Goal: Use online tool/utility: Utilize a website feature to perform a specific function

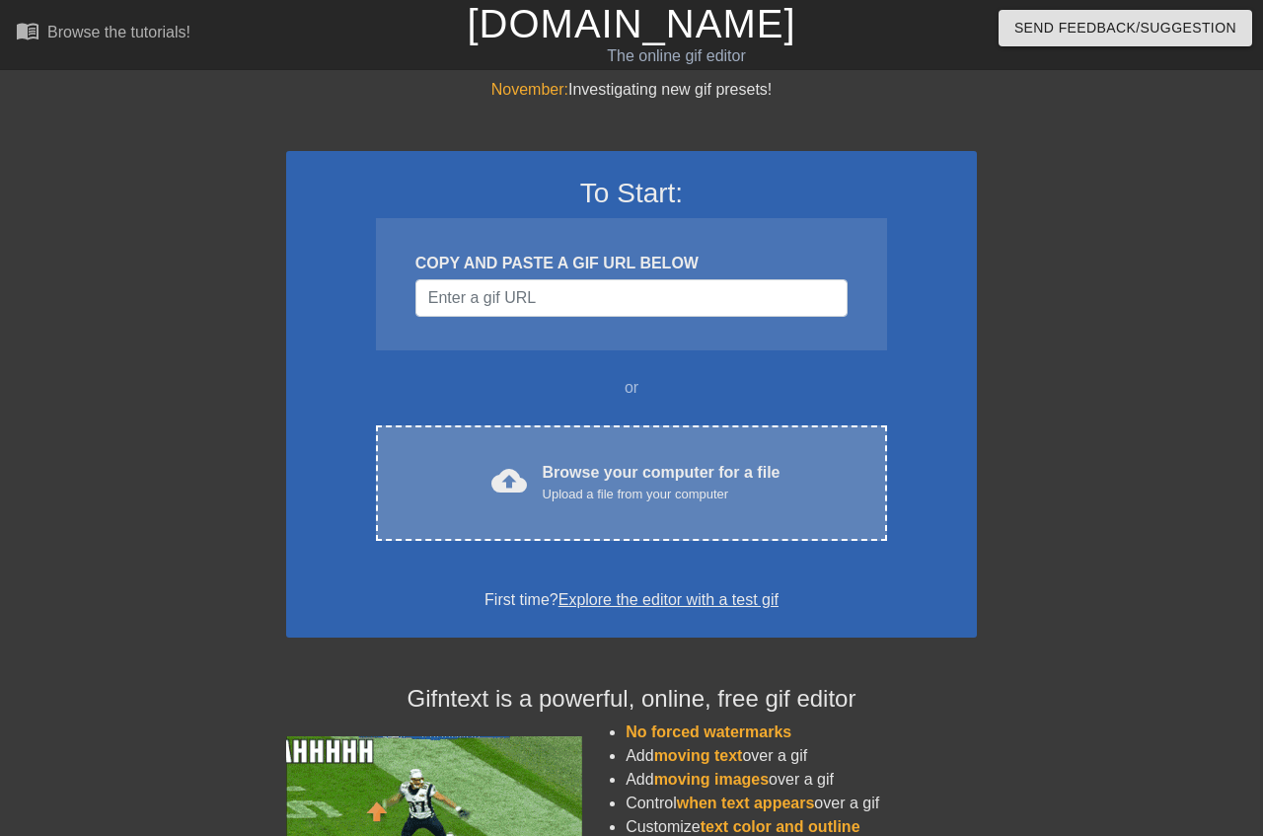
click at [579, 467] on div "Browse your computer for a file Upload a file from your computer" at bounding box center [662, 482] width 238 height 43
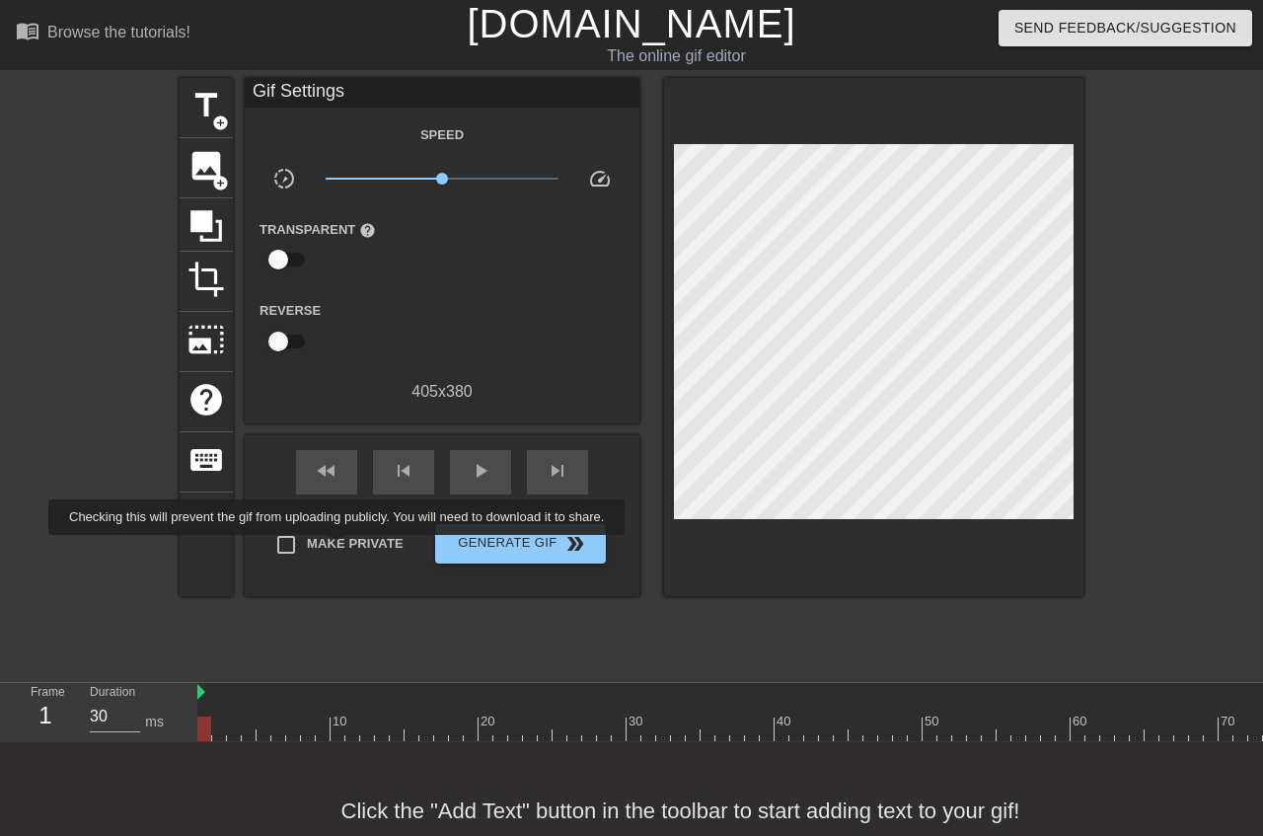
click at [339, 549] on span "Make Private" at bounding box center [355, 544] width 97 height 20
click at [307, 549] on input "Make Private" at bounding box center [285, 544] width 41 height 41
checkbox input "true"
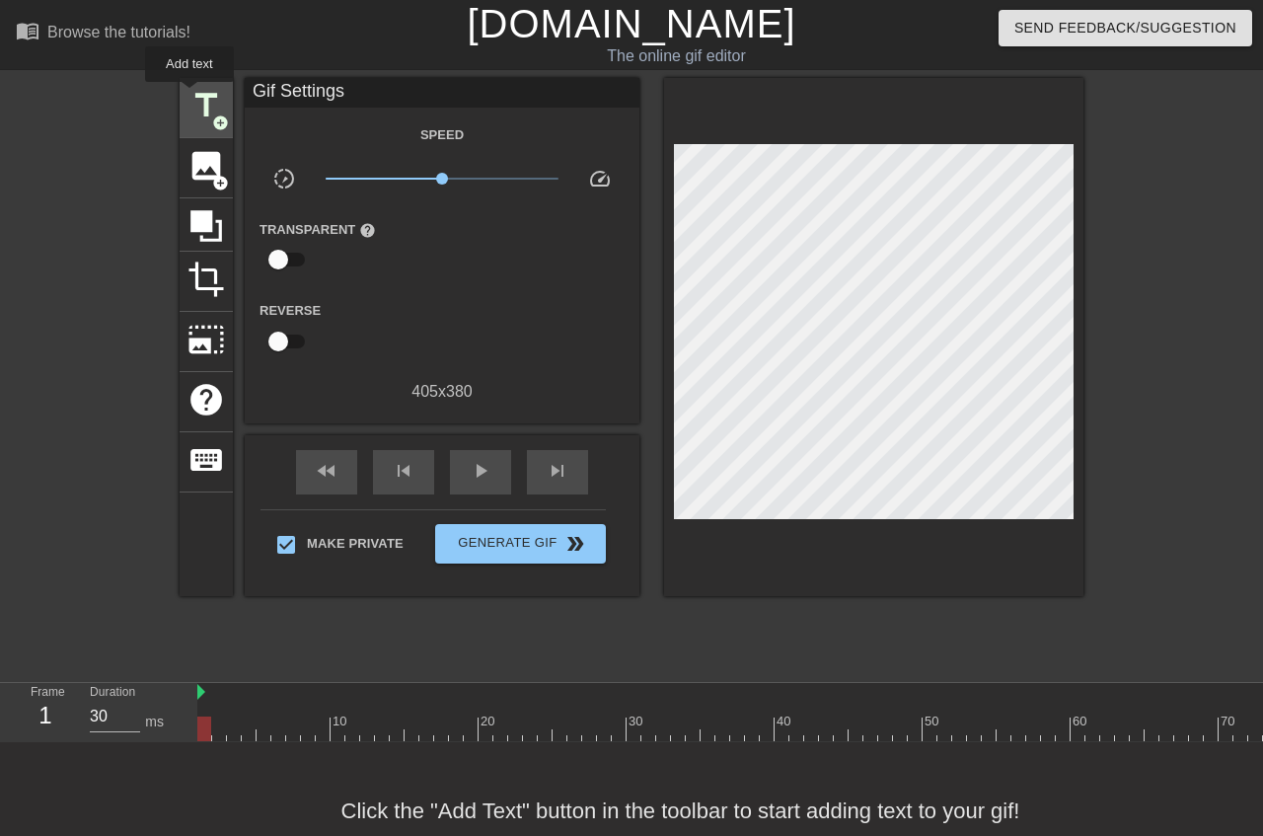
click at [190, 95] on span "title" at bounding box center [205, 105] width 37 height 37
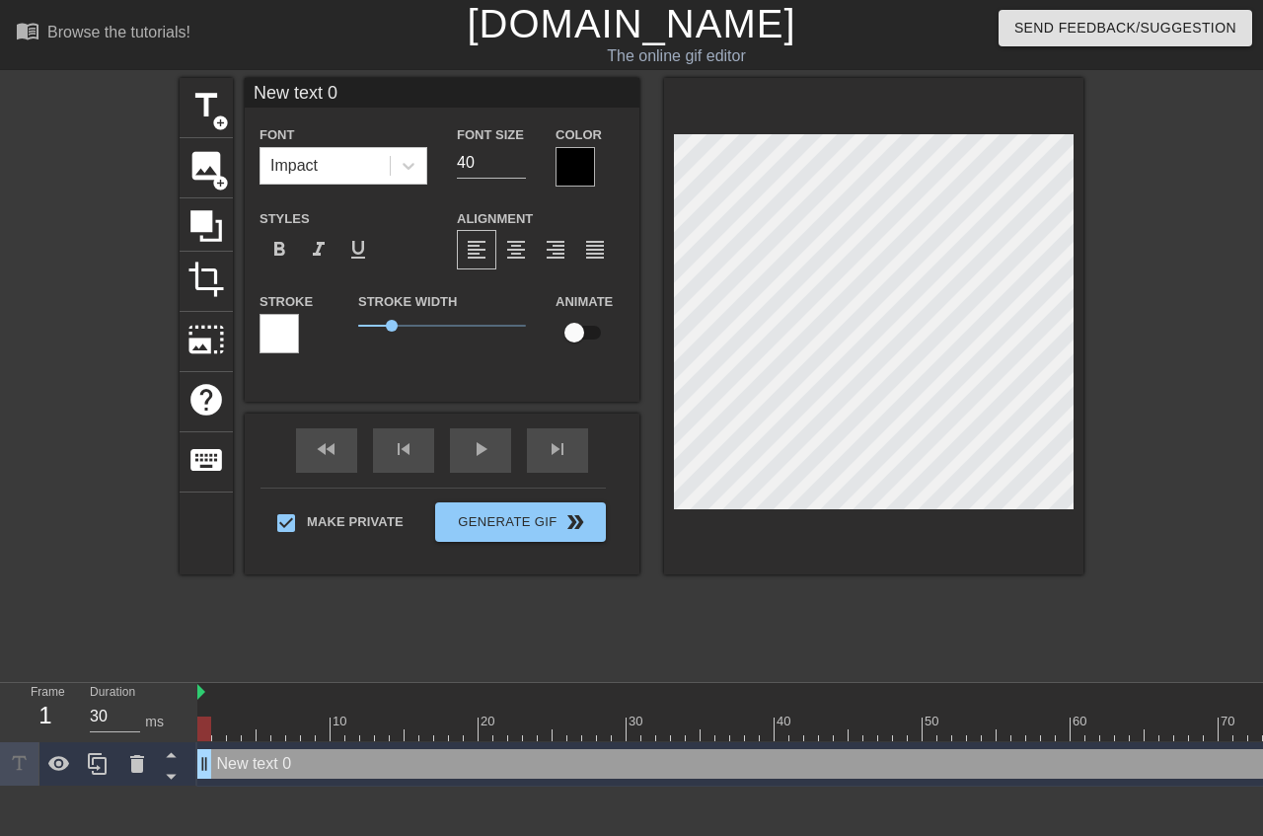
click at [567, 166] on div at bounding box center [575, 166] width 39 height 39
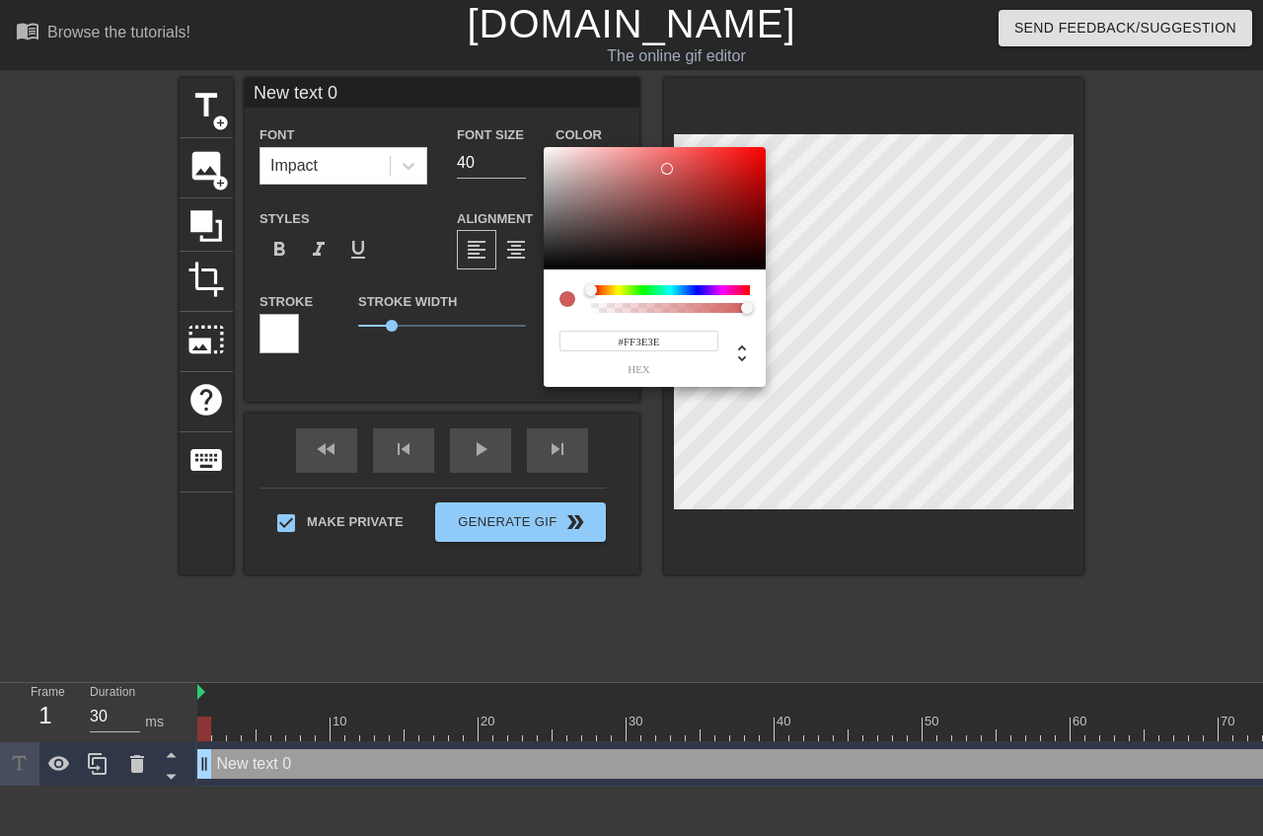
type input "#FF0000"
drag, startPoint x: 633, startPoint y: 191, endPoint x: 813, endPoint y: 112, distance: 197.5
click at [766, 147] on div at bounding box center [655, 208] width 222 height 122
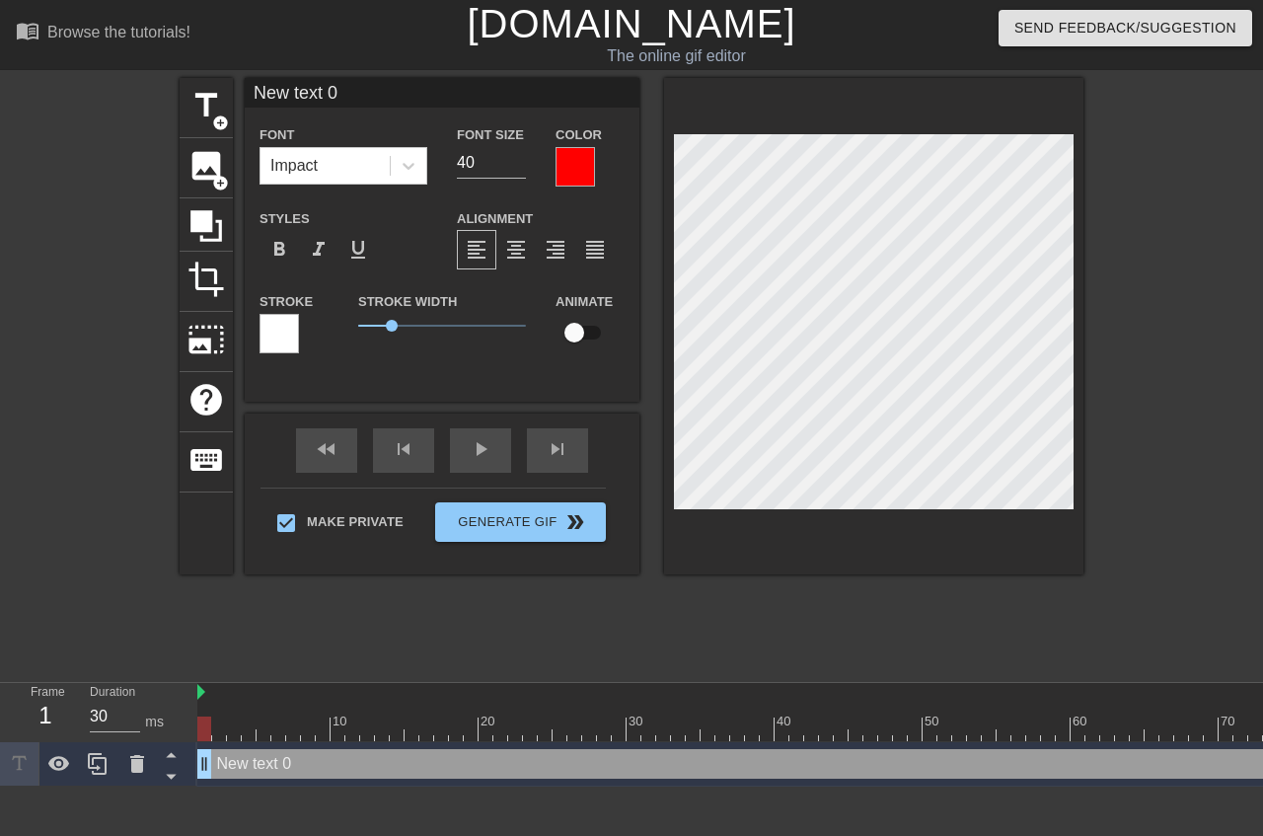
click at [262, 333] on div at bounding box center [279, 333] width 39 height 39
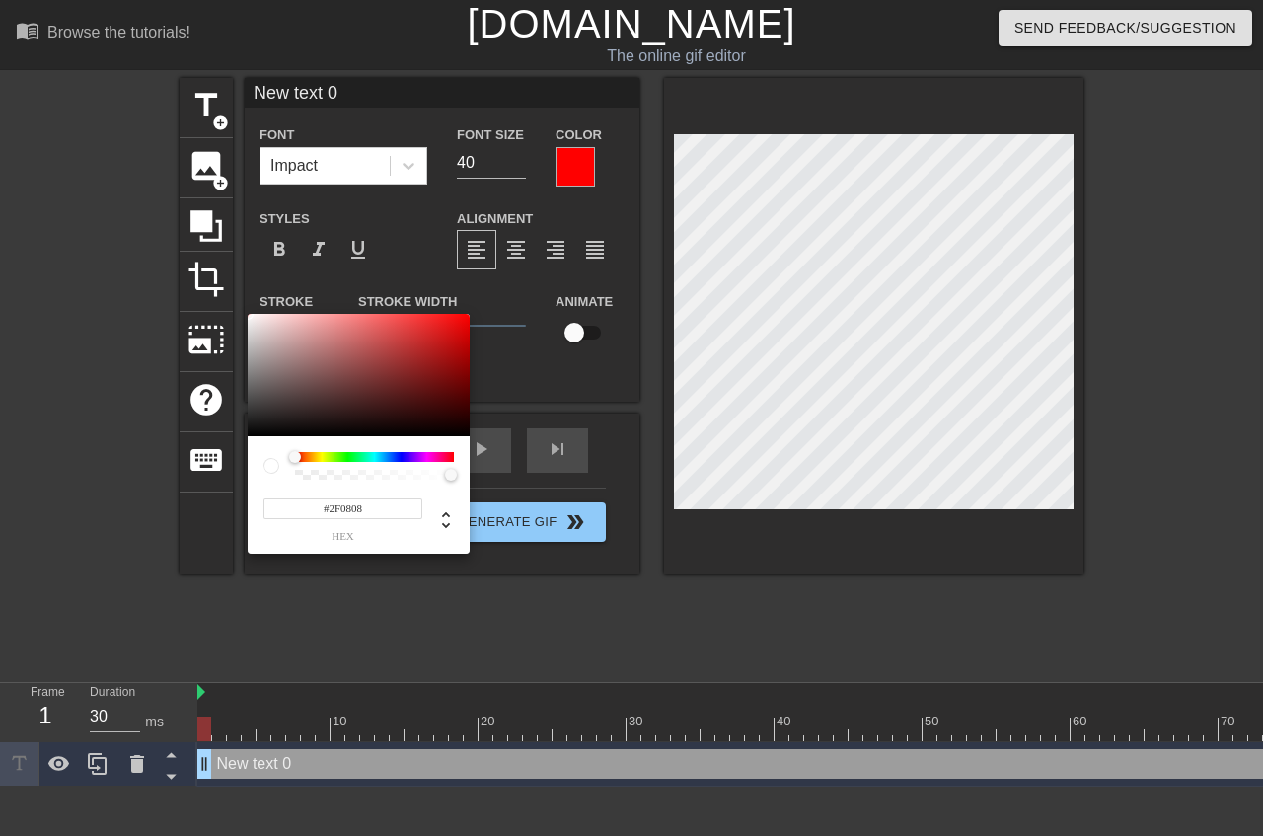
type input "#000000"
drag, startPoint x: 262, startPoint y: 333, endPoint x: 571, endPoint y: 461, distance: 335.4
click at [470, 436] on div at bounding box center [359, 375] width 222 height 122
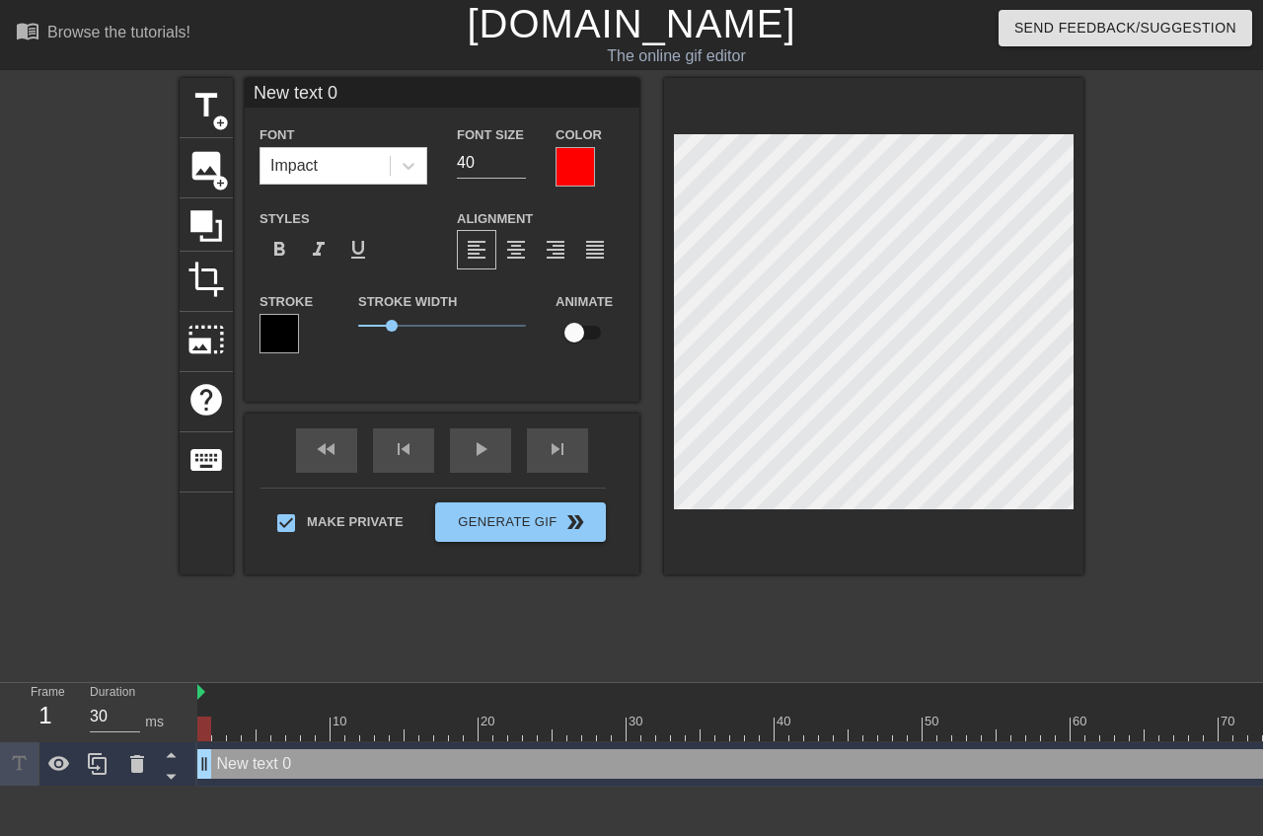
scroll to position [0, 3]
type input "S"
type textarea "S"
type input "So"
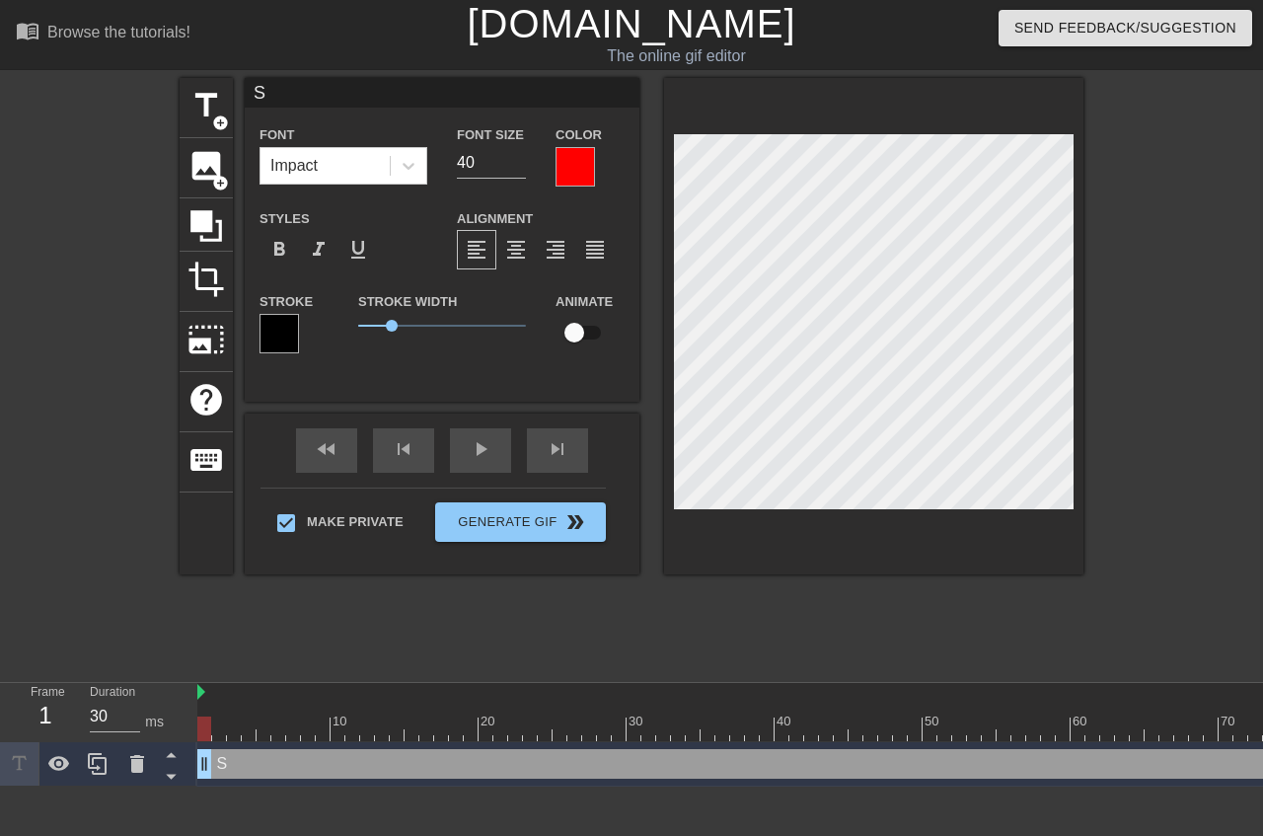
type textarea "So"
type input "Som"
type textarea "Som"
type input "Some"
type textarea "Some"
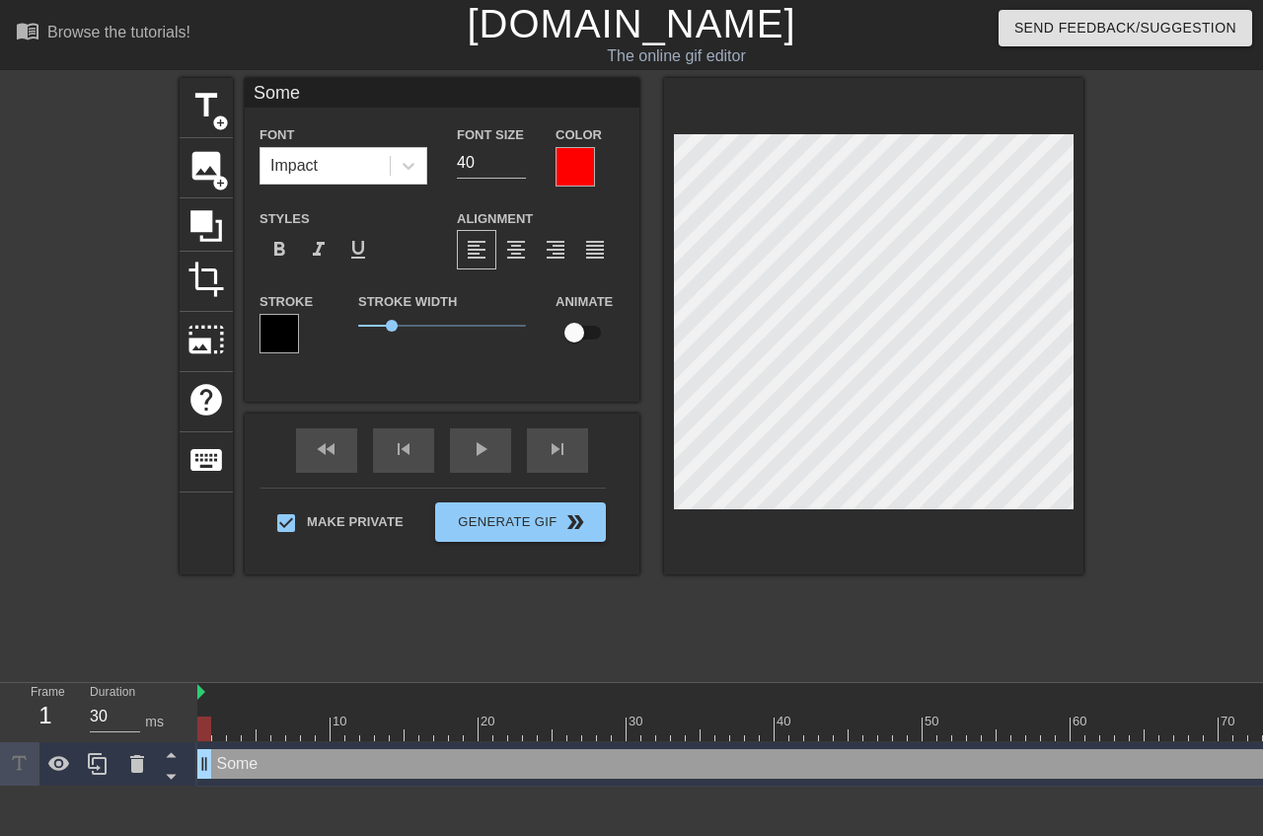
type input "Some"
type textarea "Some"
type input "Some r"
type textarea "Some r"
type input "Some ra"
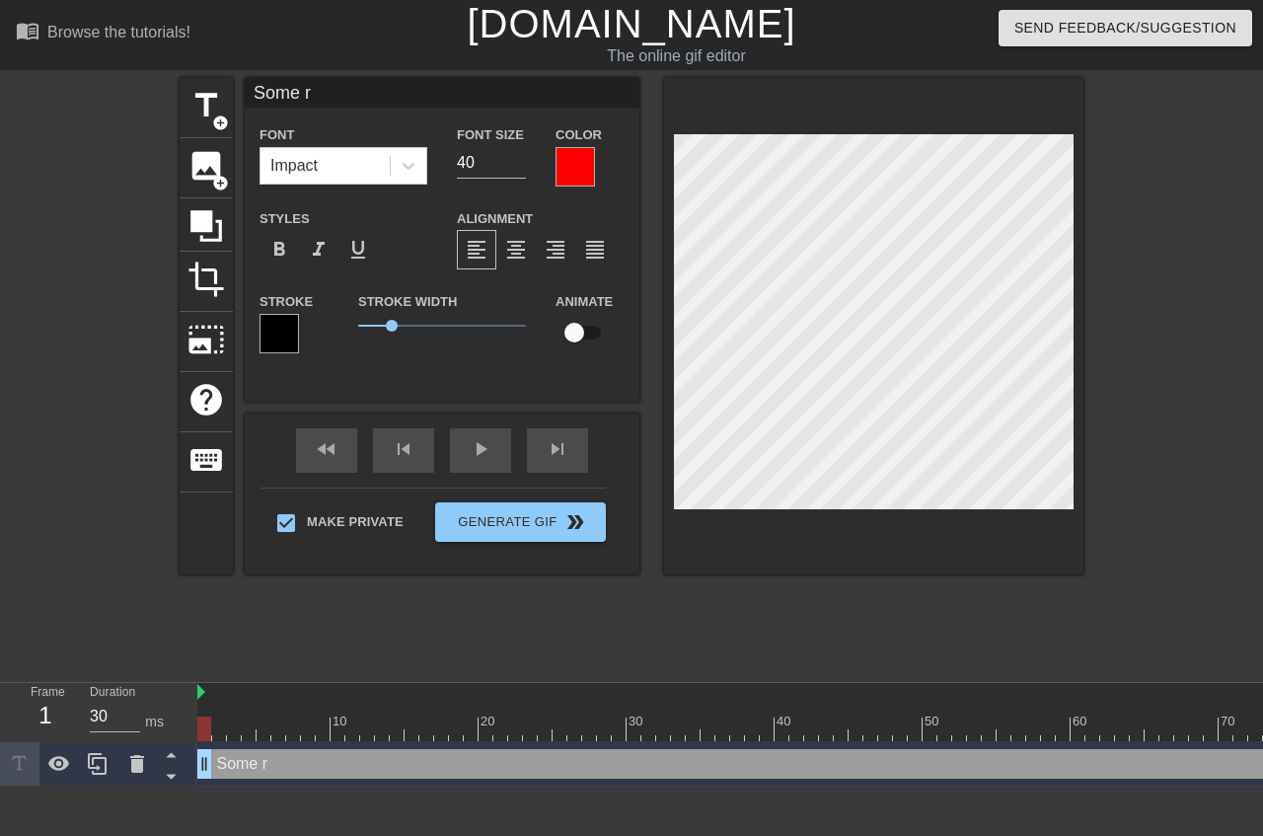
type textarea "Some ra"
type input "Some ran"
type textarea "Some ran"
type input "Some rand"
type textarea "Some rand"
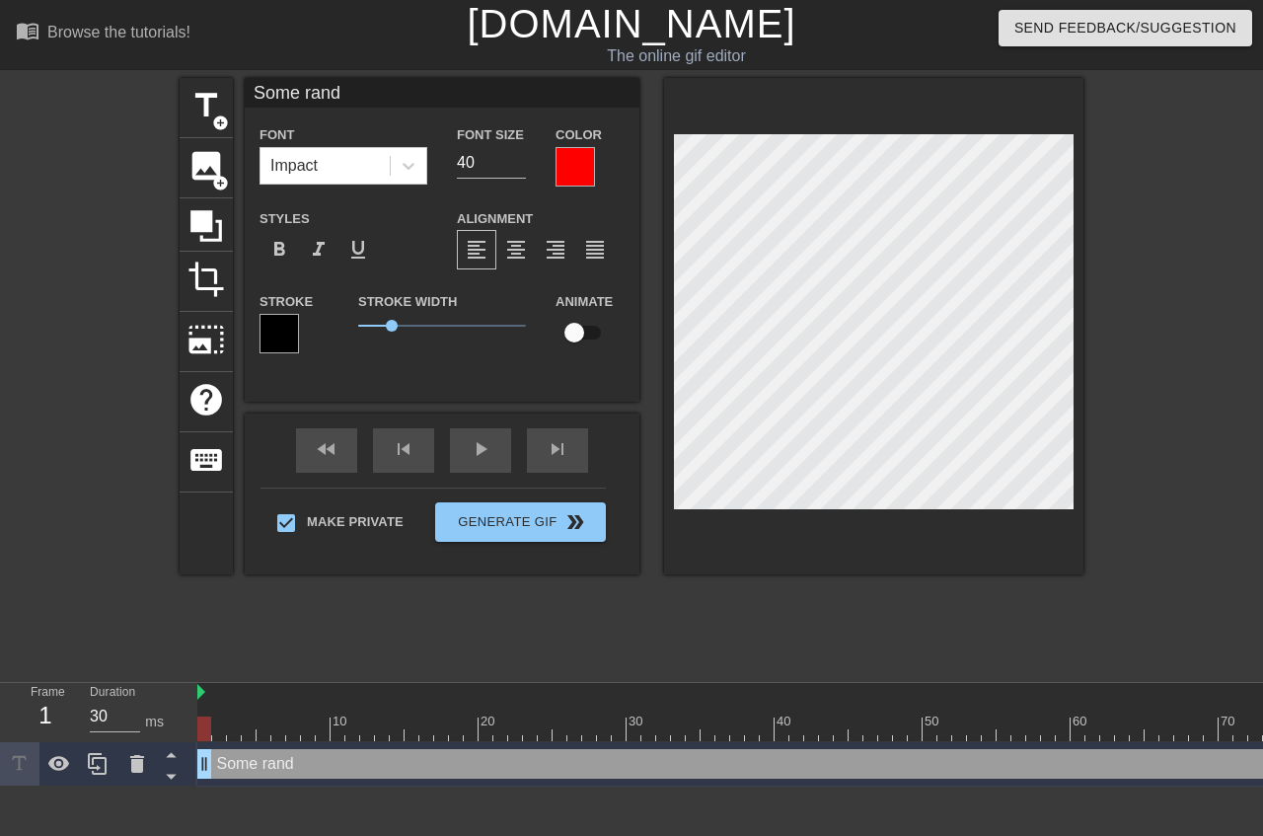
type input "Some [PERSON_NAME]"
type textarea "Some [PERSON_NAME]"
type input "Some random"
type textarea "Some random"
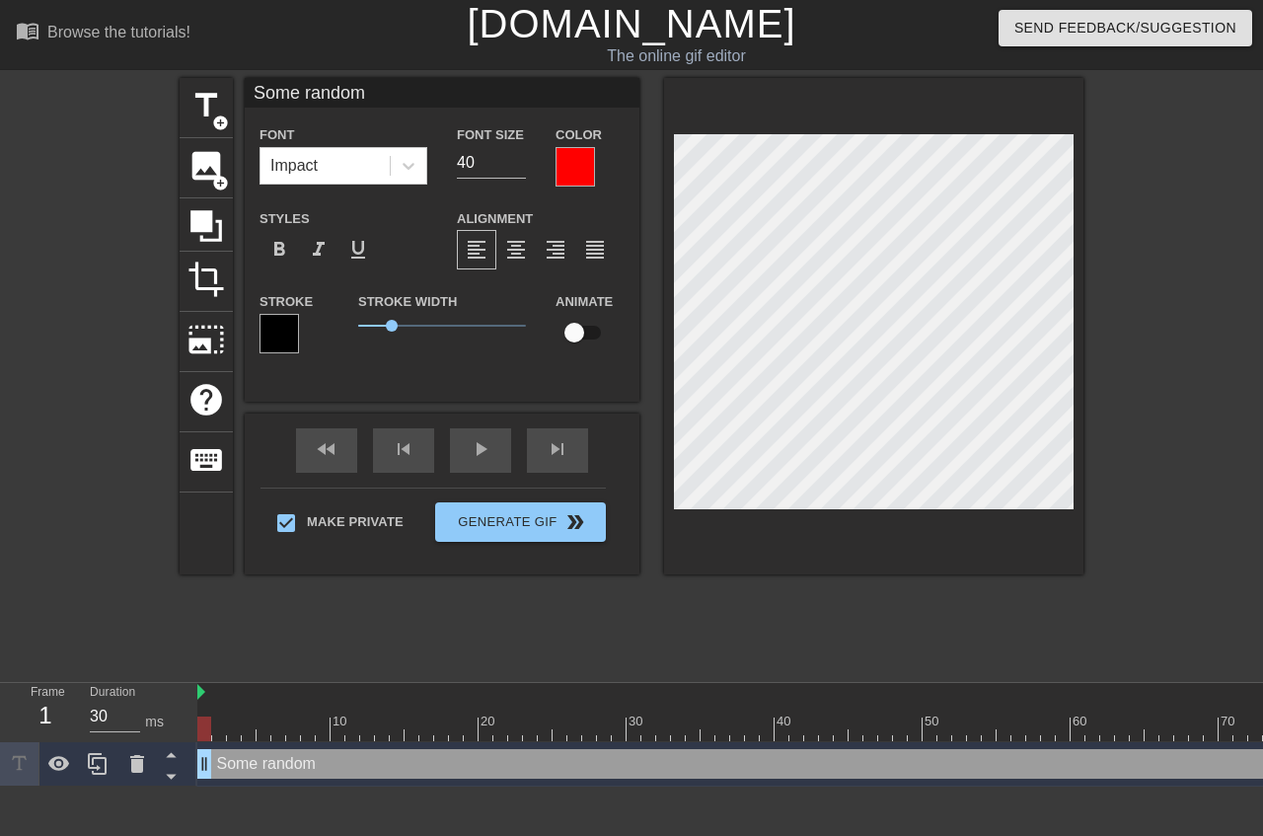
type input "Some random"
type textarea "Some random"
type input "Some randomP"
type textarea "Some random P"
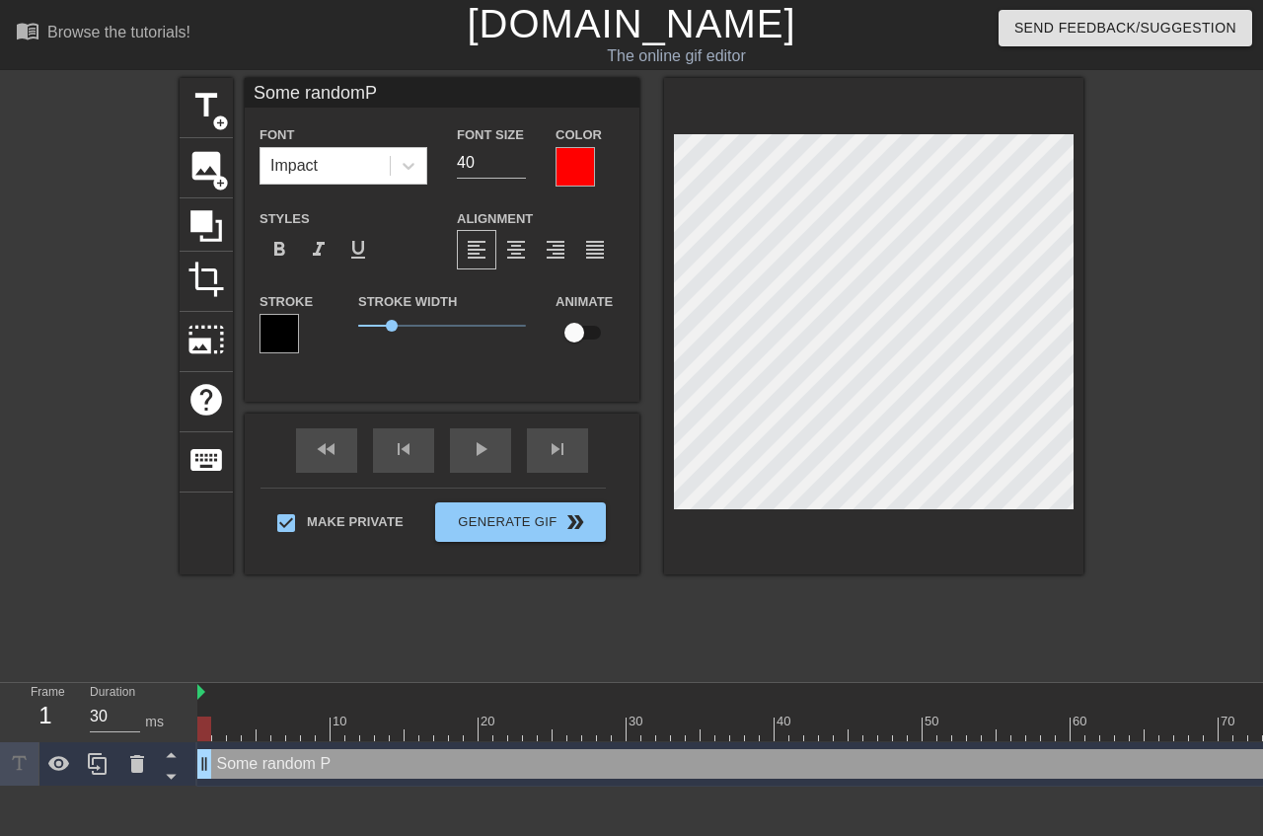
type input "Some randomPr"
type textarea "Some random Pr"
type input "Some randomPro"
type textarea "Some random Pro"
type input "Some randomProu"
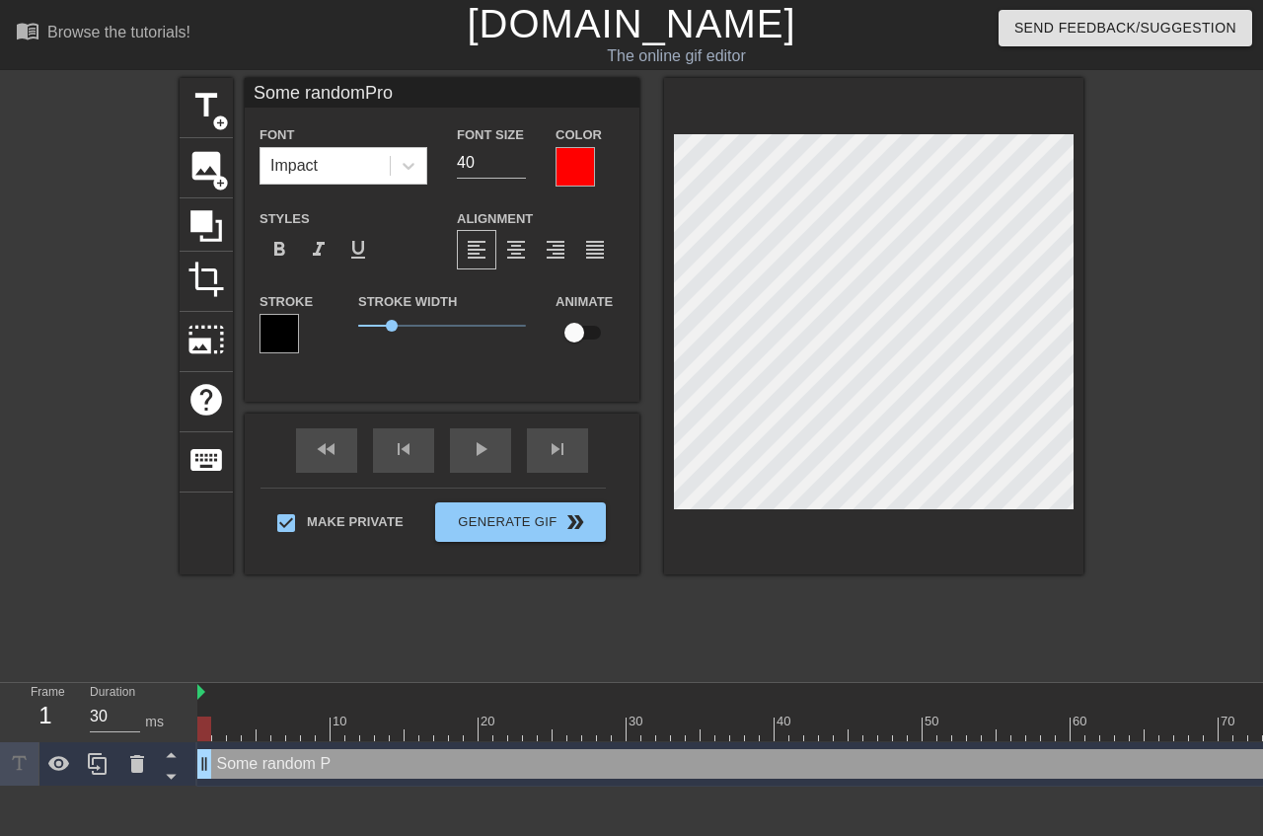
type textarea "Some random Prou"
type input "Some randomProud"
type textarea "Some random Proud"
type input "Some randomProud"
type textarea "Some random Proud"
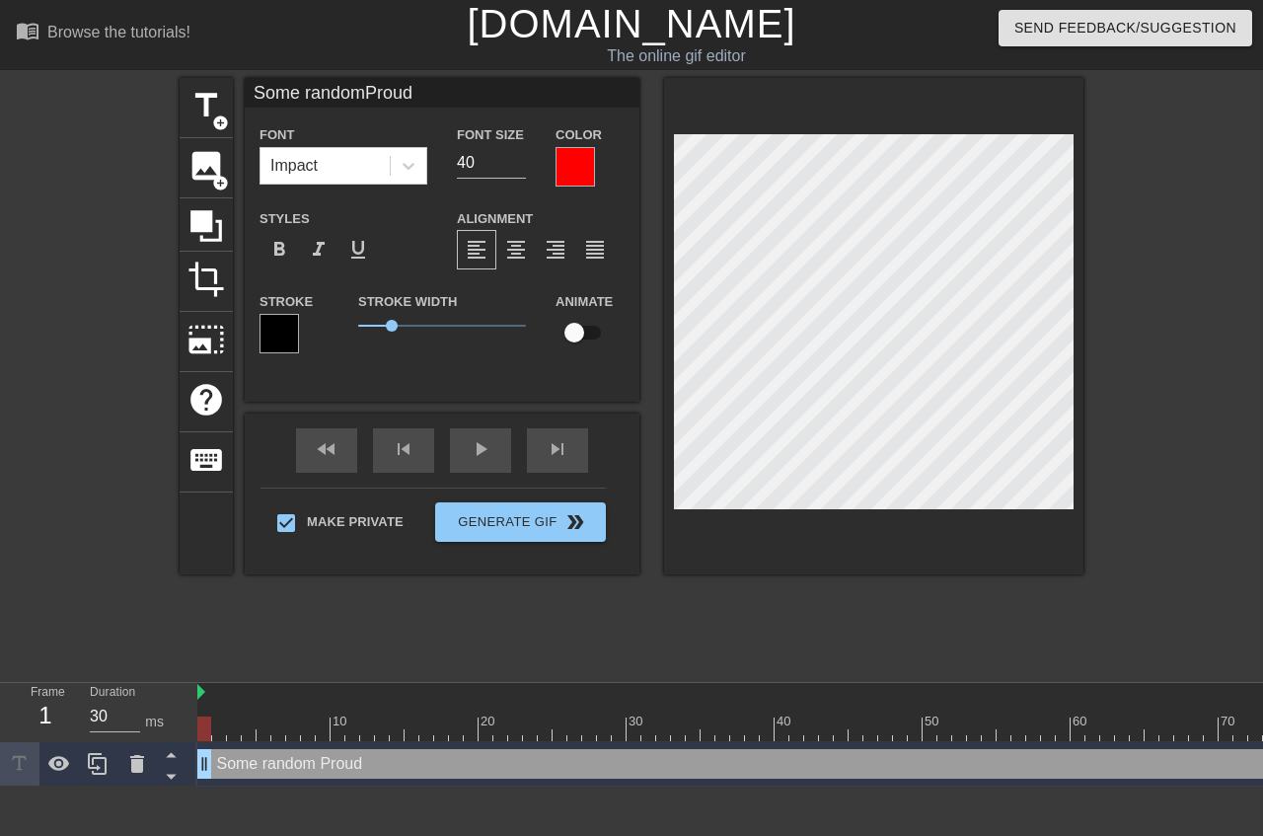
type input "Some randomProud B"
type textarea "Some random Proud B"
type input "Some randomProud Bo"
type textarea "Some random Proud Bo"
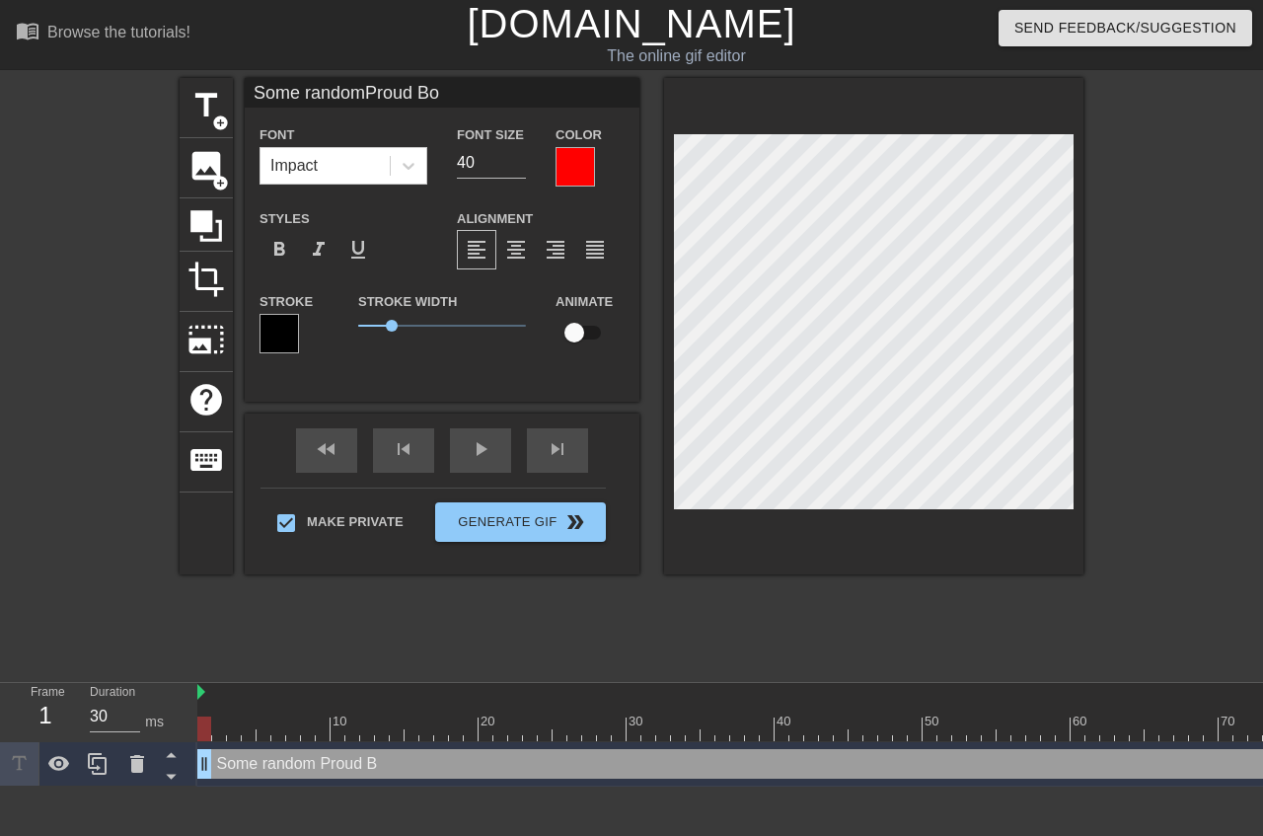
type input "Some randomProud Boy"
type textarea "Some random Proud Boy"
click at [505, 250] on span "format_align_center" at bounding box center [516, 250] width 24 height 24
type input "Some randomProud Boy"
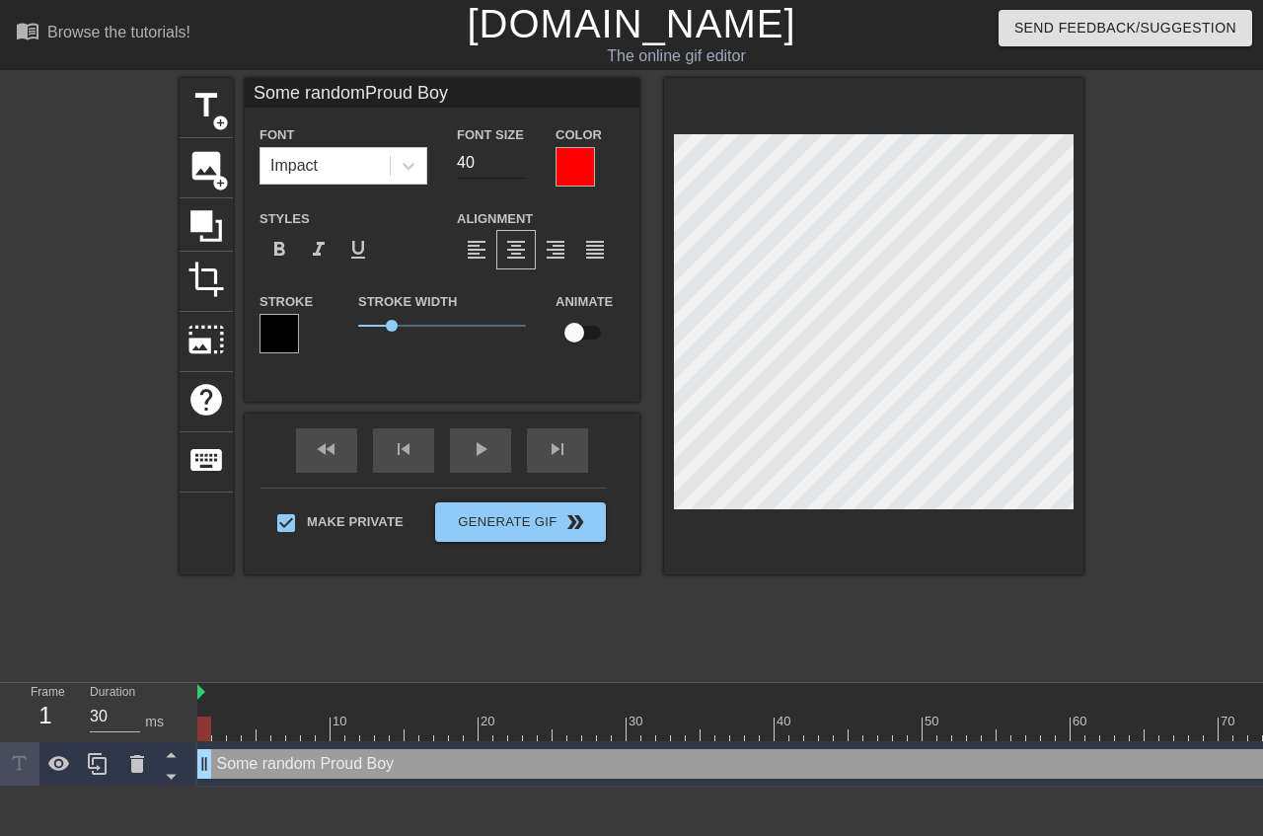
type input "39"
type input "Some randomProud Boy"
type input "38"
type input "Some randomProud Boy"
type input "37"
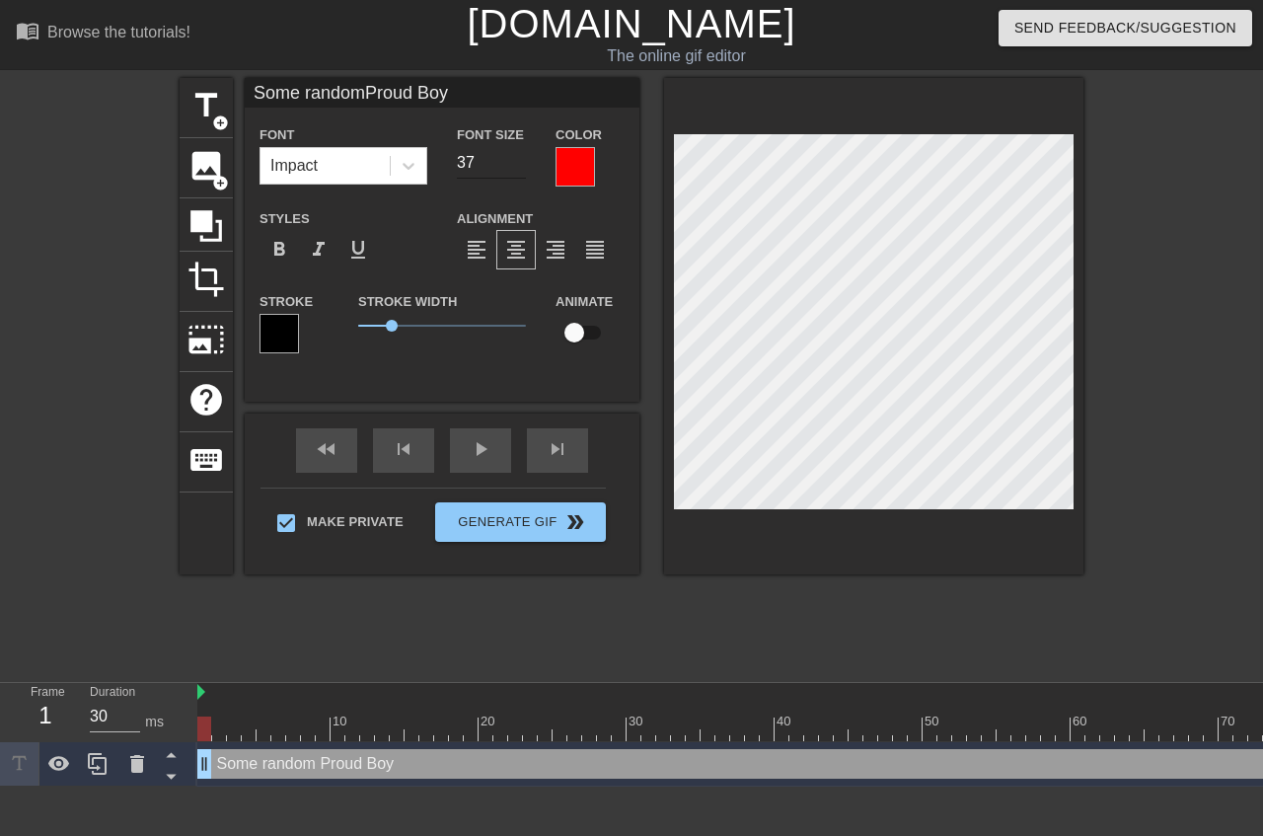
type input "Some randomProud Boy"
type input "36"
type input "Some randomProud Boy"
type input "35"
type input "Some randomProud Boy"
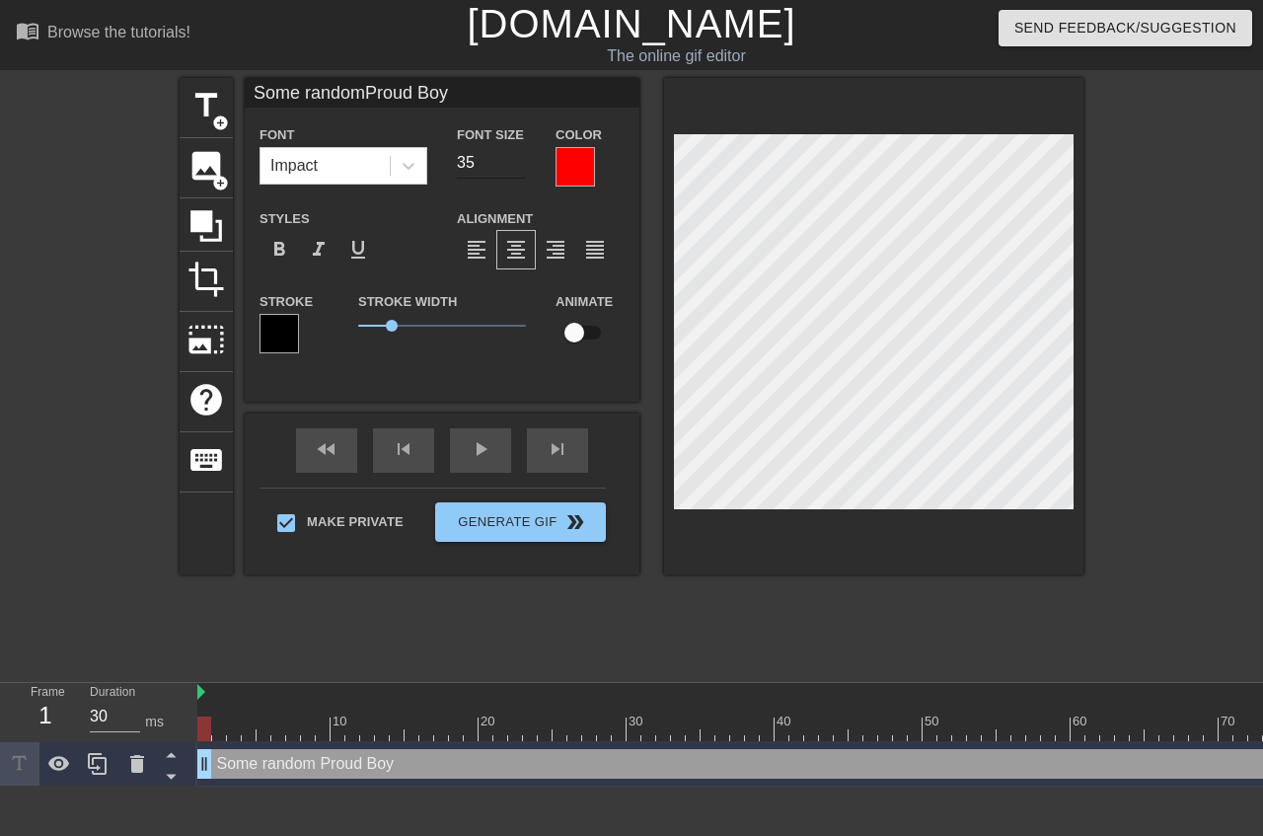
type input "34"
type input "Some randomProud Boy"
type input "33"
type input "Some randomProud Boy"
type input "32"
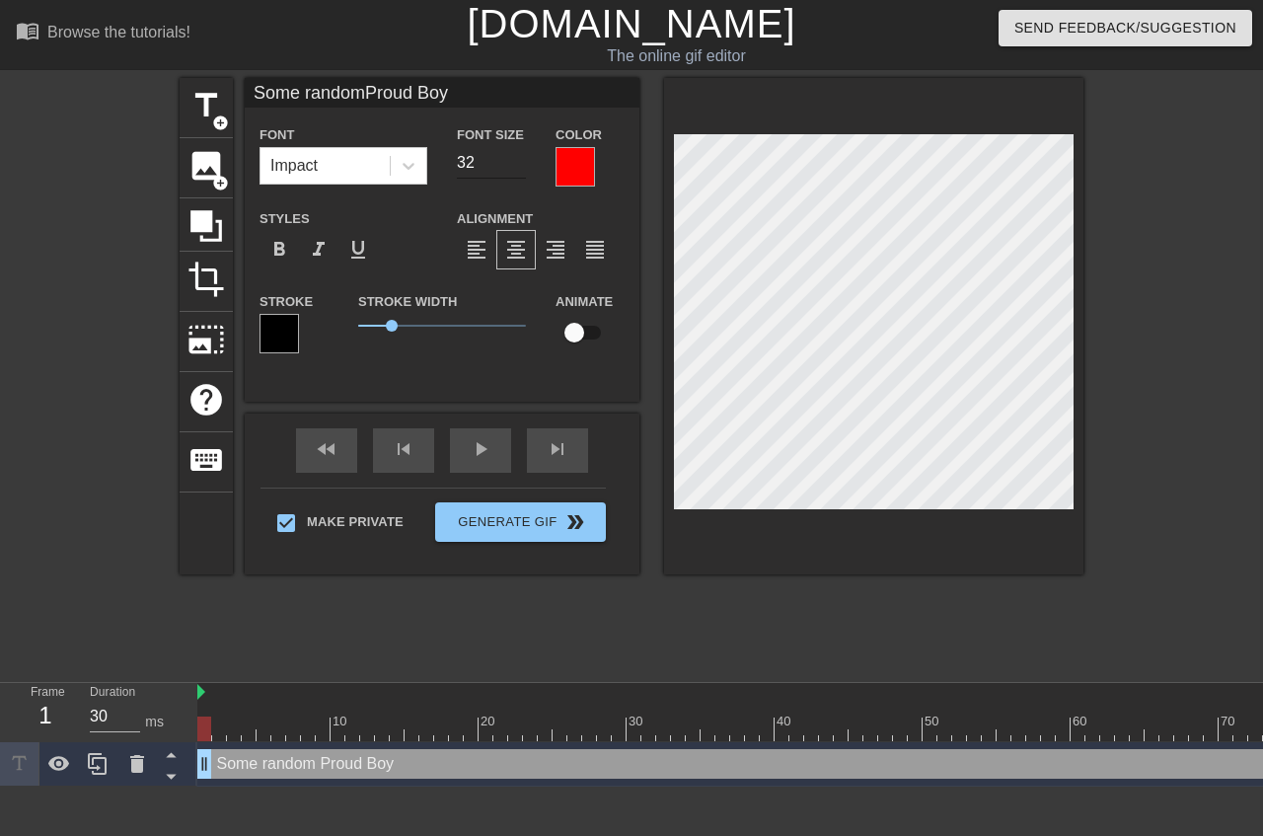
type input "Some randomProud Boy"
type input "31"
type input "Some randomProud Boy"
type input "30"
type input "Some randomProud Boy"
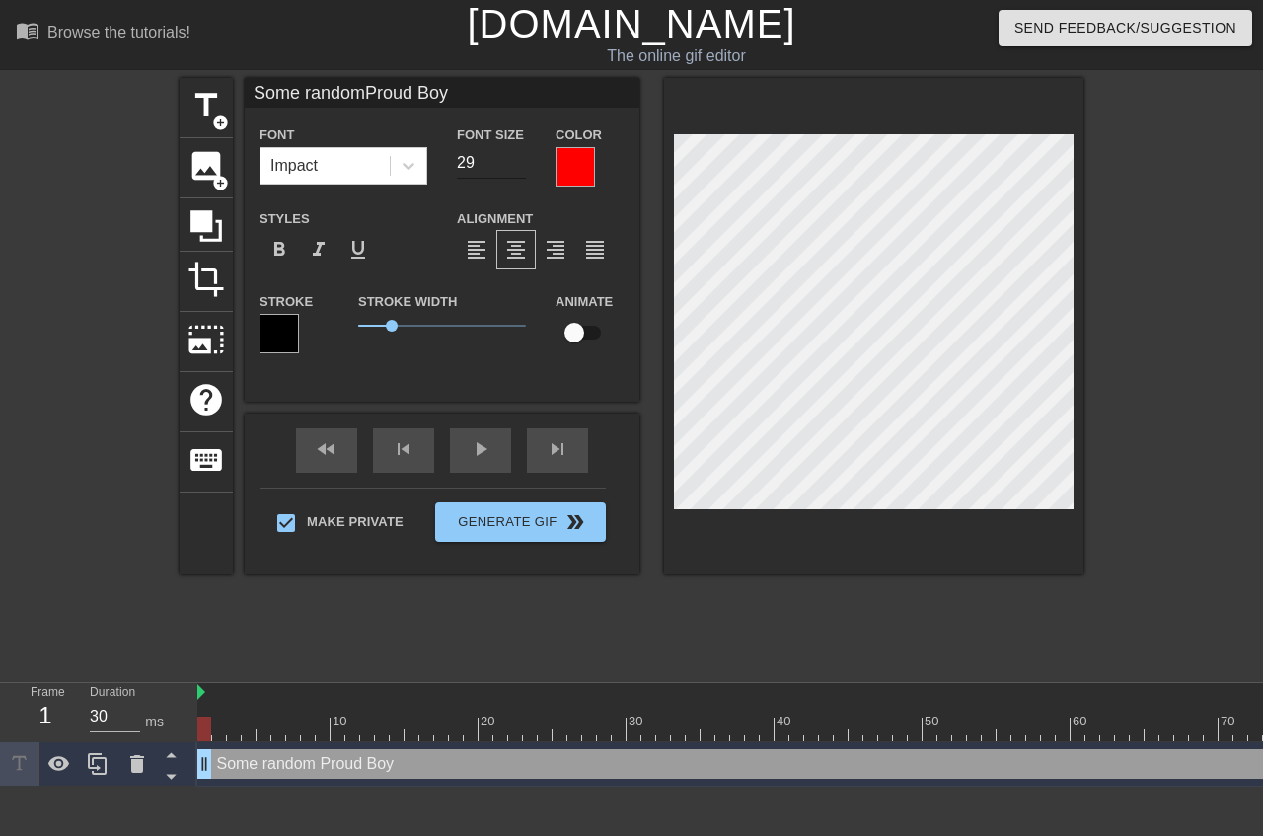
type input "29"
click at [506, 168] on input "29" at bounding box center [491, 163] width 69 height 32
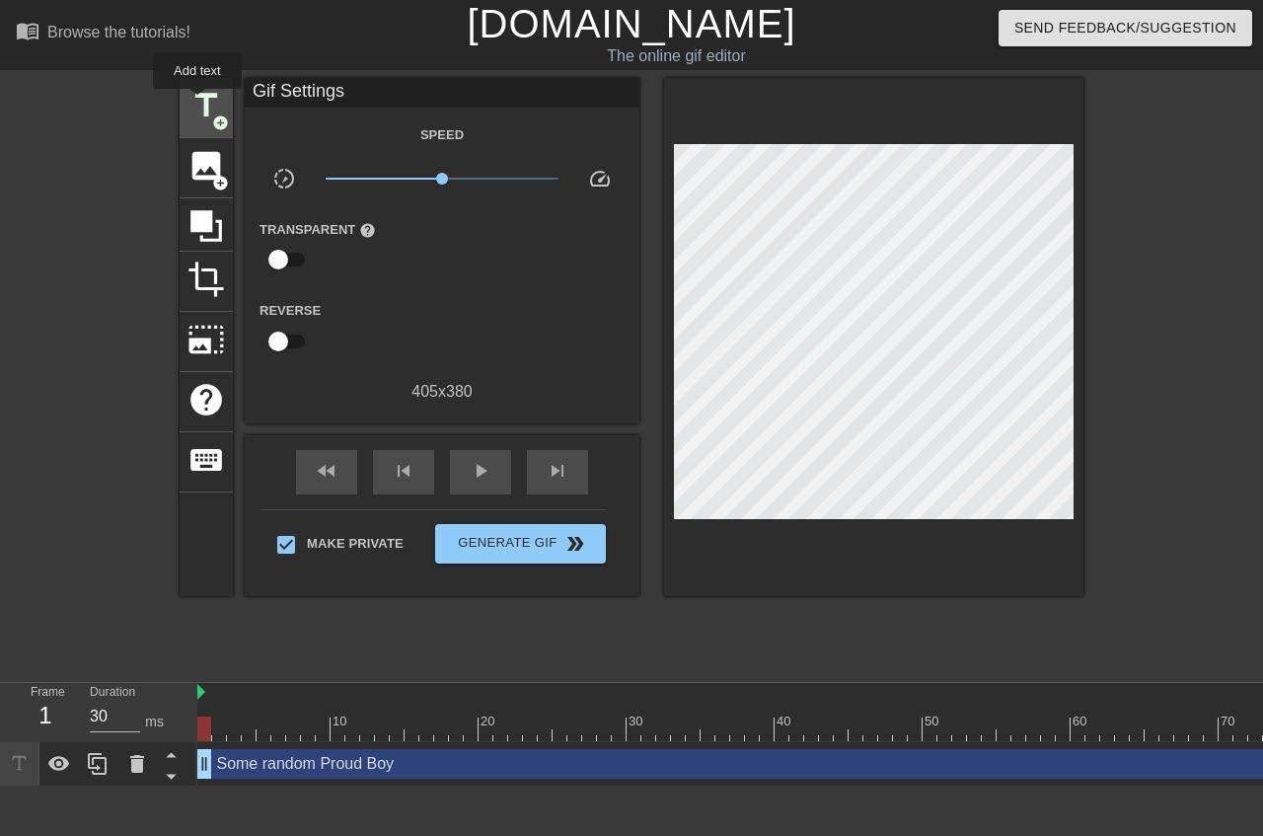
click at [197, 103] on span "title" at bounding box center [205, 105] width 37 height 37
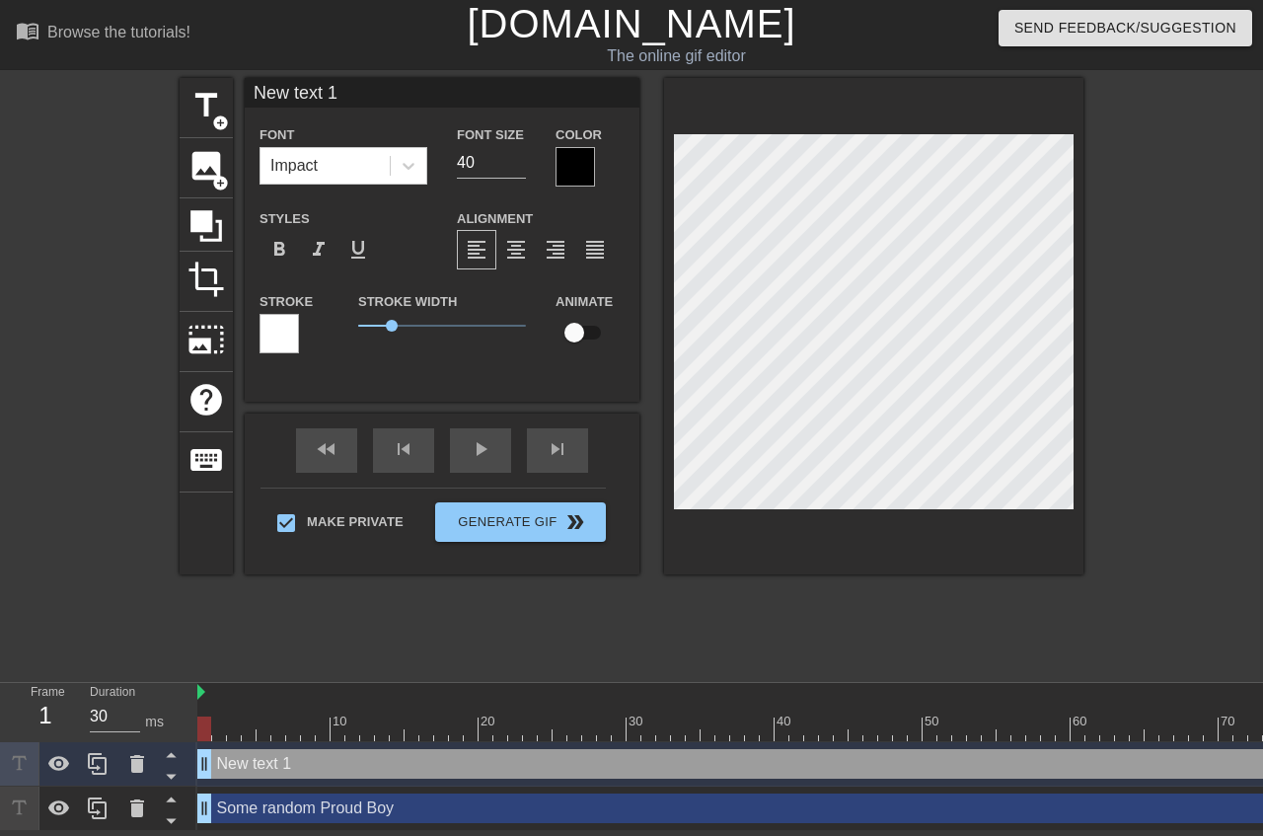
click at [560, 163] on div at bounding box center [575, 166] width 39 height 39
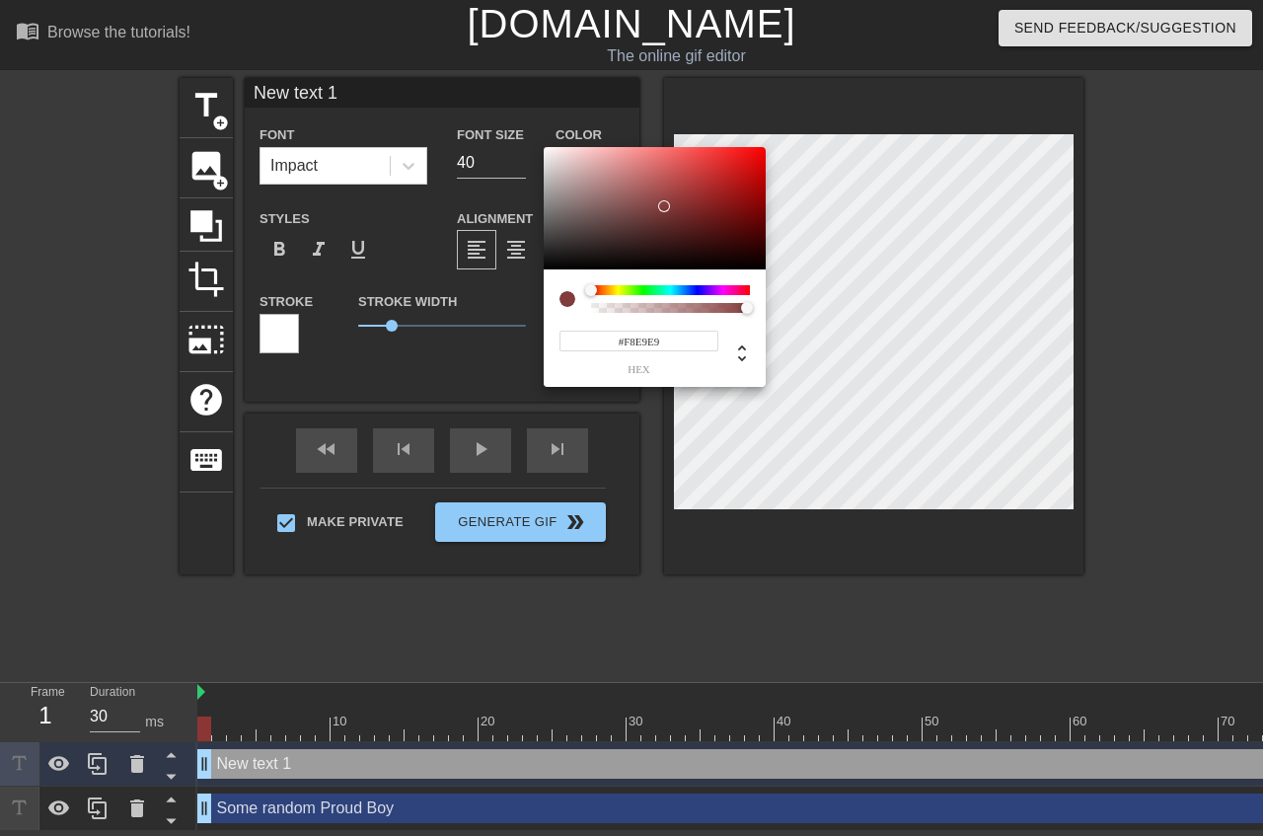
type input "#FFFFFF"
drag, startPoint x: 663, startPoint y: 206, endPoint x: 476, endPoint y: 111, distance: 210.5
click at [544, 147] on div at bounding box center [655, 208] width 222 height 122
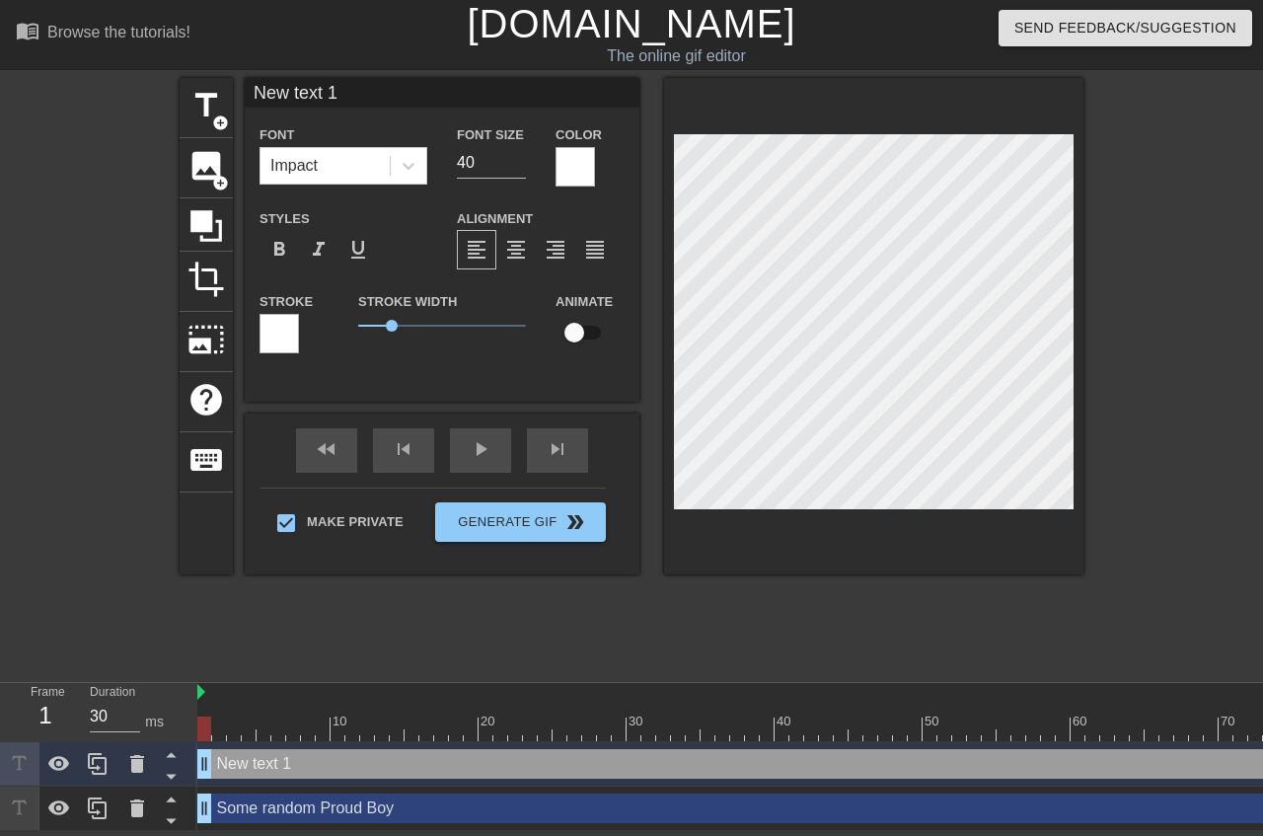
click at [285, 339] on div at bounding box center [279, 333] width 39 height 39
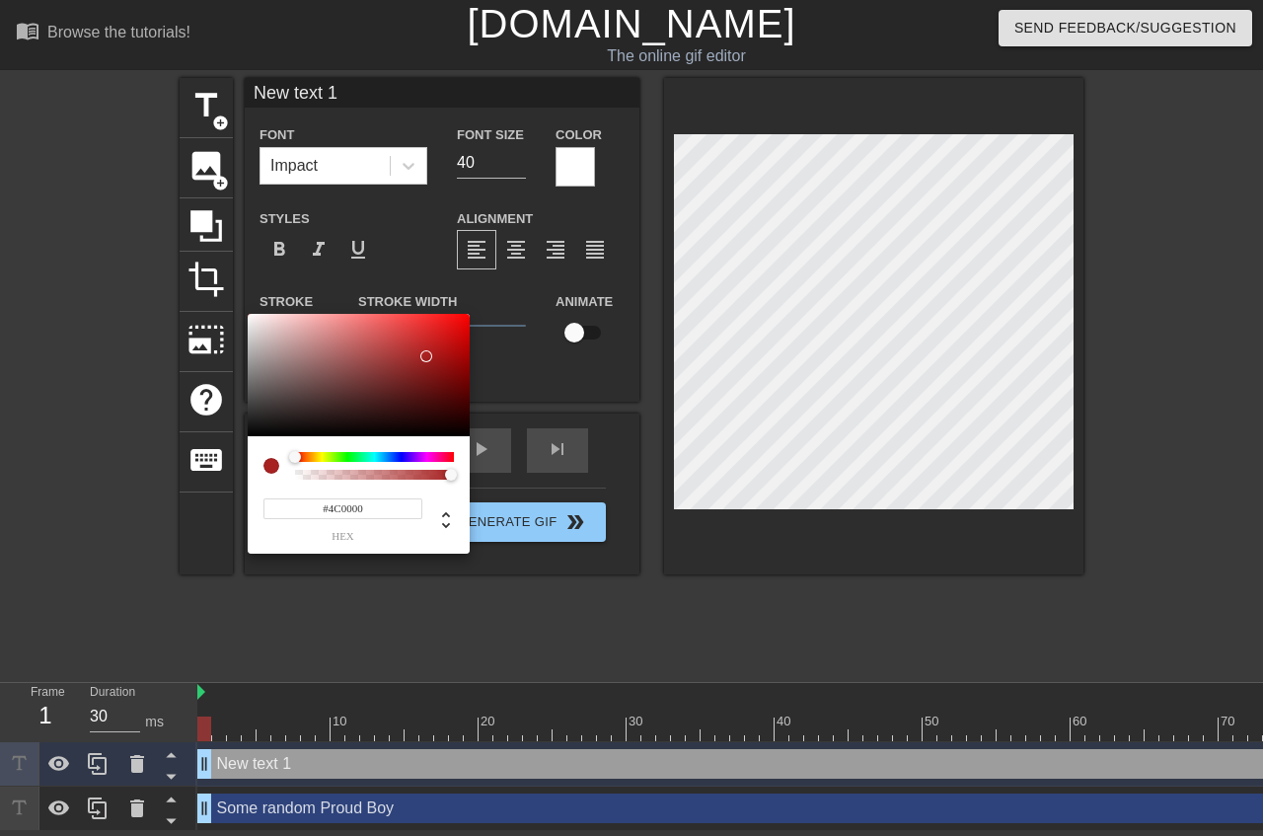
type input "#000000"
drag, startPoint x: 429, startPoint y: 358, endPoint x: 566, endPoint y: 457, distance: 169.0
click at [470, 436] on div at bounding box center [359, 375] width 222 height 122
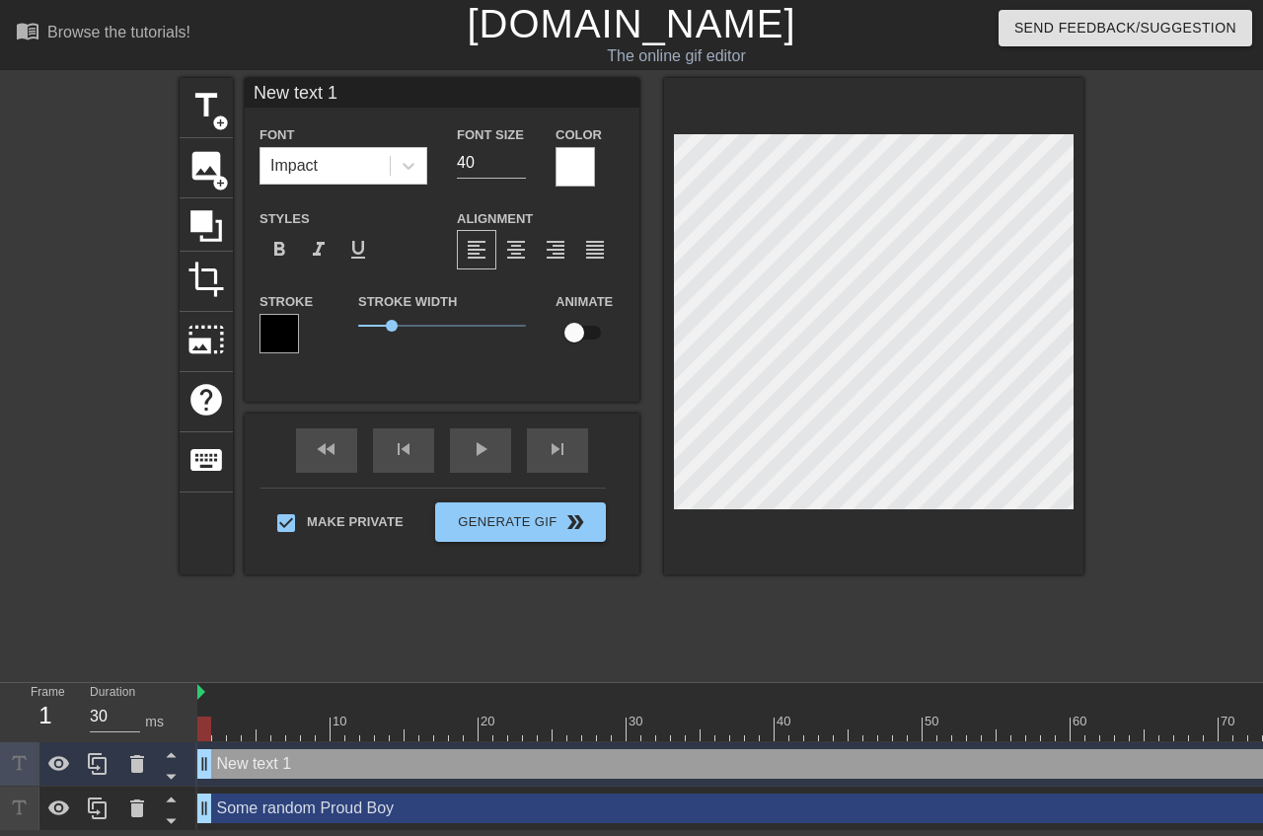
scroll to position [0, 2]
click at [517, 245] on div "format_align_center" at bounding box center [515, 249] width 39 height 39
type input "A"
type textarea "A"
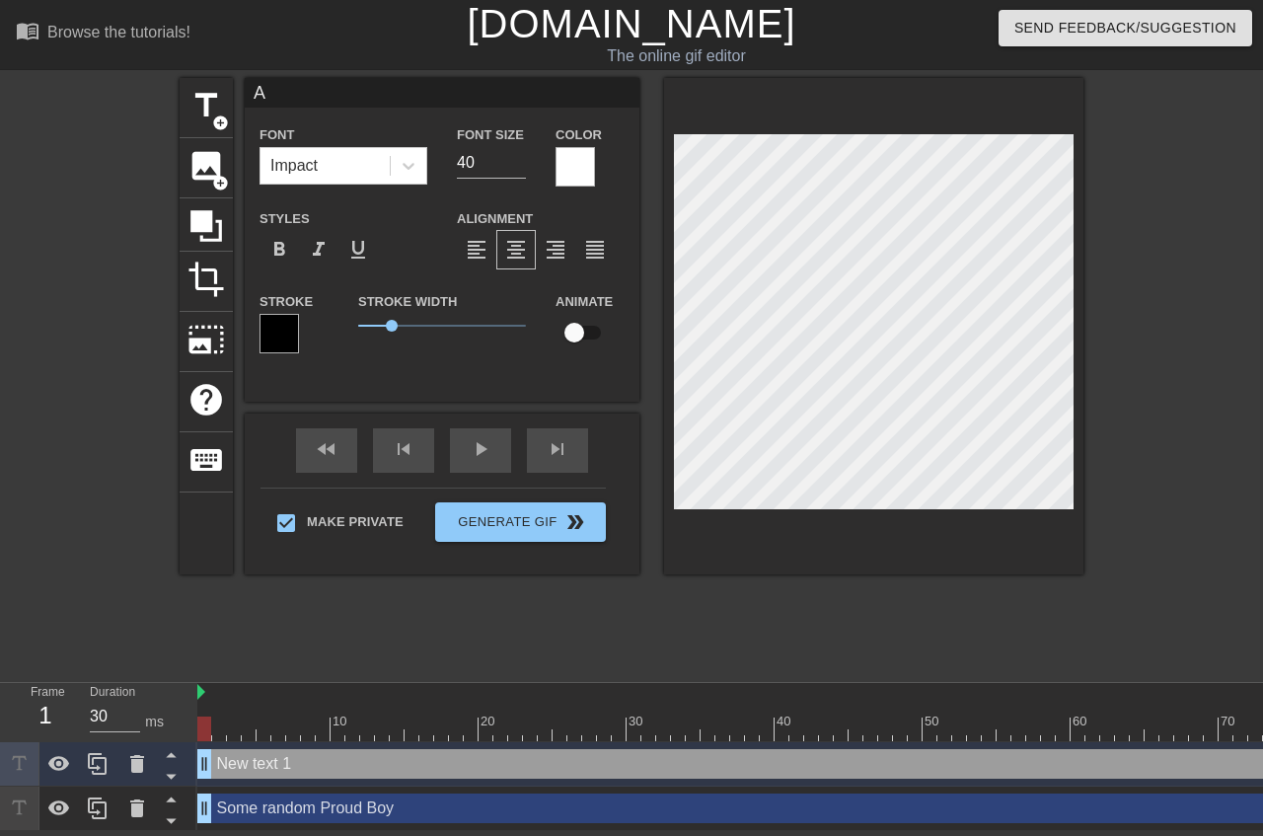
scroll to position [0, 0]
type input "An"
type textarea "An"
type input "Ant"
type textarea "Ant"
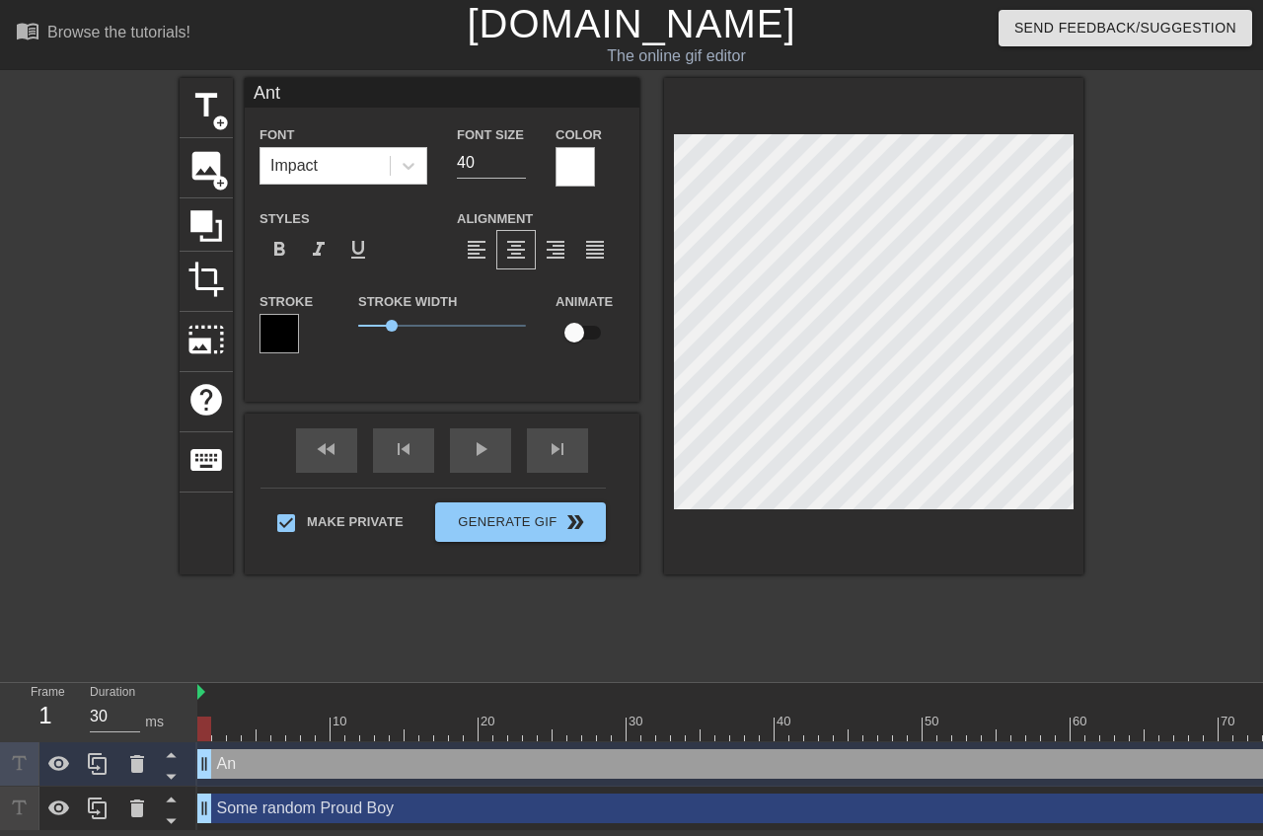
type input "Anti"
type textarea "Anti"
type input "Antif"
type textarea "Antif"
type input "Antifa"
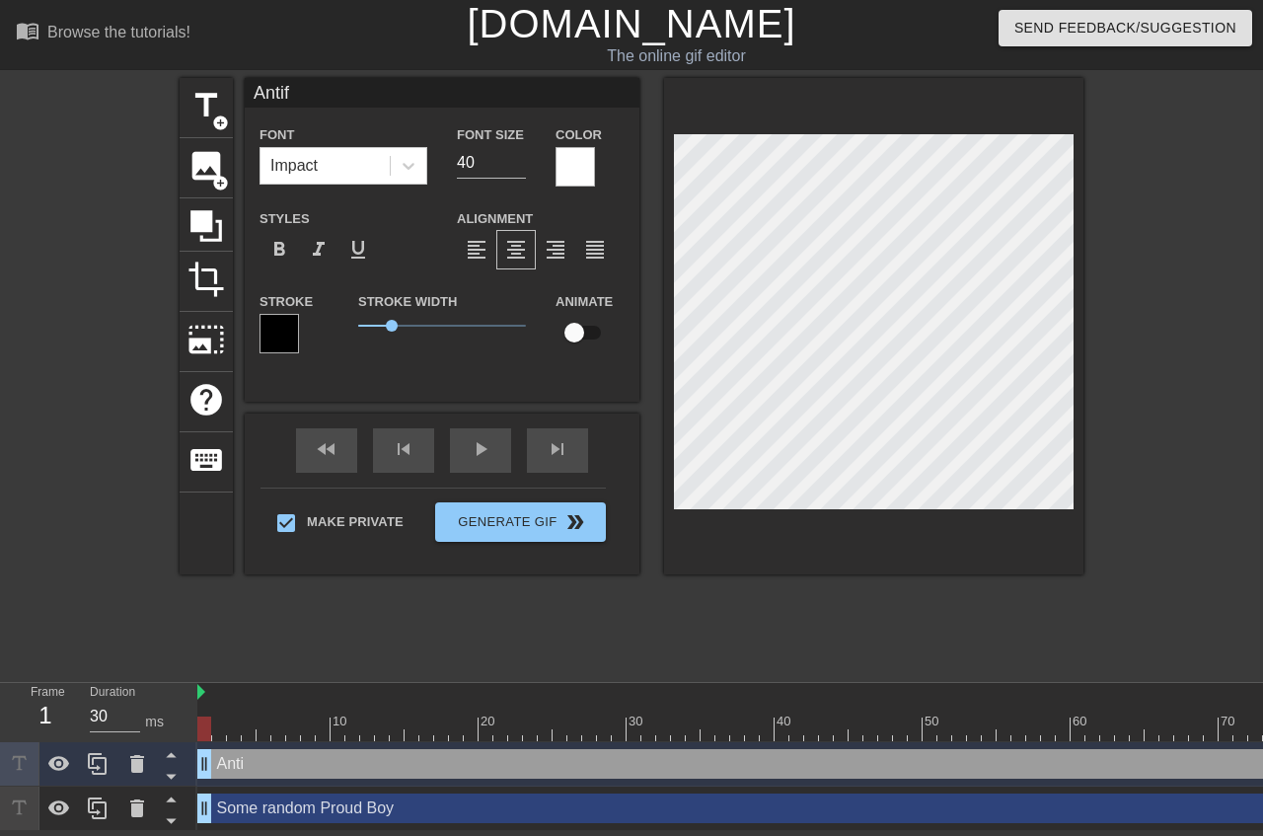
type textarea "Antifa"
type input "Antifa"
type textarea "Antifa"
type input "Antifa l"
type textarea "Antifa l"
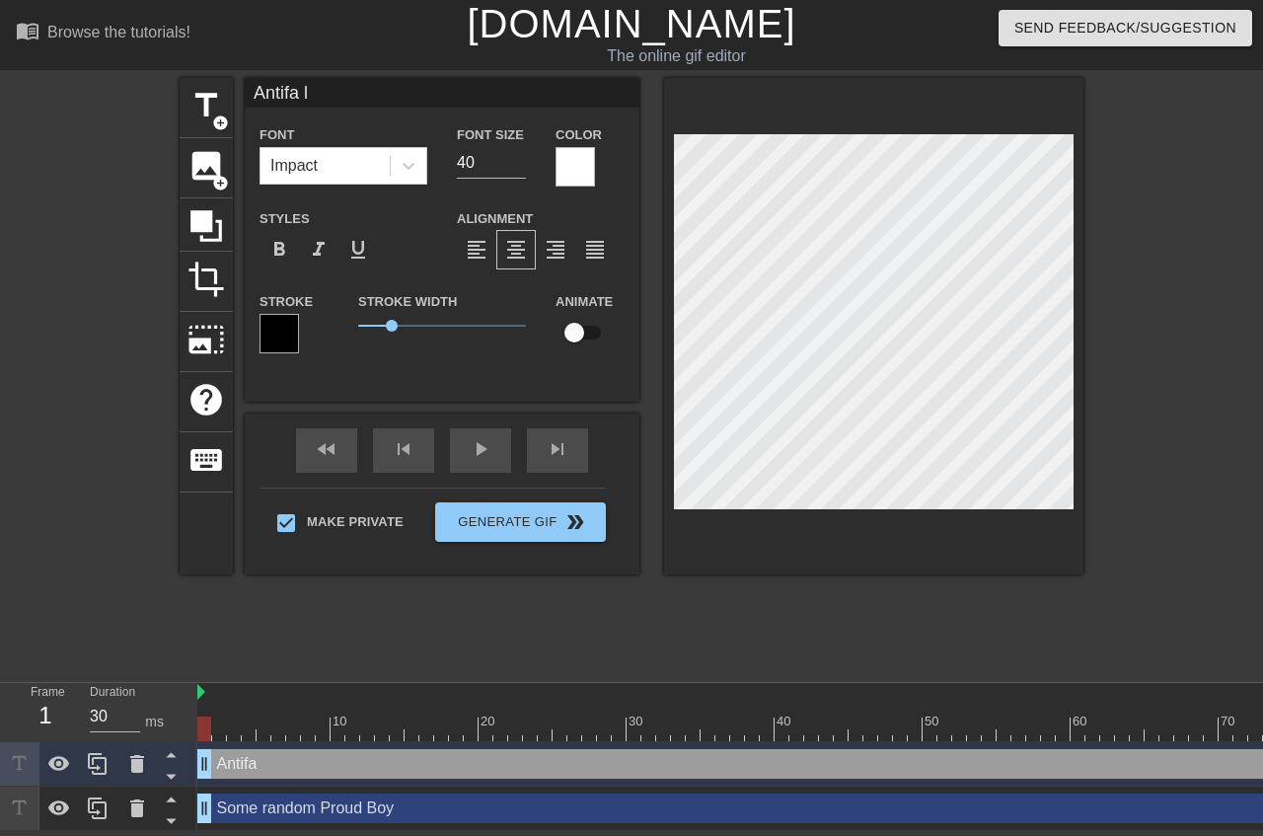
type input "Antifa le"
type textarea "Antifa le"
type input "Antifa lea"
type textarea "Antifa lea"
type input "Antifa lead"
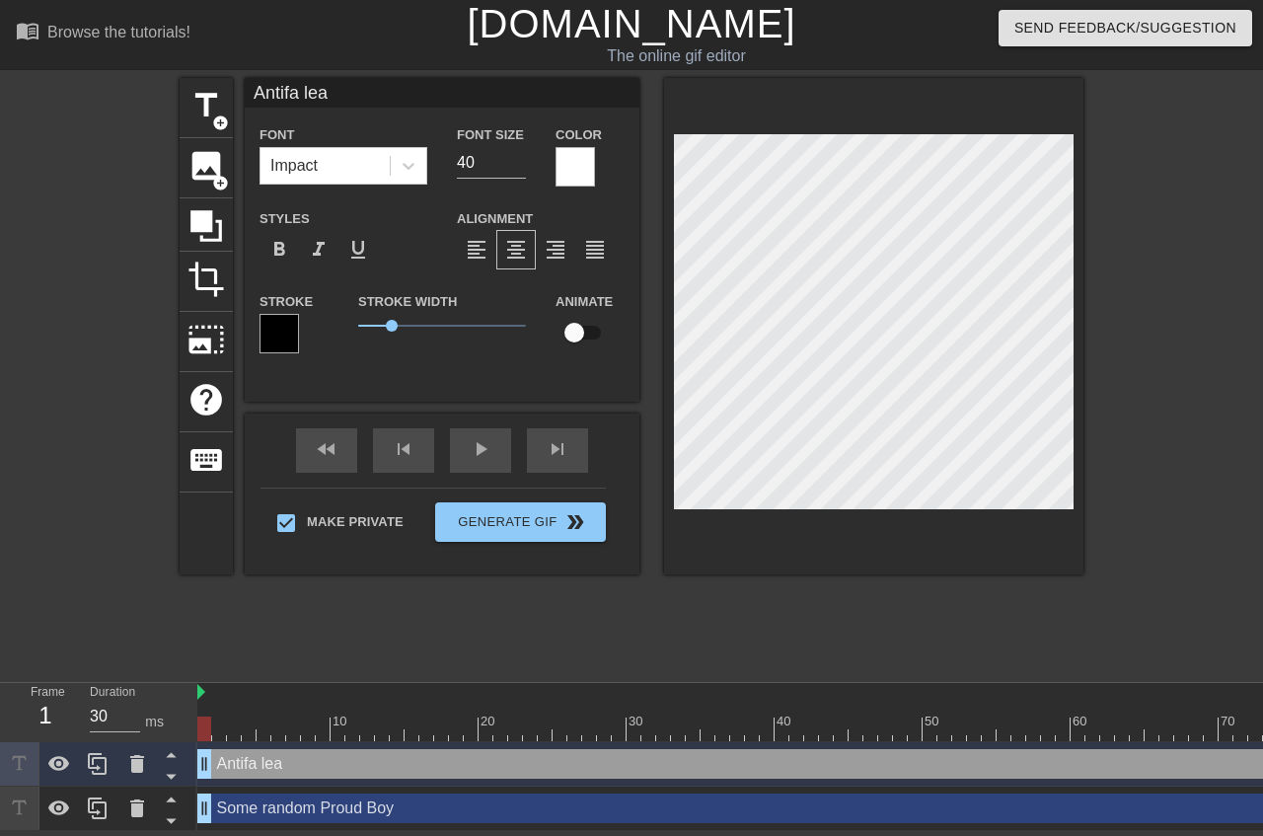
type textarea "Antifa lead"
type input "Antifa leade"
type textarea "Antifa leade"
type input "Antifa leader"
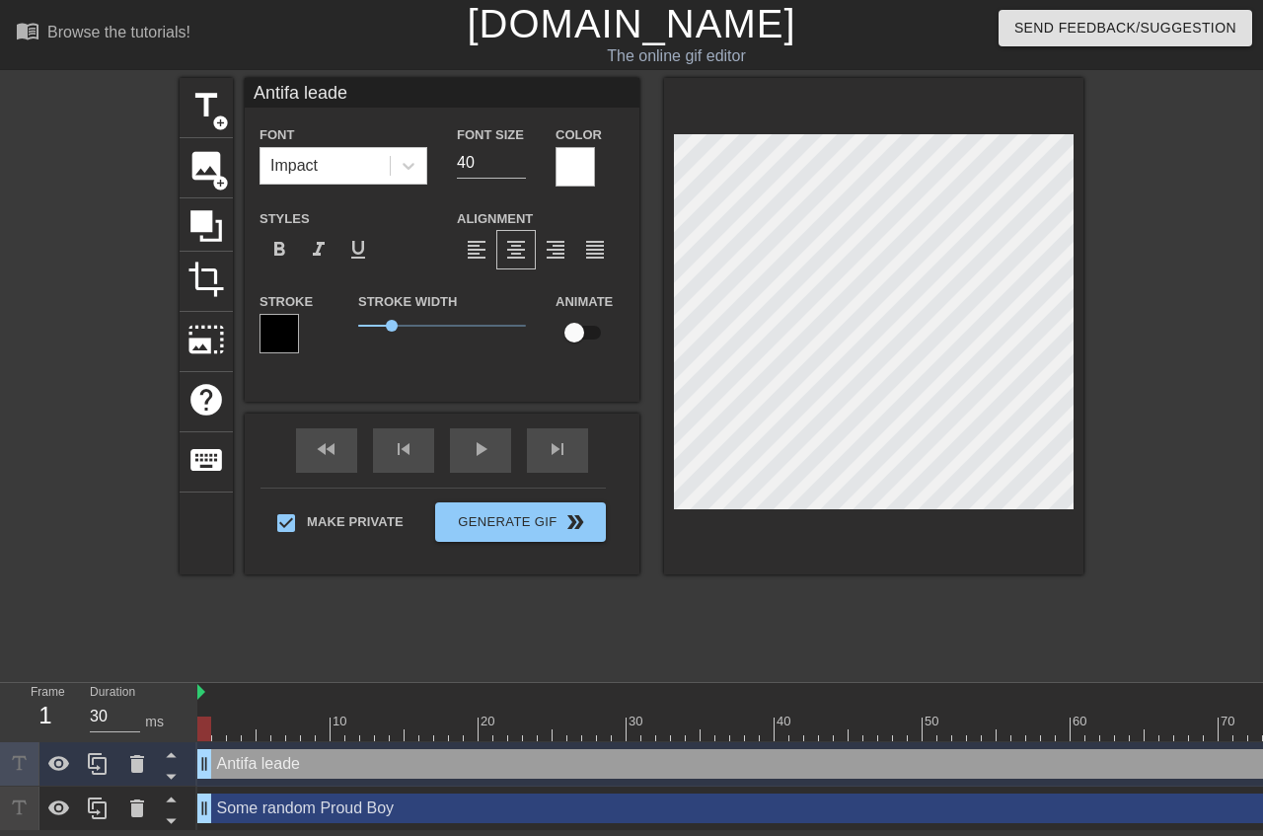
type textarea "Antifa leader"
type input "Antifa leaders"
type textarea "Antifa leaders"
type input "Antifa leaders'"
type textarea "Antifa leaders'"
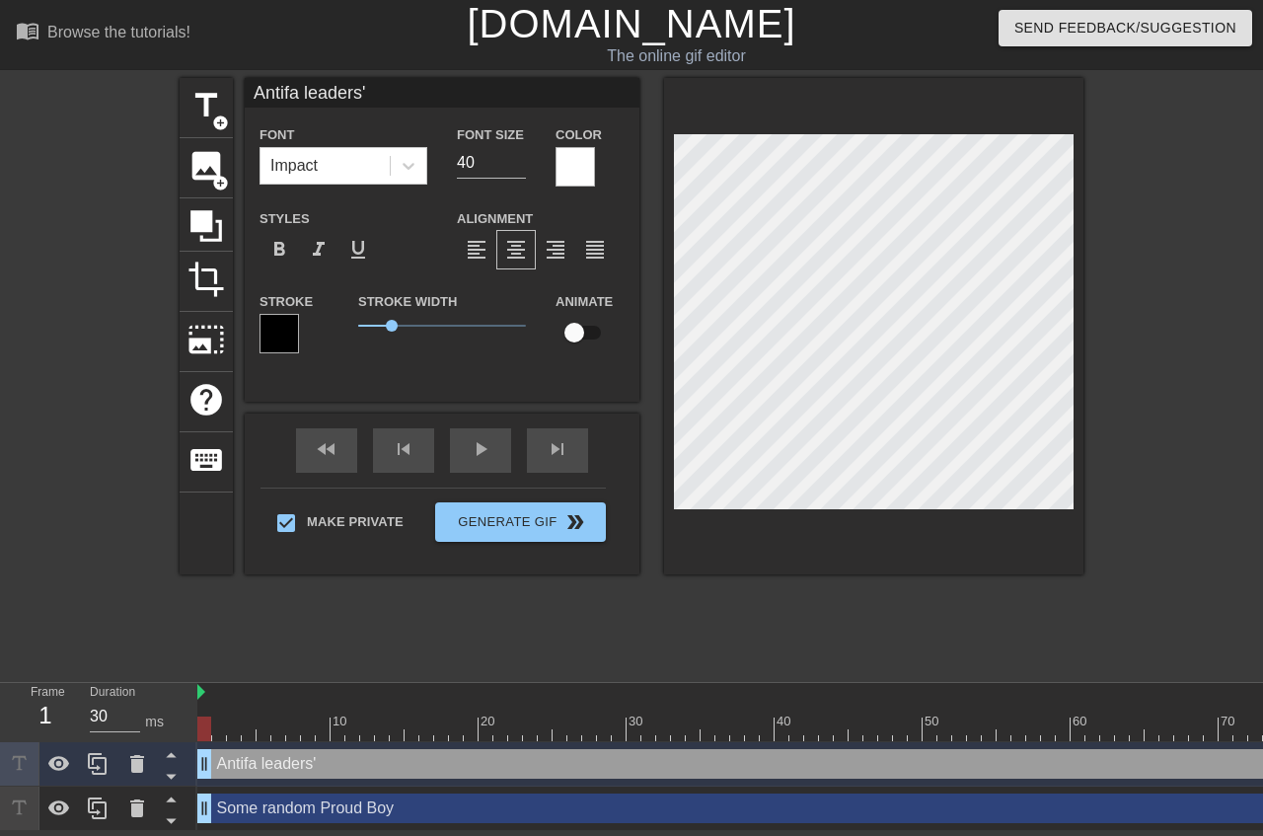
type input "Antifa leaders"
type textarea "Antifa leaders"
type input "Antifa leader"
type textarea "Antifa leader"
type input "Antifa leaders"
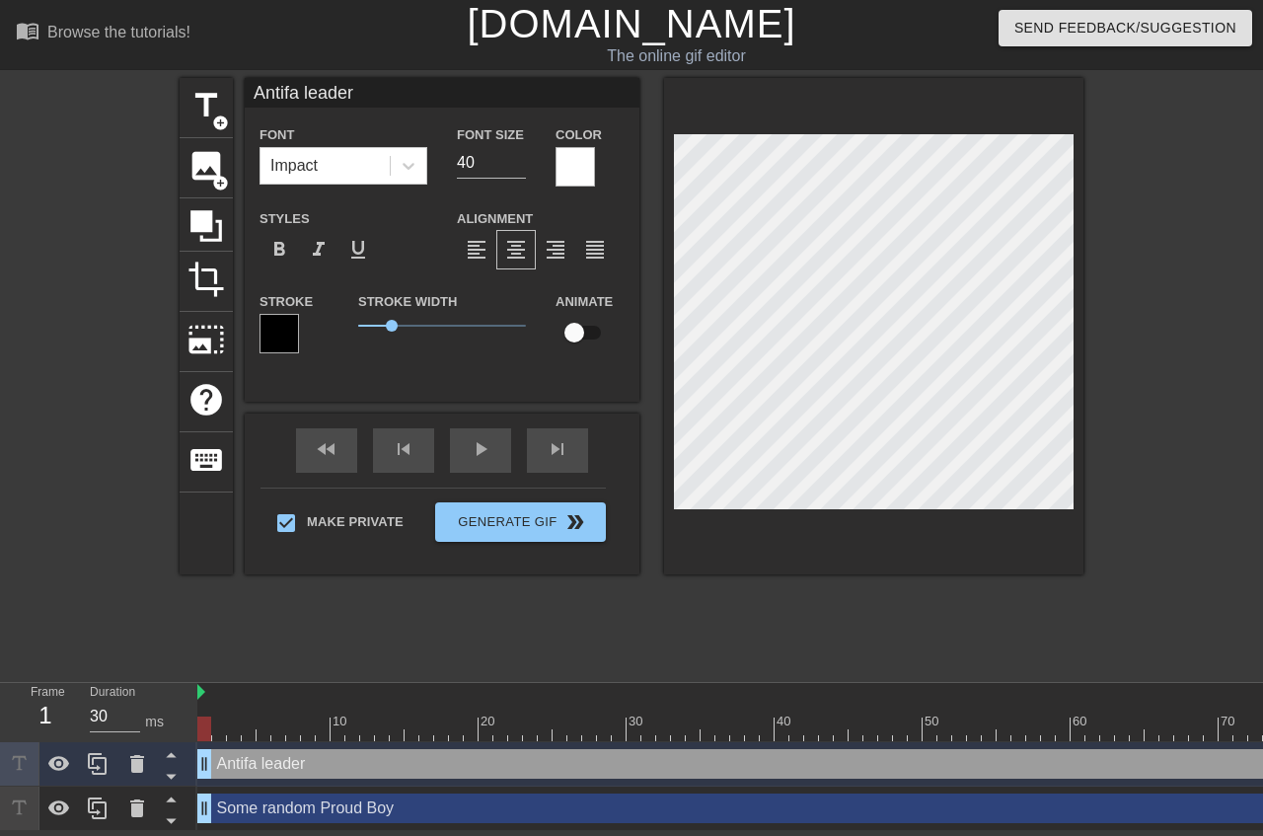
type textarea "Antifa leaders"
type input "Antifa leaders'"
type textarea "Antifa leaders'"
type input "Antifa leaders"
type textarea "Antifa leaders"
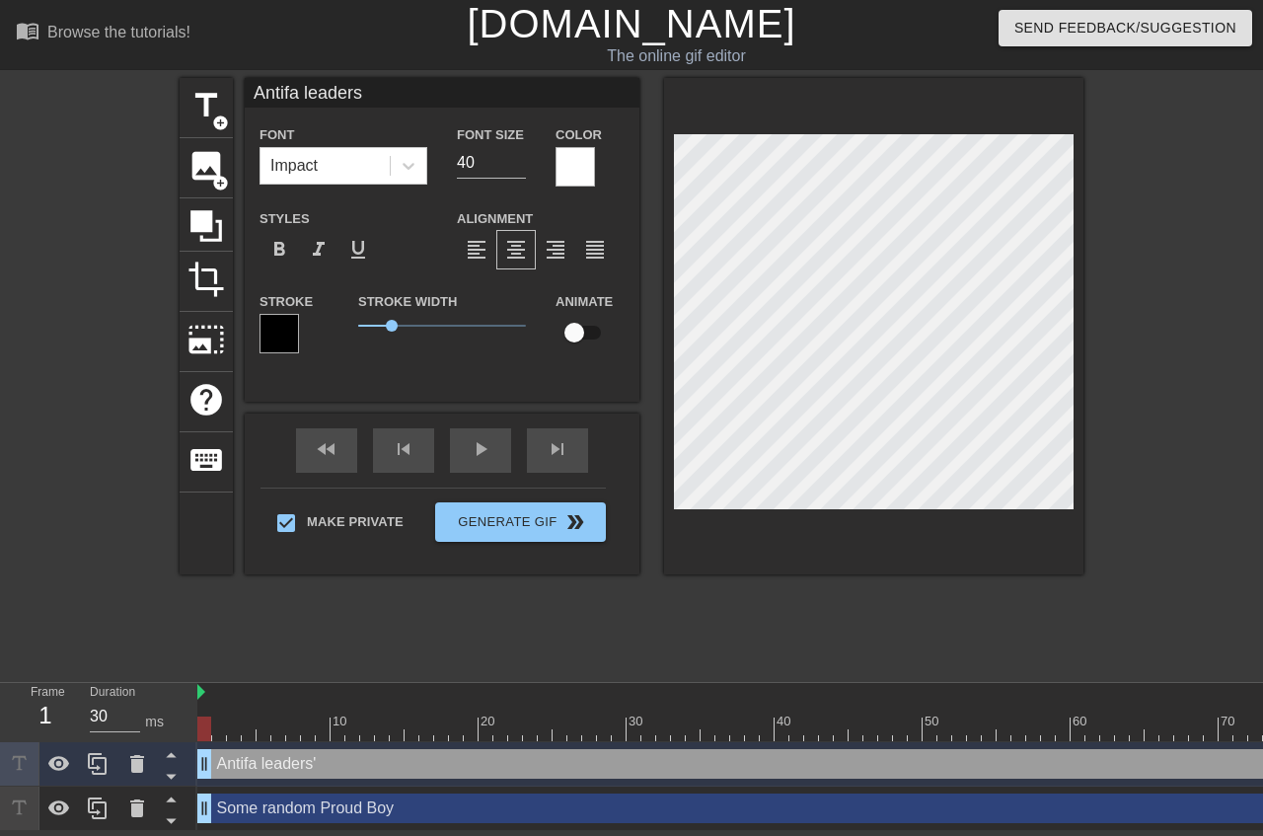
type input "Antifa leader"
type textarea "Antifa leader"
type input "Antifa leader'"
type textarea "Antifa leader'"
type input "Antifa leader's"
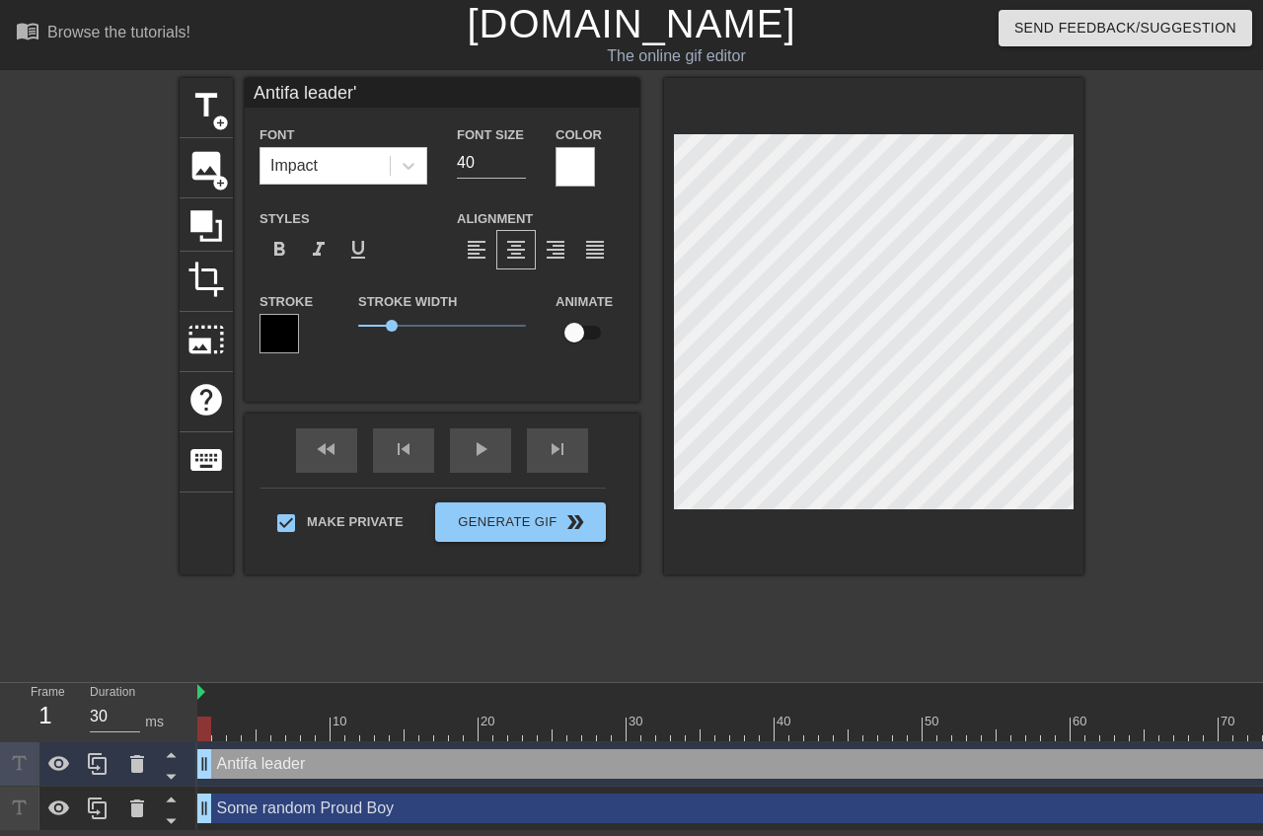
type textarea "Antifa leader's"
type input "Antifa leader's"
type textarea "Antifa leader's"
type input "Antifa leader'sg"
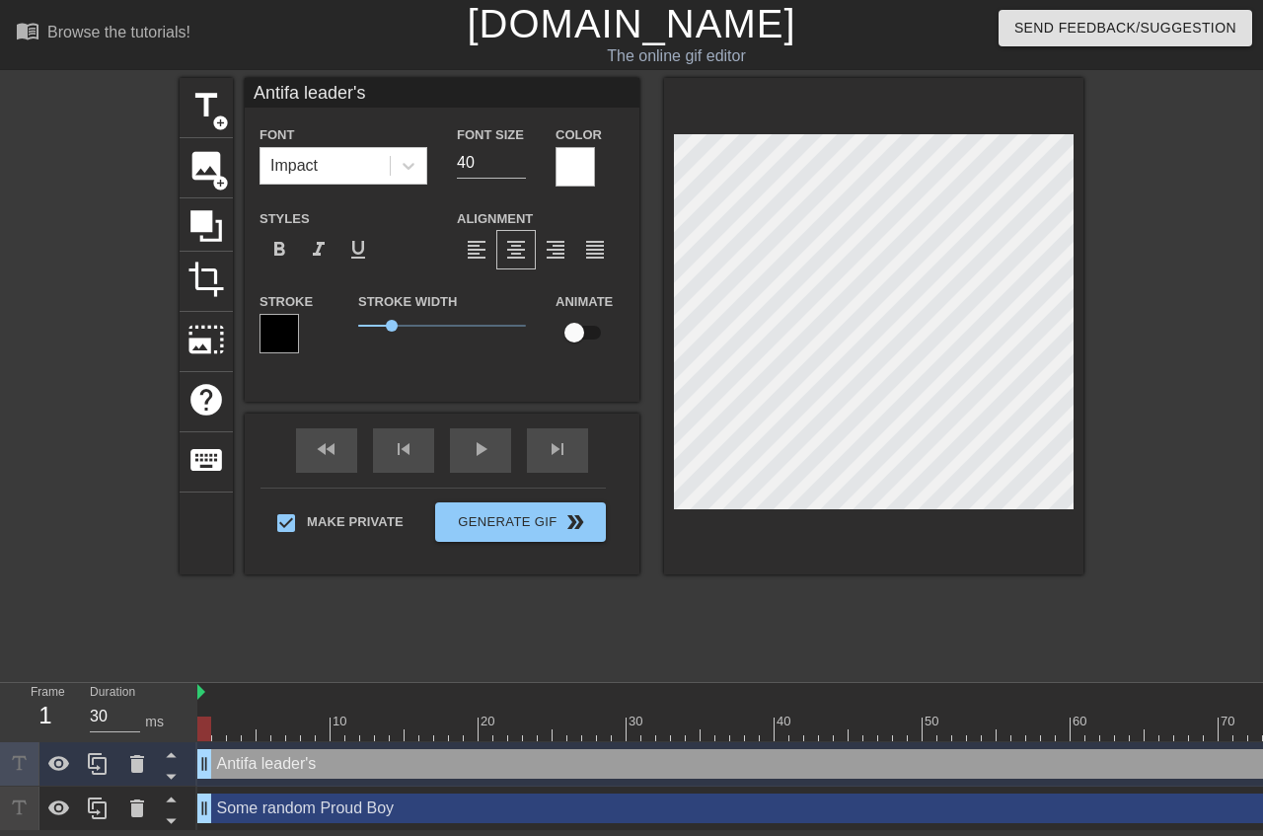
type textarea "Antifa leader's g"
type input "Antifa leader'sgi"
type textarea "Antifa leader's gi"
type input "Antifa leader'sgir"
type textarea "Antifa leader's gir"
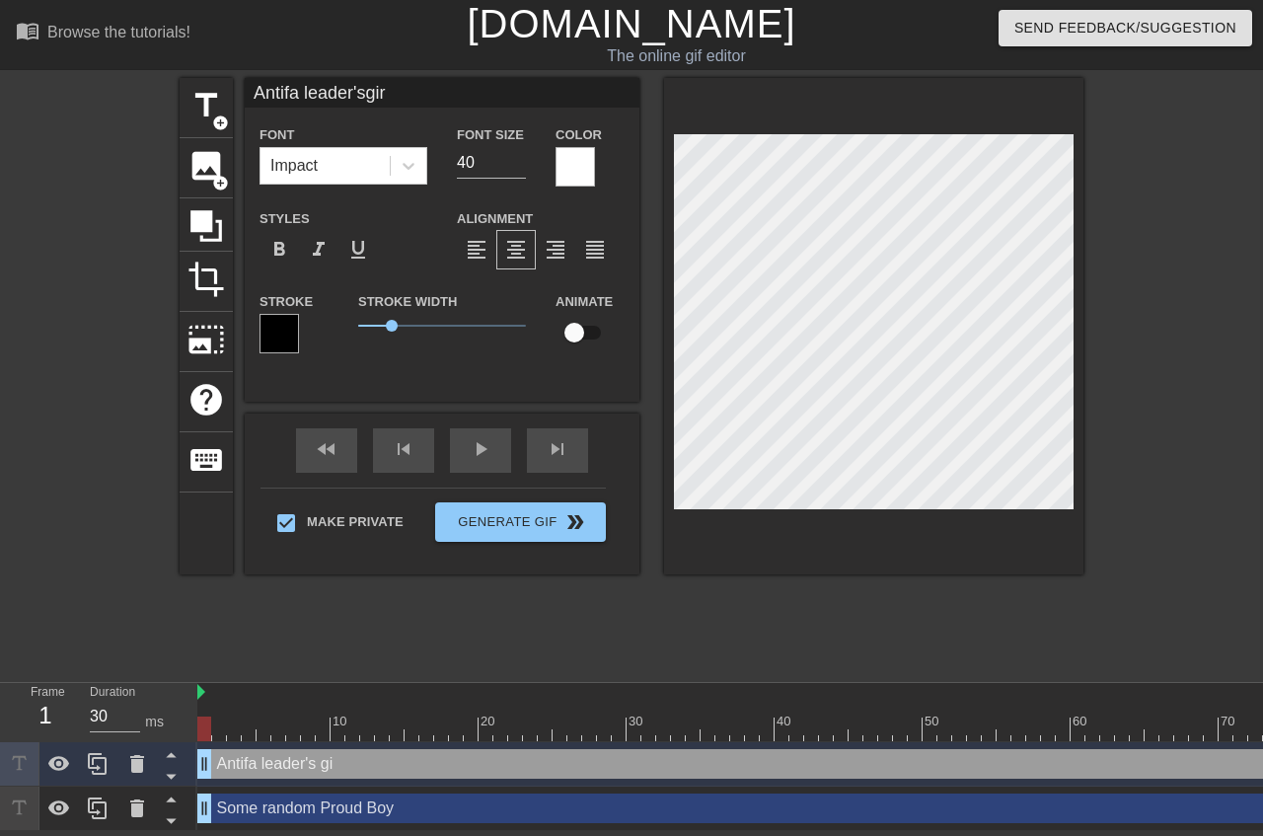
type input "Antifa leader'sgirl"
type textarea "Antifa leader's girl"
type input "Antifa leader'sgirlf"
type textarea "Antifa leader's girlf"
type input "Antifa leader'sgirlfr"
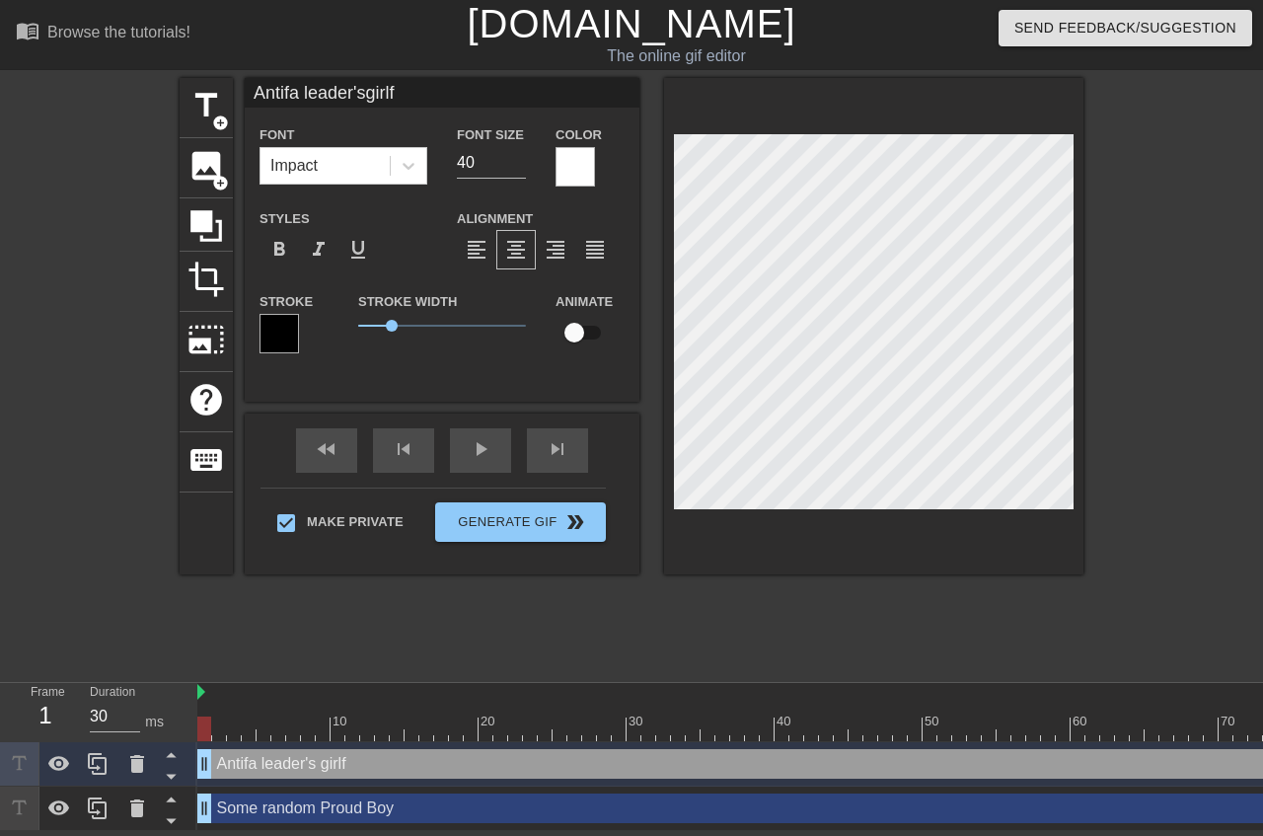
type textarea "Antifa leader's girlfr"
type input "Antifa leader'sgirlfri"
type textarea "Antifa leader's girlfri"
type input "Antifa leader'sgirlfrie"
type textarea "Antifa leader's girlfrie"
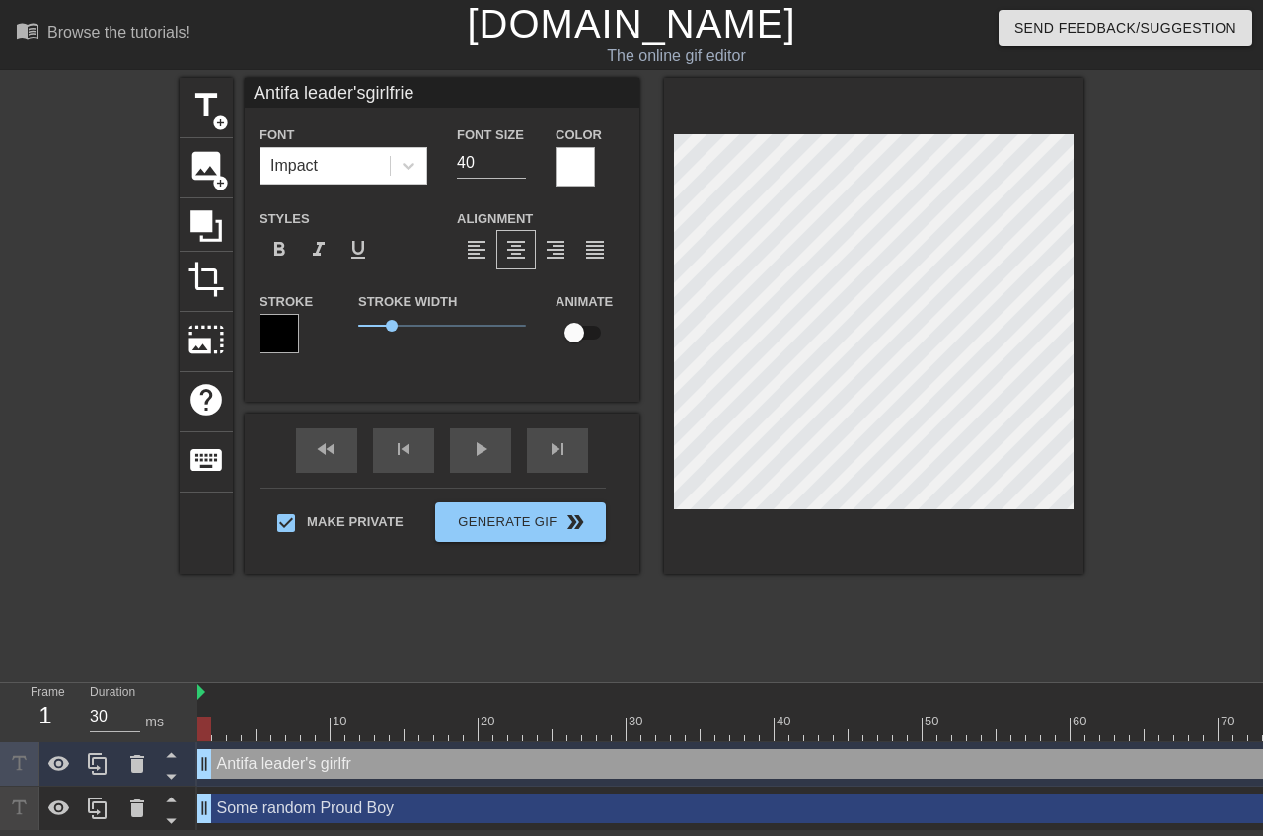
type input "Antifa leader'sgirlfrien"
type textarea "Antifa leader's girlfrien"
type input "Antifa leader'sgirlfriend"
type textarea "Antifa leader's girlfriend"
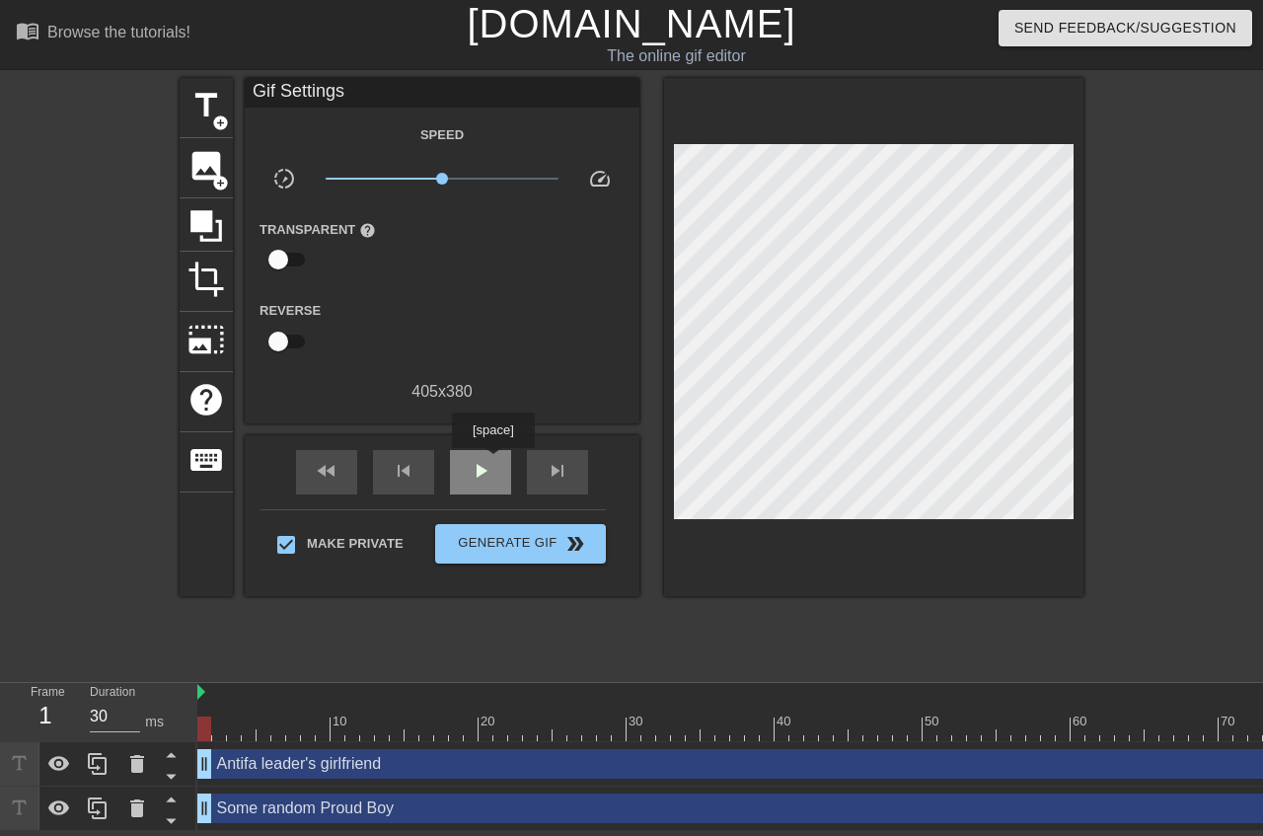
click at [492, 462] on div "play_arrow" at bounding box center [480, 472] width 61 height 44
click at [320, 469] on span "fast_rewind" at bounding box center [327, 471] width 24 height 24
click at [473, 460] on span "pause" at bounding box center [481, 471] width 24 height 24
drag, startPoint x: 211, startPoint y: 651, endPoint x: 437, endPoint y: 651, distance: 226.0
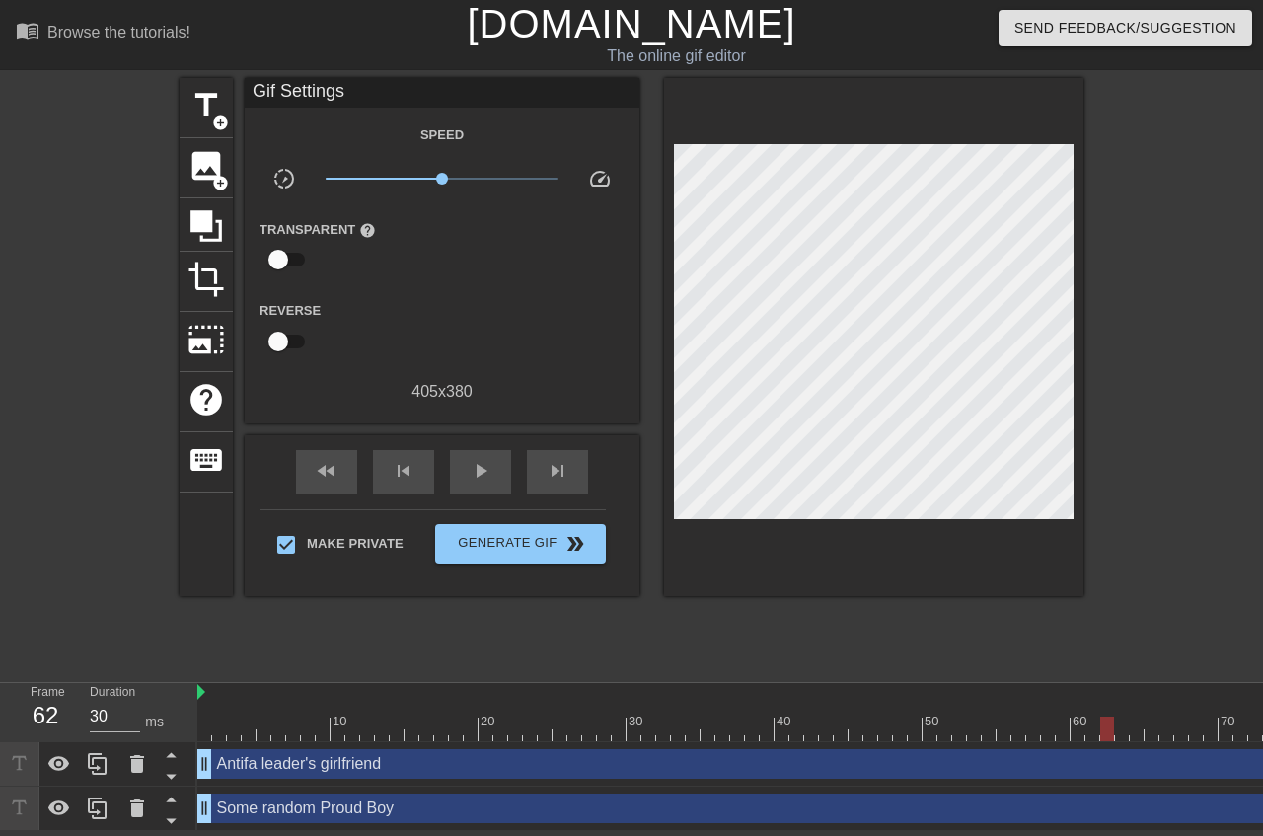
drag, startPoint x: 448, startPoint y: 649, endPoint x: 1201, endPoint y: 651, distance: 752.9
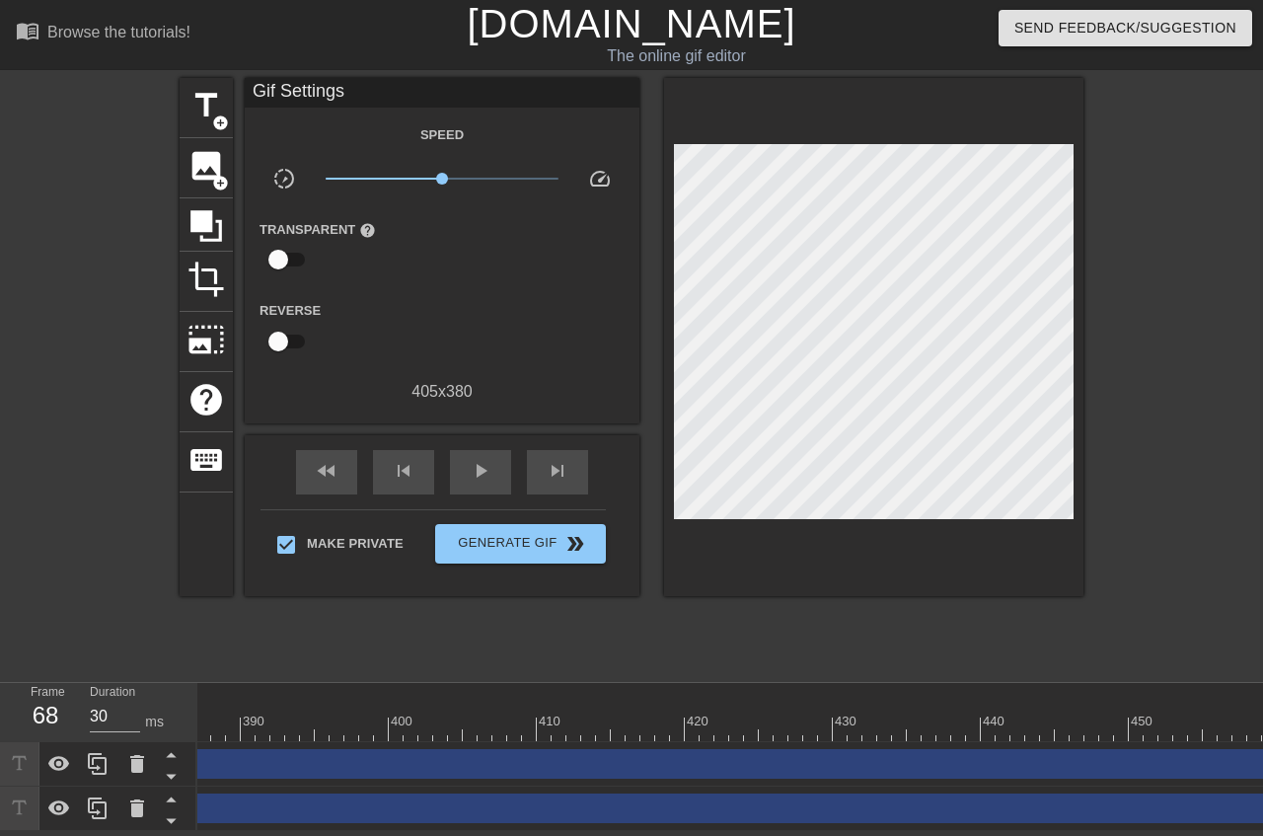
scroll to position [0, 5778]
drag, startPoint x: 1106, startPoint y: 658, endPoint x: 1011, endPoint y: 627, distance: 99.9
click at [559, 22] on link "[DOMAIN_NAME]" at bounding box center [631, 23] width 329 height 43
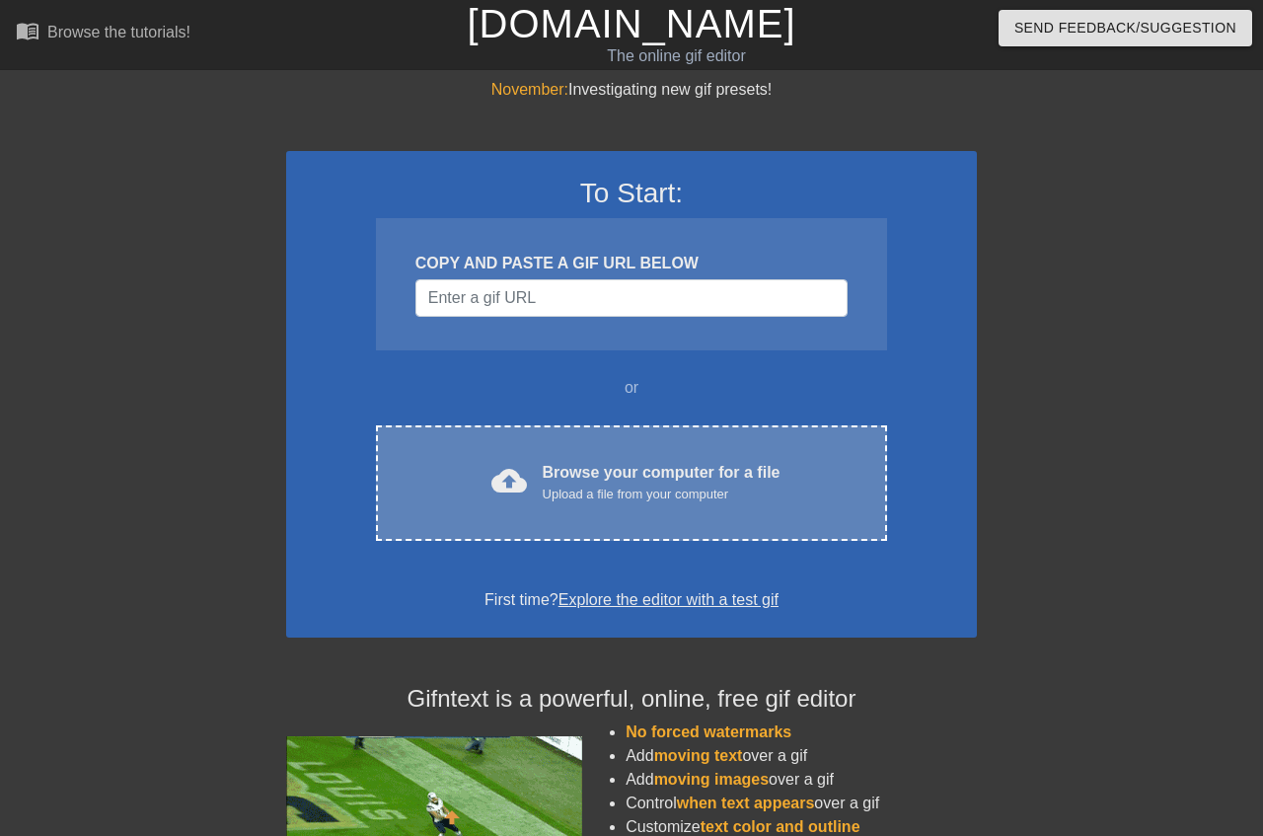
click at [655, 483] on div "Browse your computer for a file Upload a file from your computer" at bounding box center [662, 482] width 238 height 43
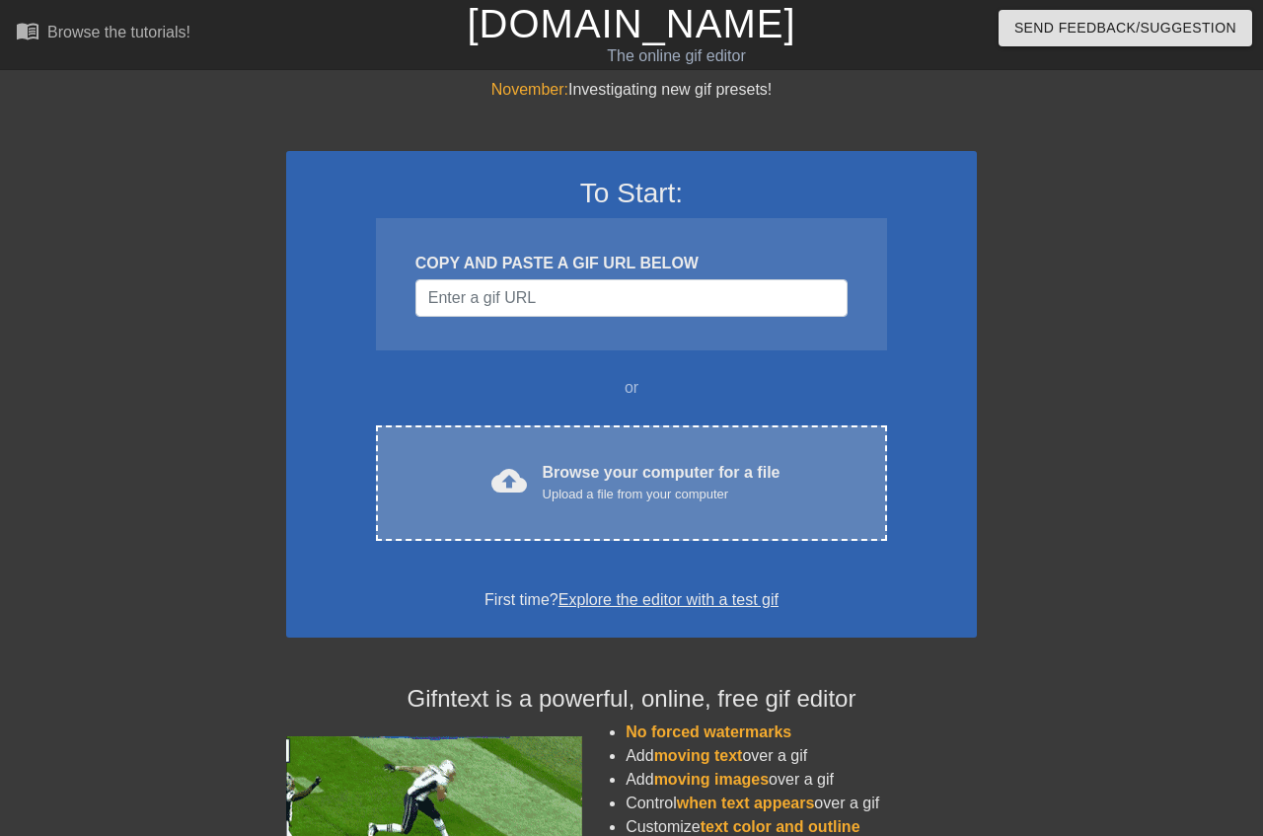
click at [783, 500] on div "cloud_upload Browse your computer for a file Upload a file from your computer" at bounding box center [631, 483] width 428 height 44
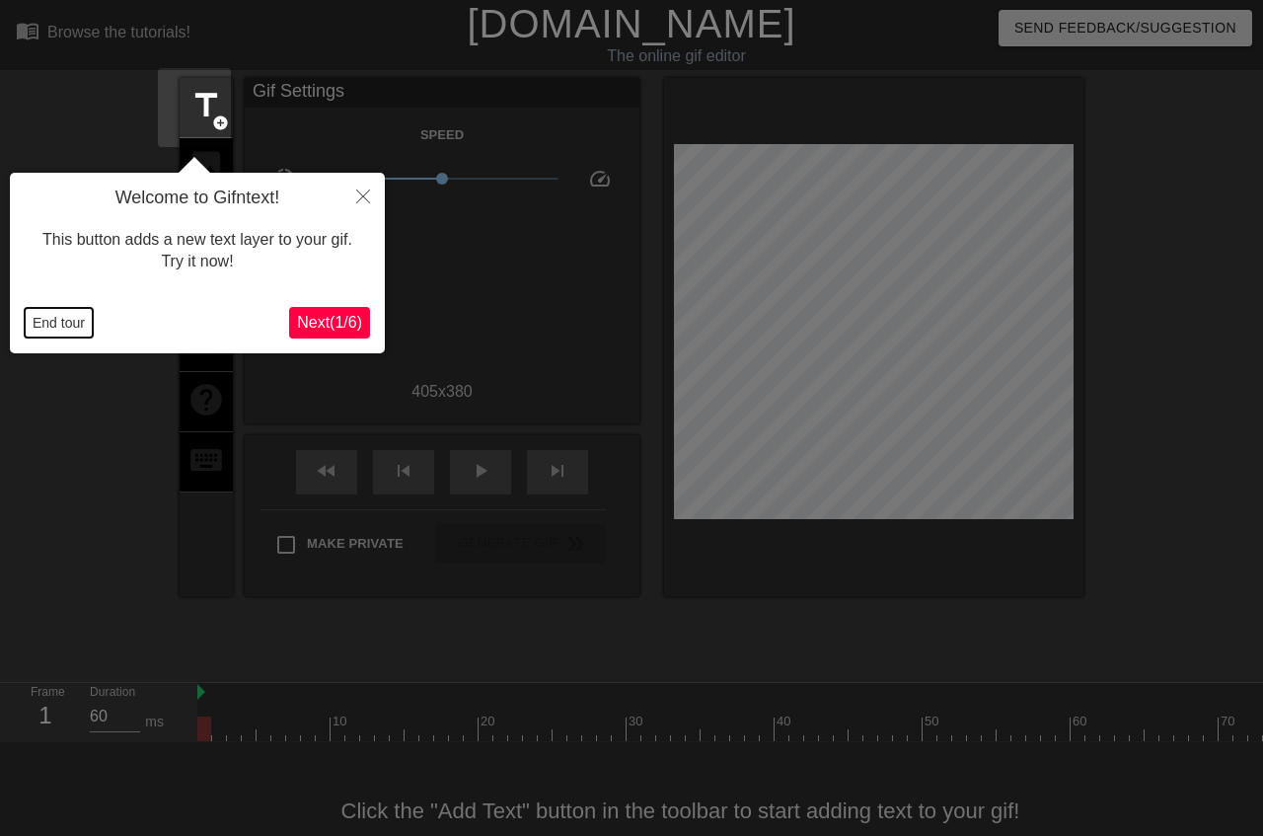
click at [65, 332] on button "End tour" at bounding box center [59, 323] width 68 height 30
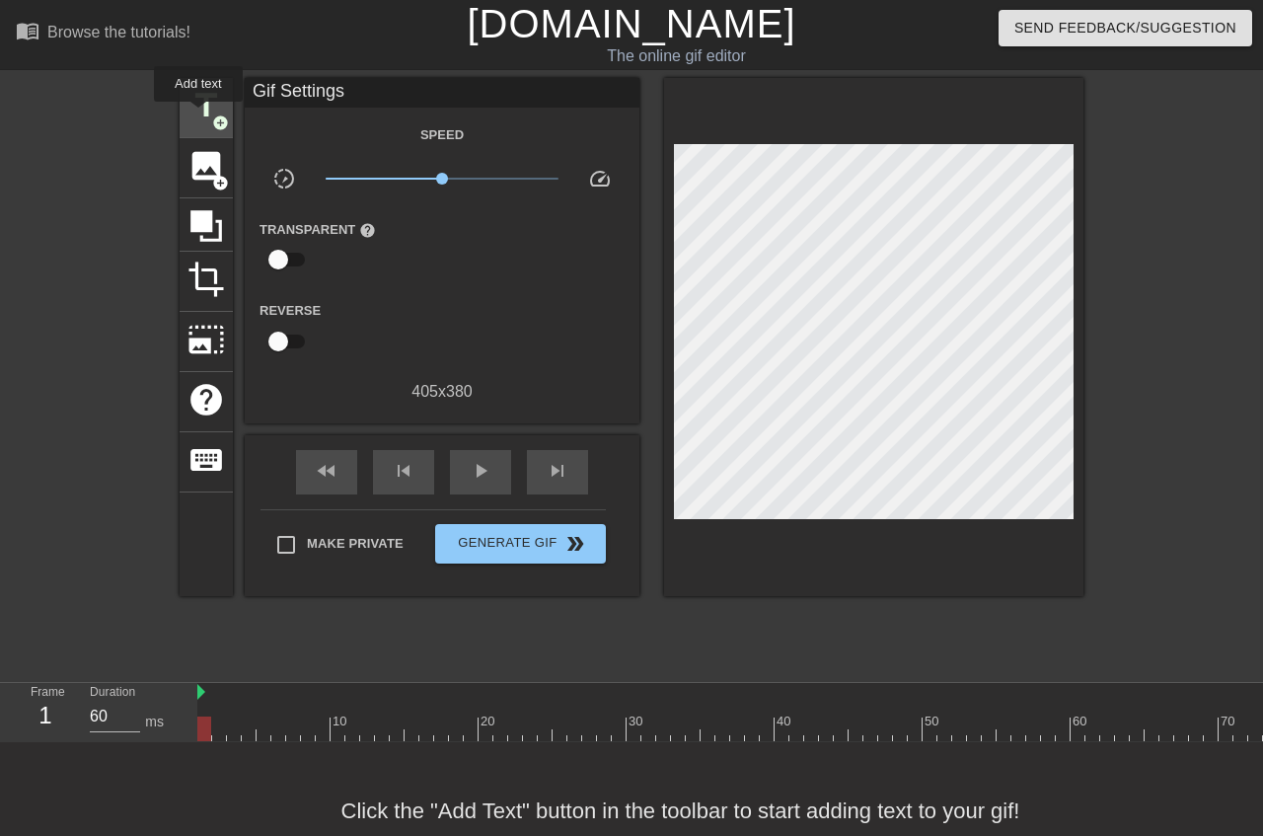
click at [198, 115] on span "title" at bounding box center [205, 105] width 37 height 37
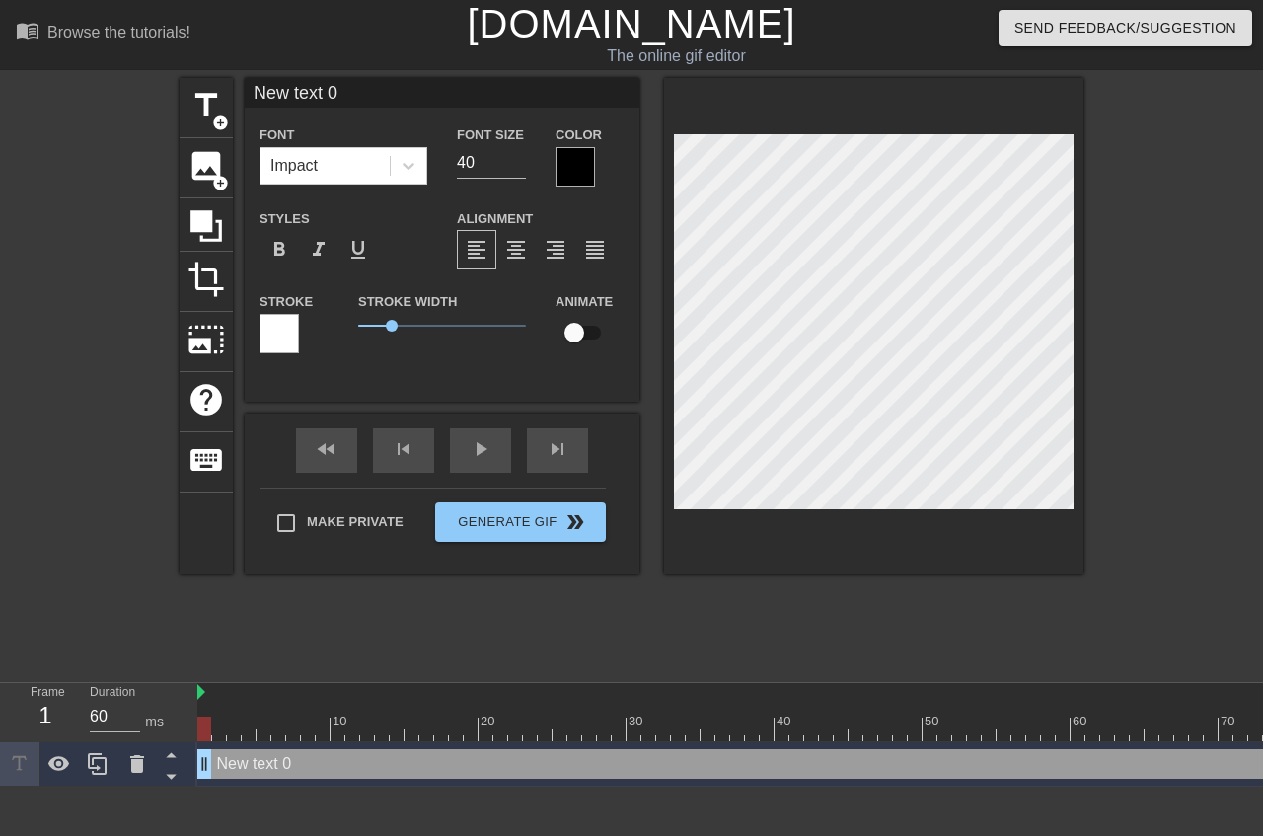
click at [568, 174] on div at bounding box center [575, 166] width 39 height 39
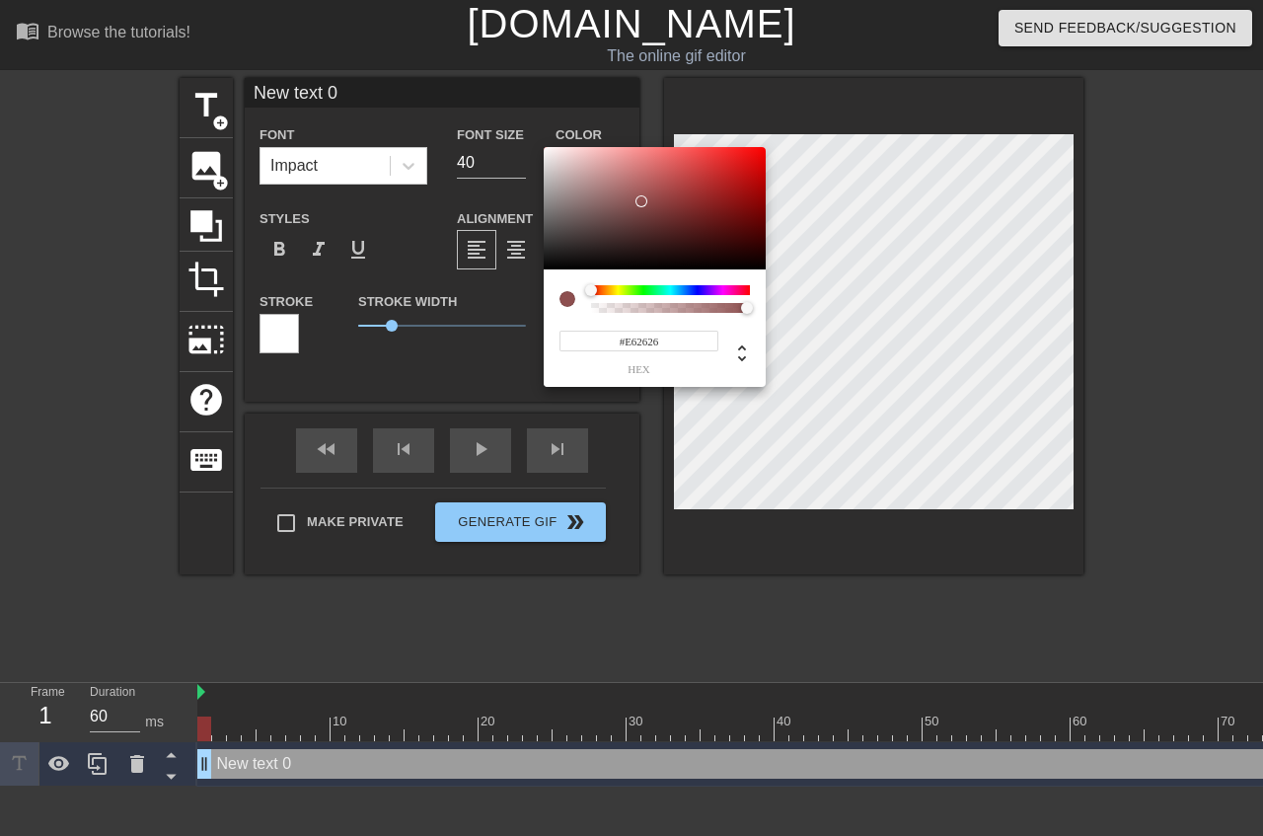
type input "#FF0000"
drag, startPoint x: 637, startPoint y: 204, endPoint x: 883, endPoint y: 108, distance: 264.1
click at [766, 147] on div at bounding box center [655, 208] width 222 height 122
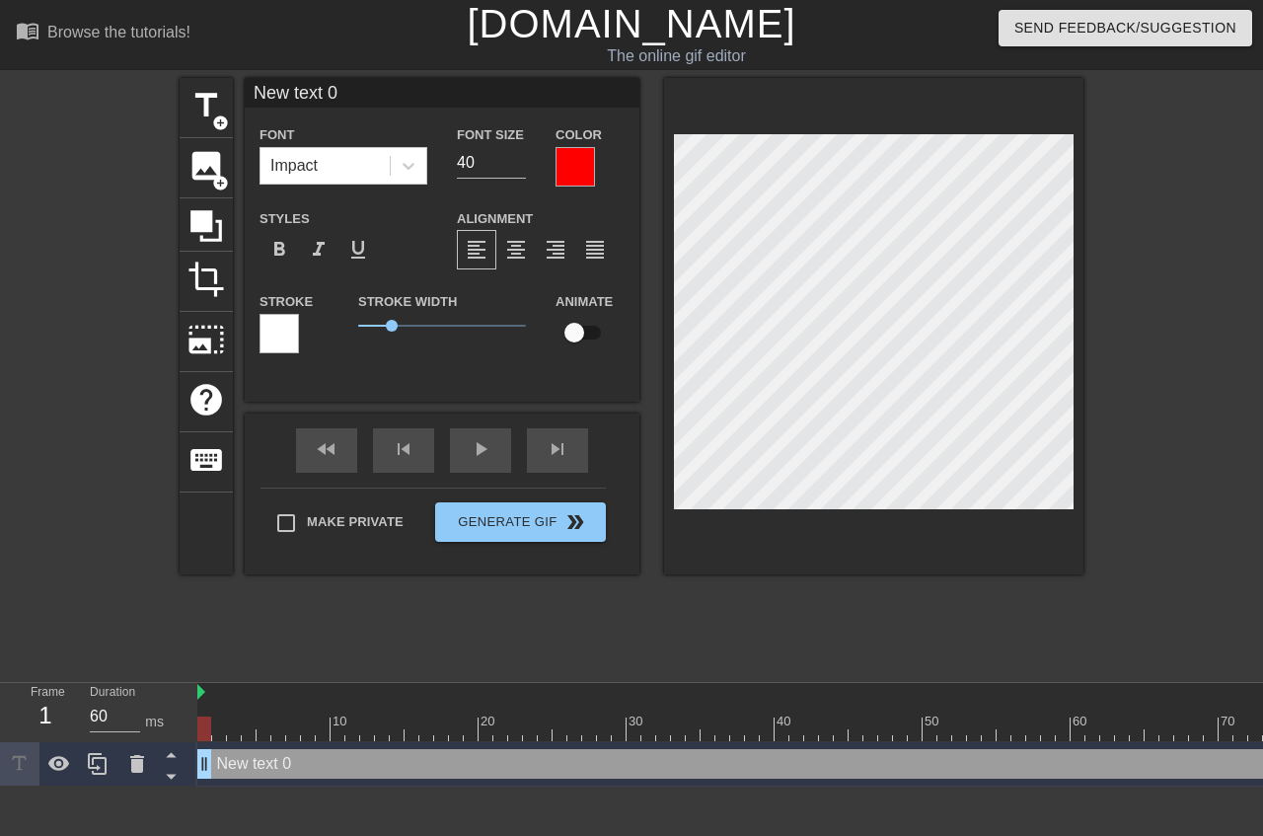
drag, startPoint x: 241, startPoint y: 337, endPoint x: 262, endPoint y: 334, distance: 22.1
click at [245, 336] on div "Stroke" at bounding box center [294, 330] width 99 height 82
click at [262, 333] on div at bounding box center [279, 333] width 39 height 39
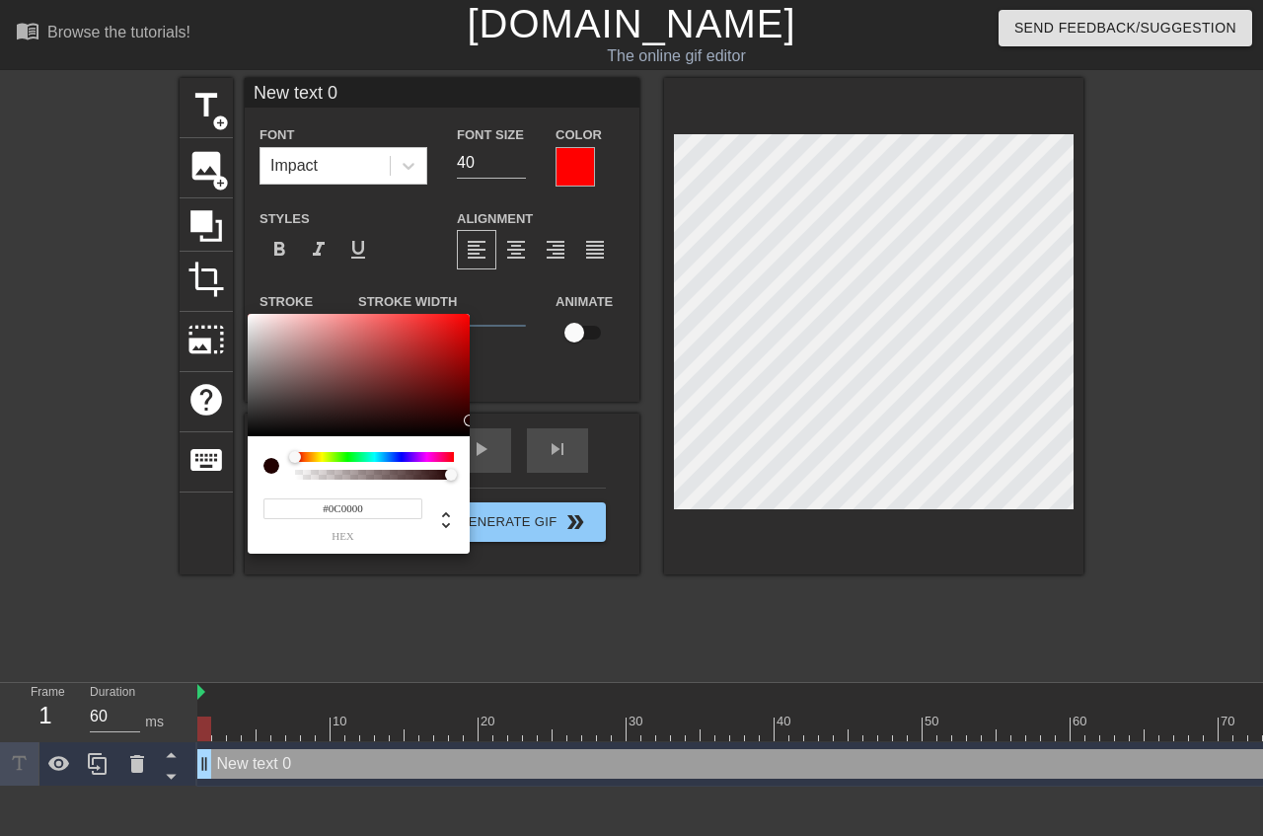
type input "#000000"
drag, startPoint x: 465, startPoint y: 383, endPoint x: 553, endPoint y: 465, distance: 120.1
click at [470, 436] on div at bounding box center [359, 375] width 222 height 122
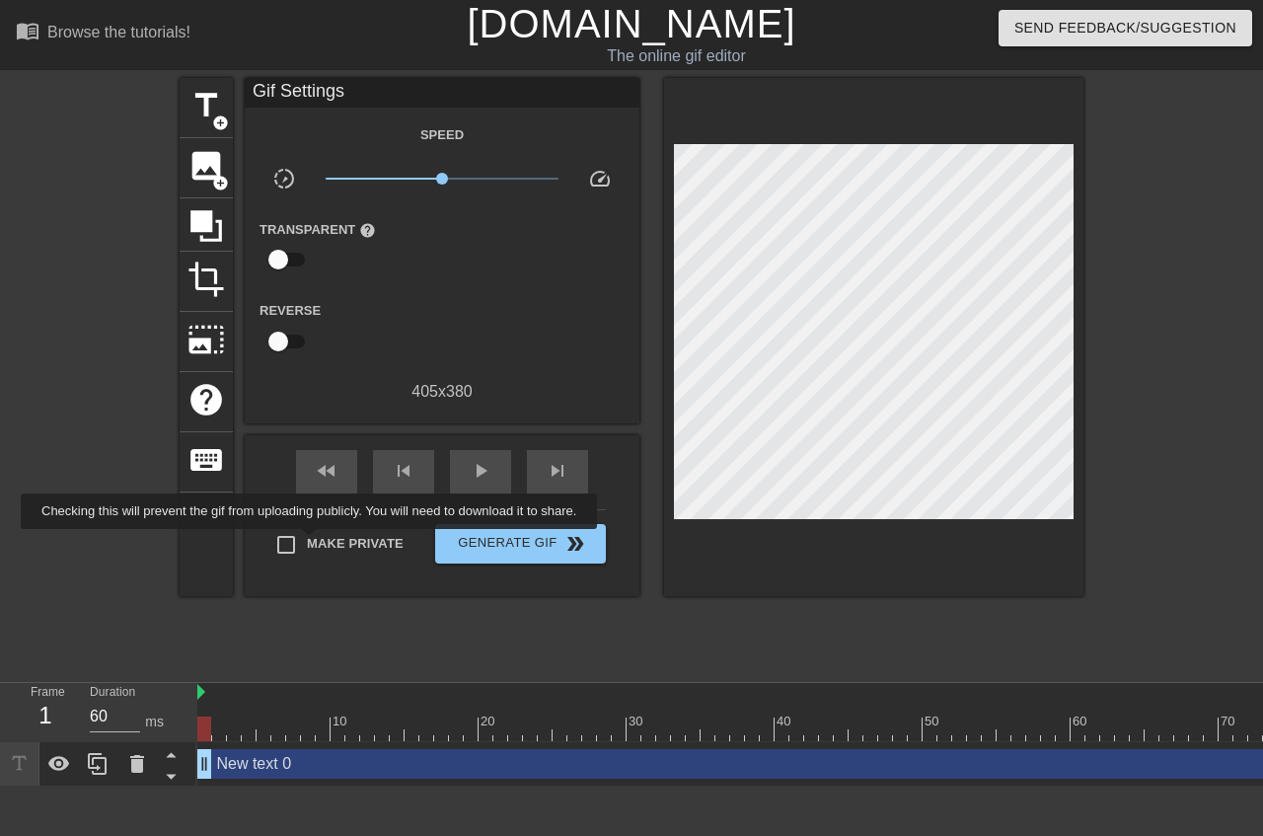
click at [316, 540] on span "Make Private" at bounding box center [355, 544] width 97 height 20
click at [307, 540] on input "Make Private" at bounding box center [285, 544] width 41 height 41
checkbox input "true"
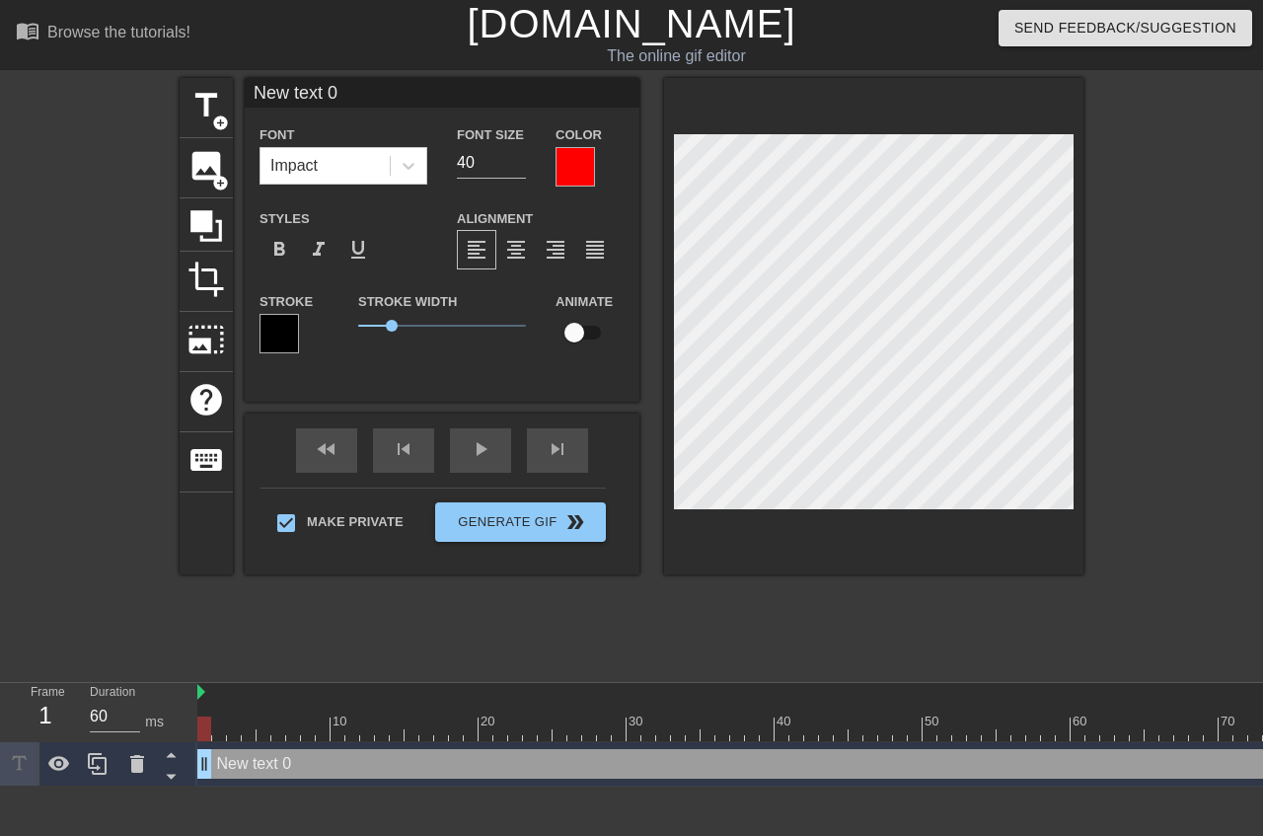
scroll to position [0, 3]
type input "S"
type textarea "S"
type input "So"
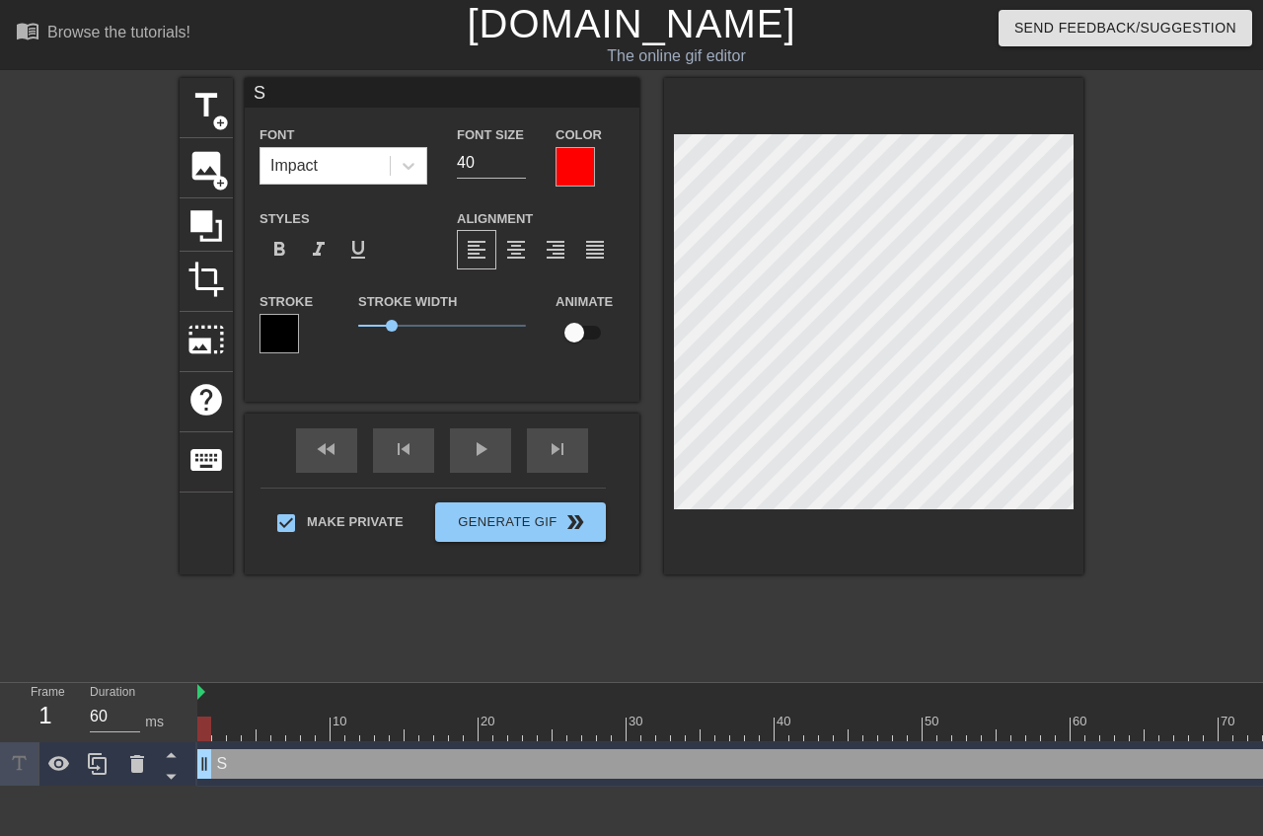
type textarea "So"
type input "Som"
type textarea "Som"
type input "Some"
type textarea "Some"
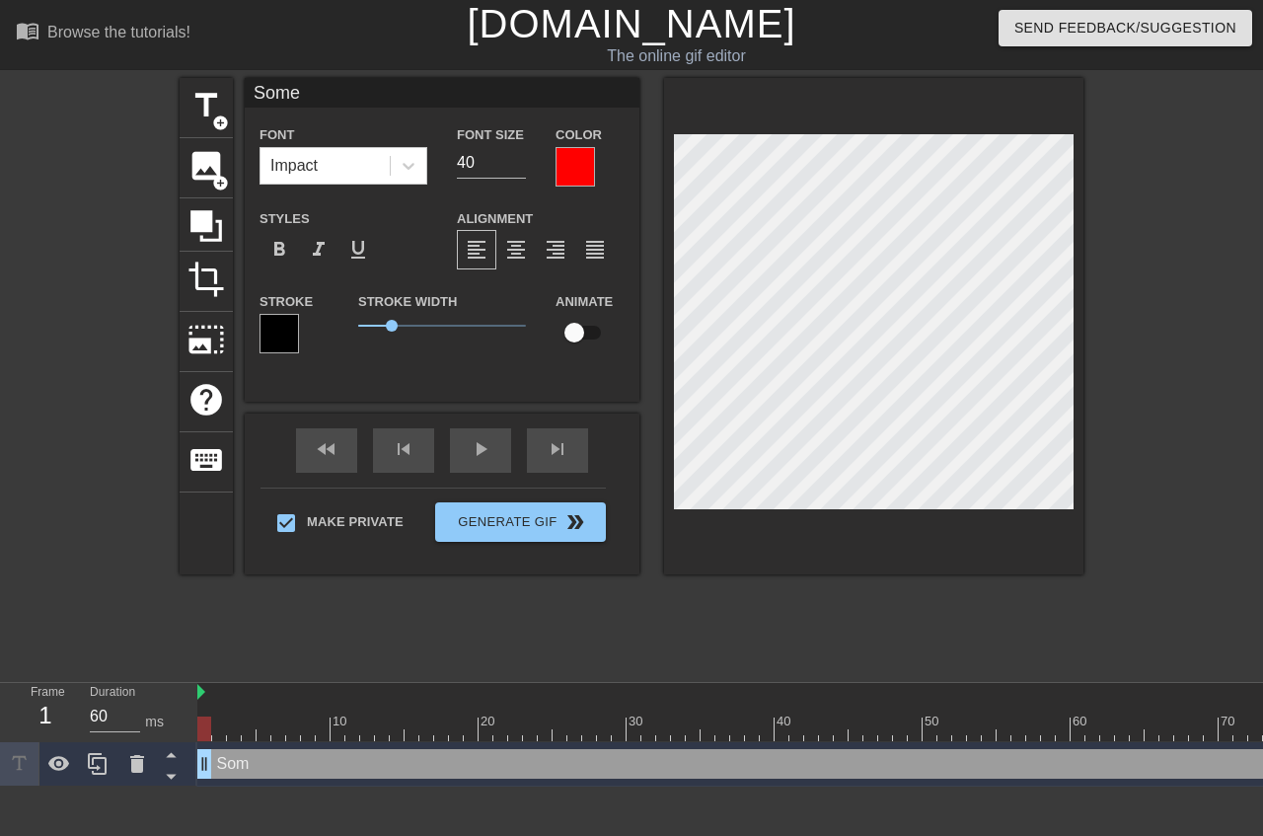
type input "Some"
type textarea "Some"
type input "Some r"
type textarea "Some r"
type input "Some ra"
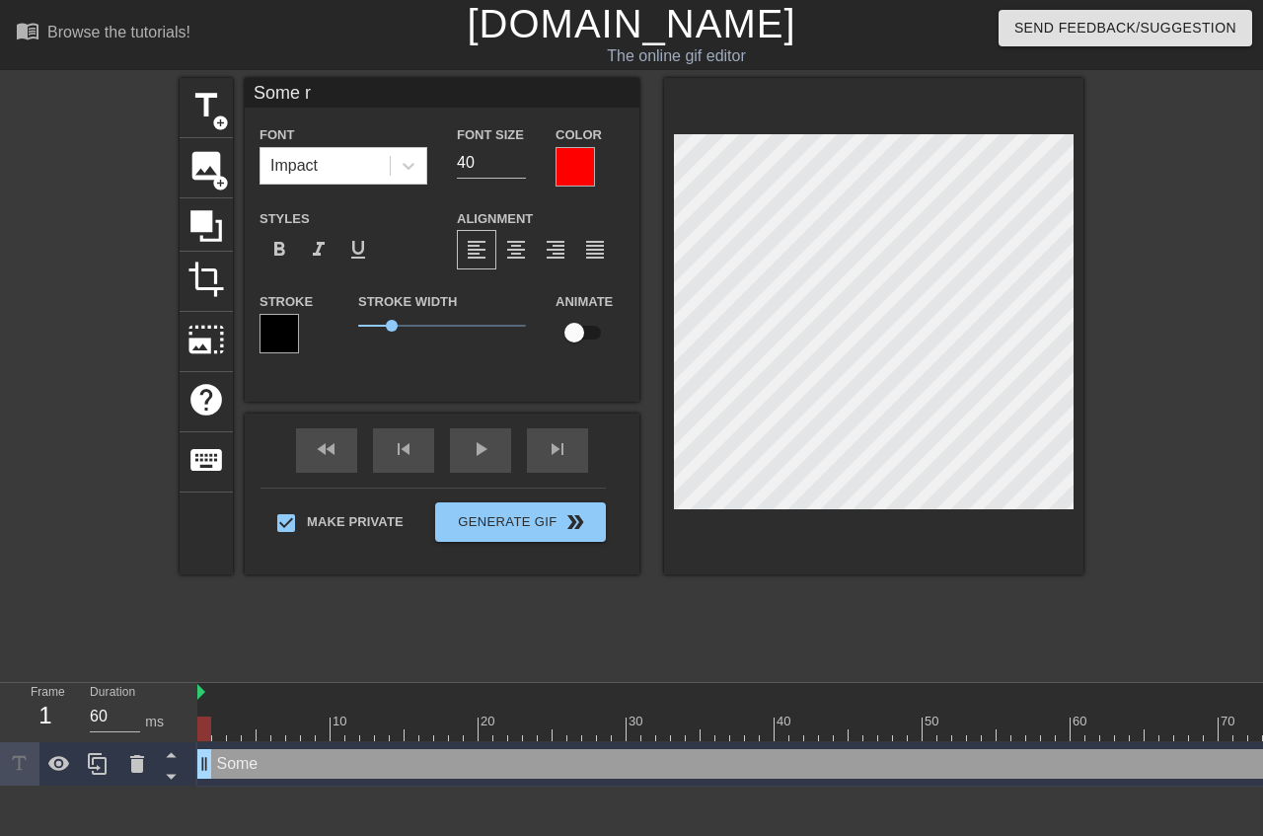
type textarea "Some ra"
type input "Some ran"
type textarea "Some ran"
type input "Some rand"
type textarea "Some rand"
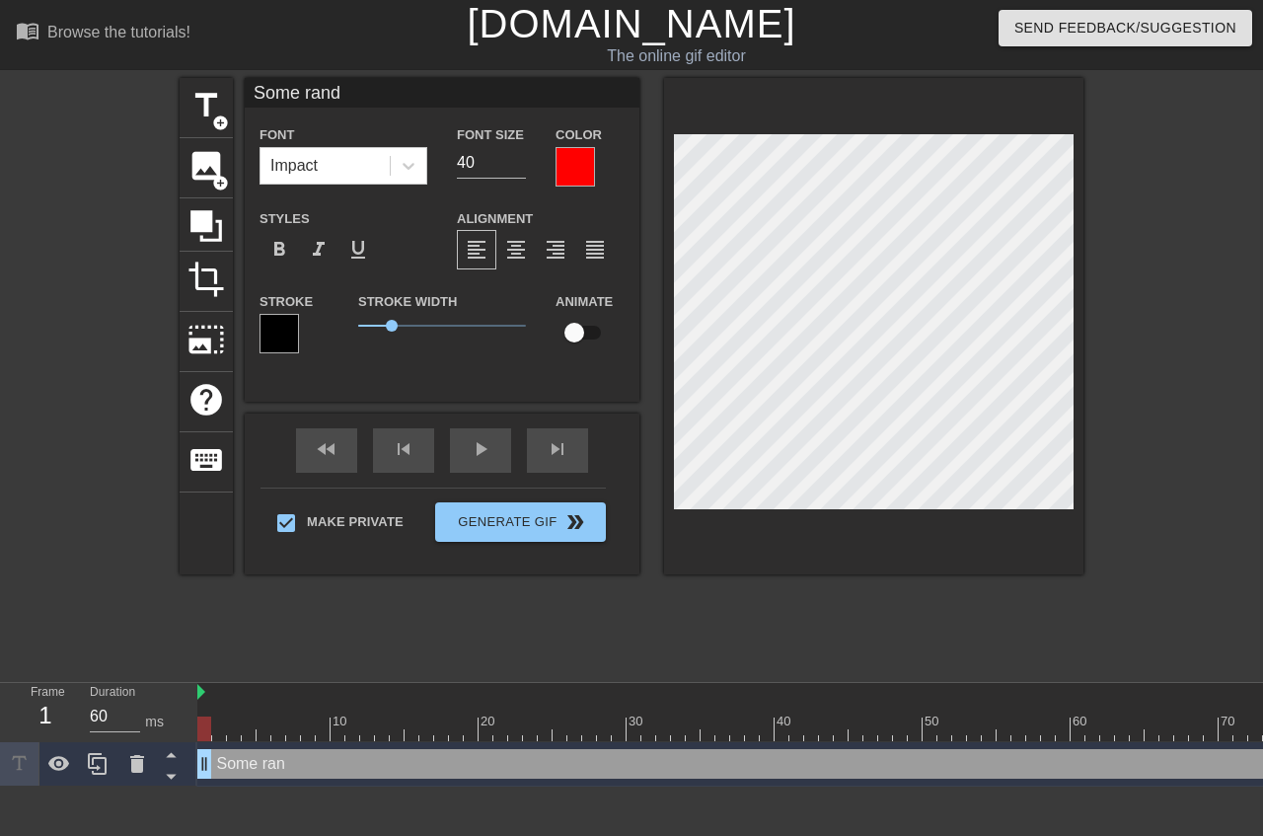
type input "Some [PERSON_NAME]"
type textarea "Some [PERSON_NAME]"
type input "Some random"
type textarea "Some random"
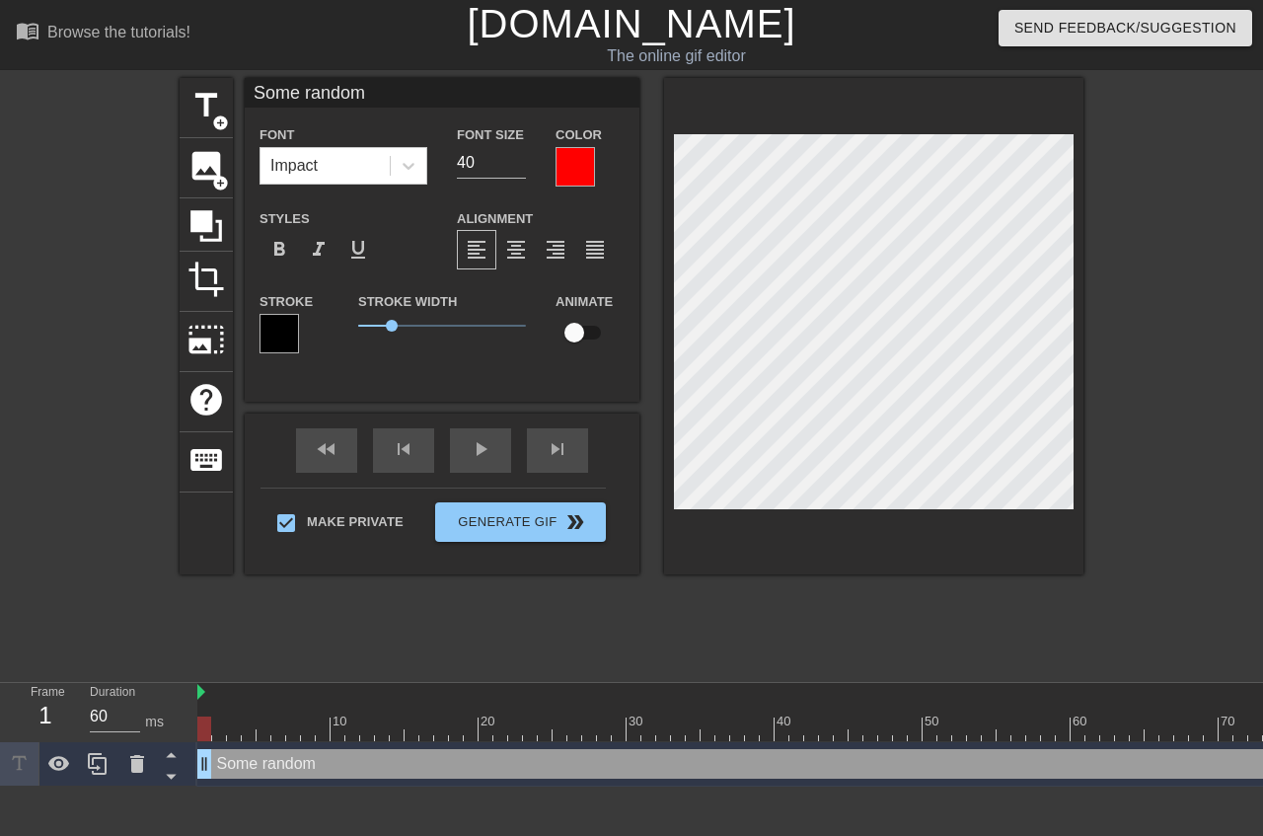
type input "Some random"
type textarea "Some random"
type input "Some randomP"
type textarea "Some random P"
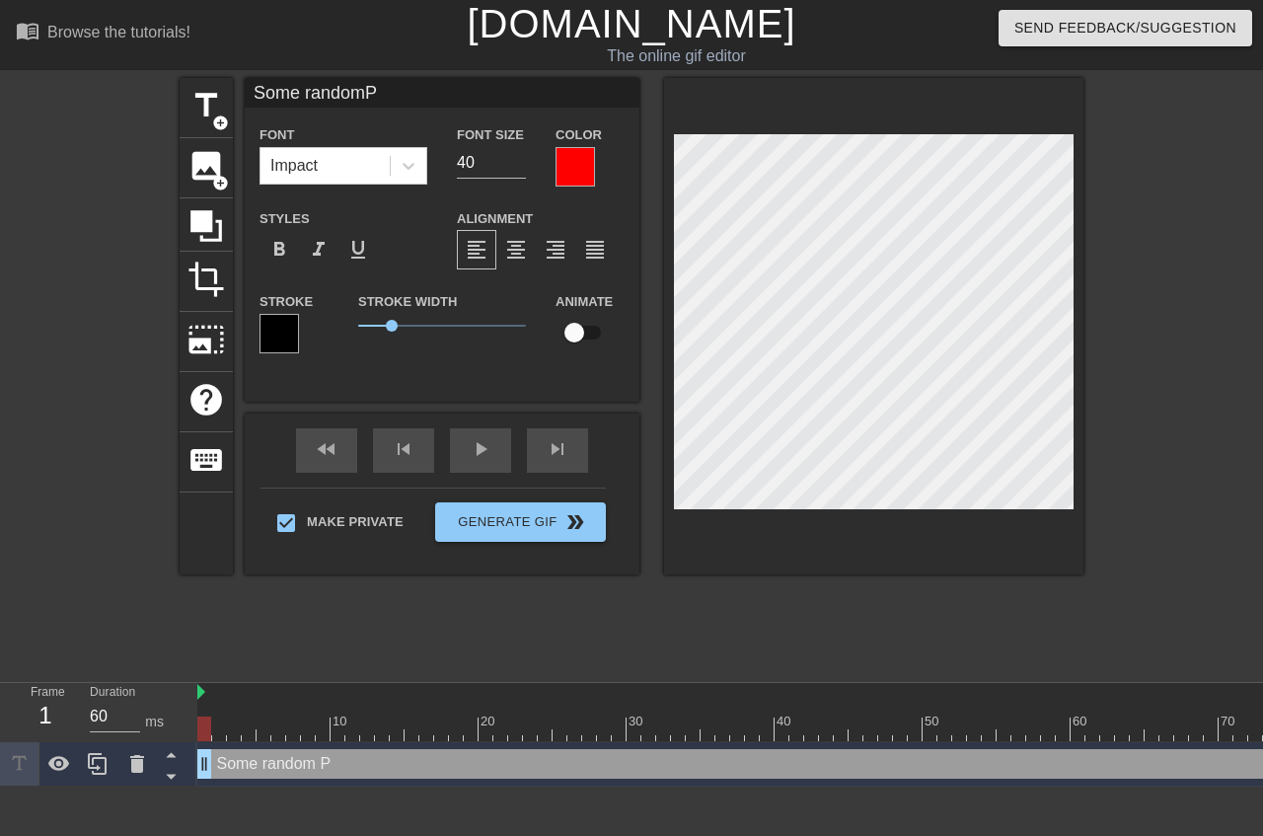
type input "Some randomPr"
type textarea "Some random Pr"
type input "Some randomPro"
type textarea "Some random Pro"
type input "Some randomProu"
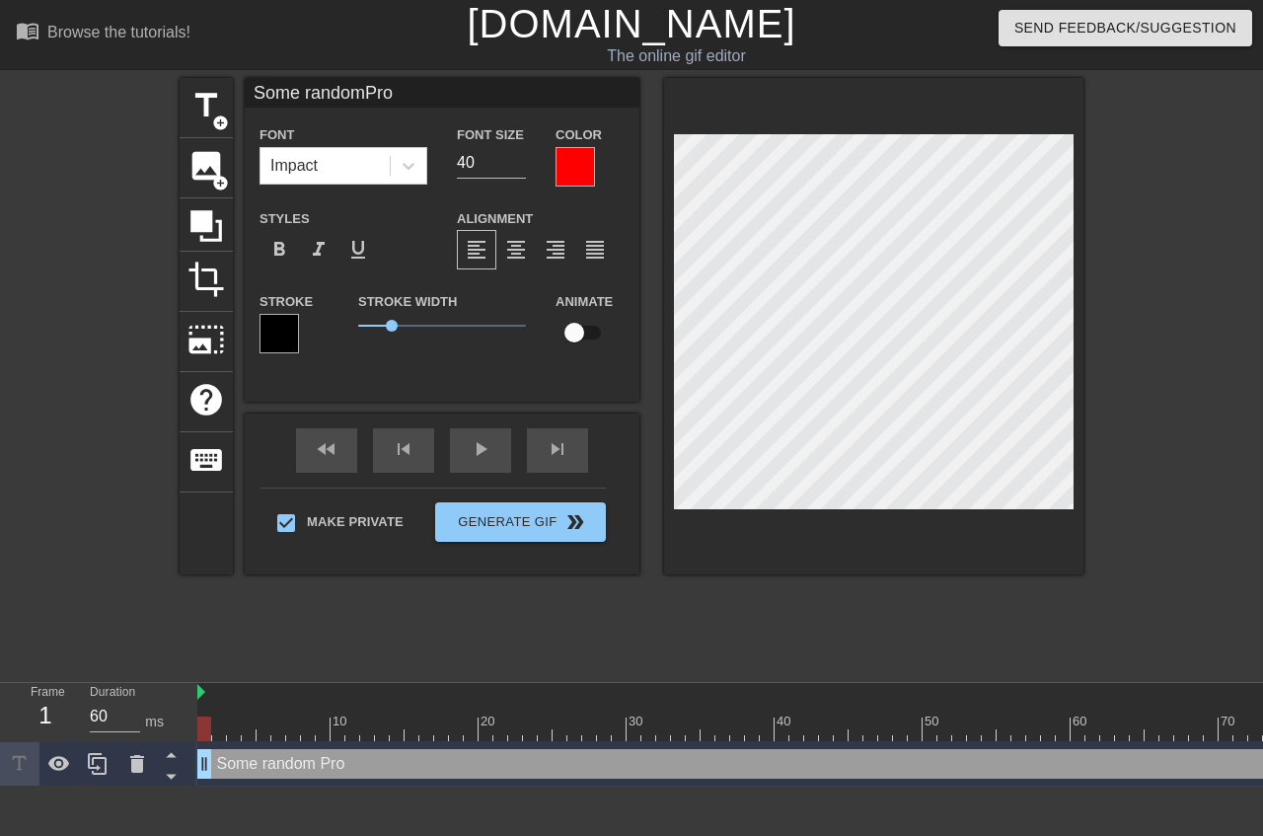
type textarea "Some random Prou"
type input "Some randomProud"
type textarea "Some random Proud"
type input "Some randomProud"
type textarea "Some random Proud"
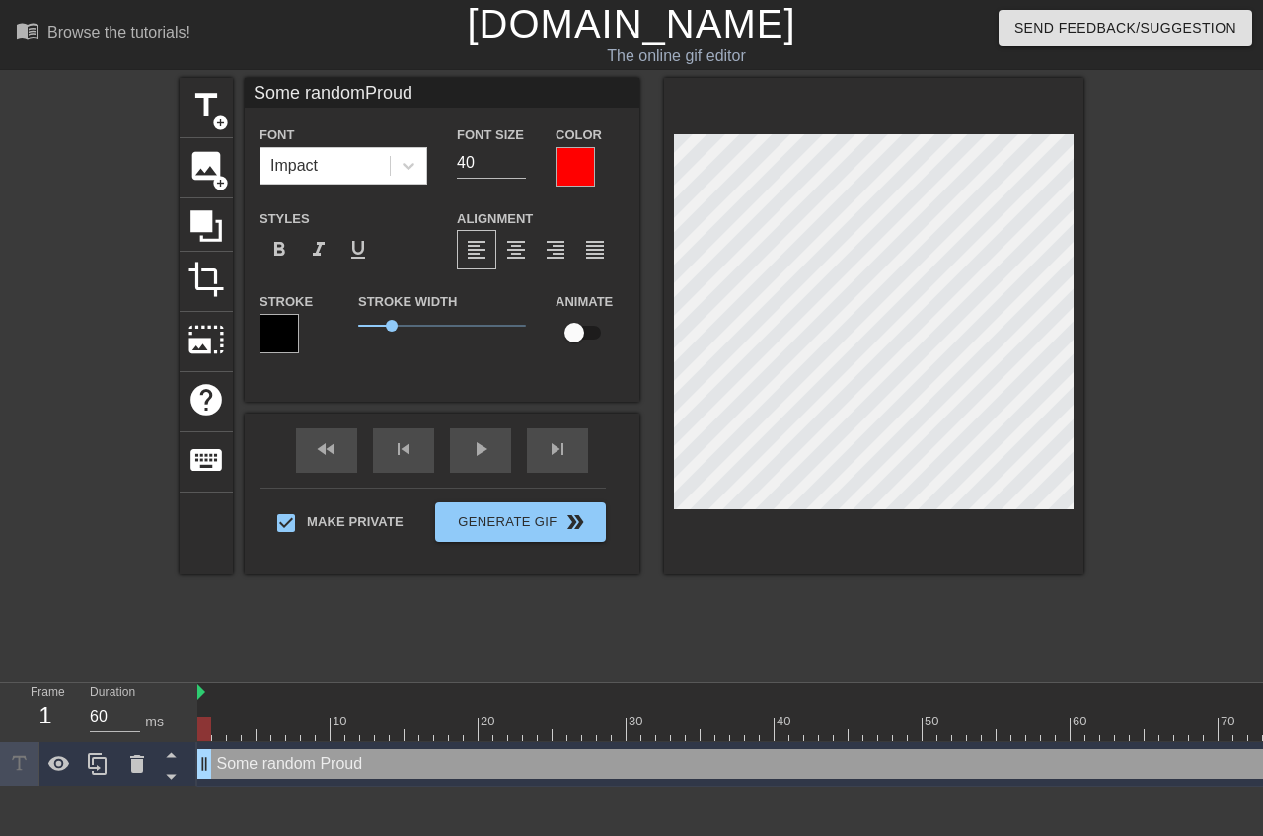
type input "Some randomProud B"
type textarea "Some random Proud B"
type input "Some randomProud Bo"
type textarea "Some random Proud Bo"
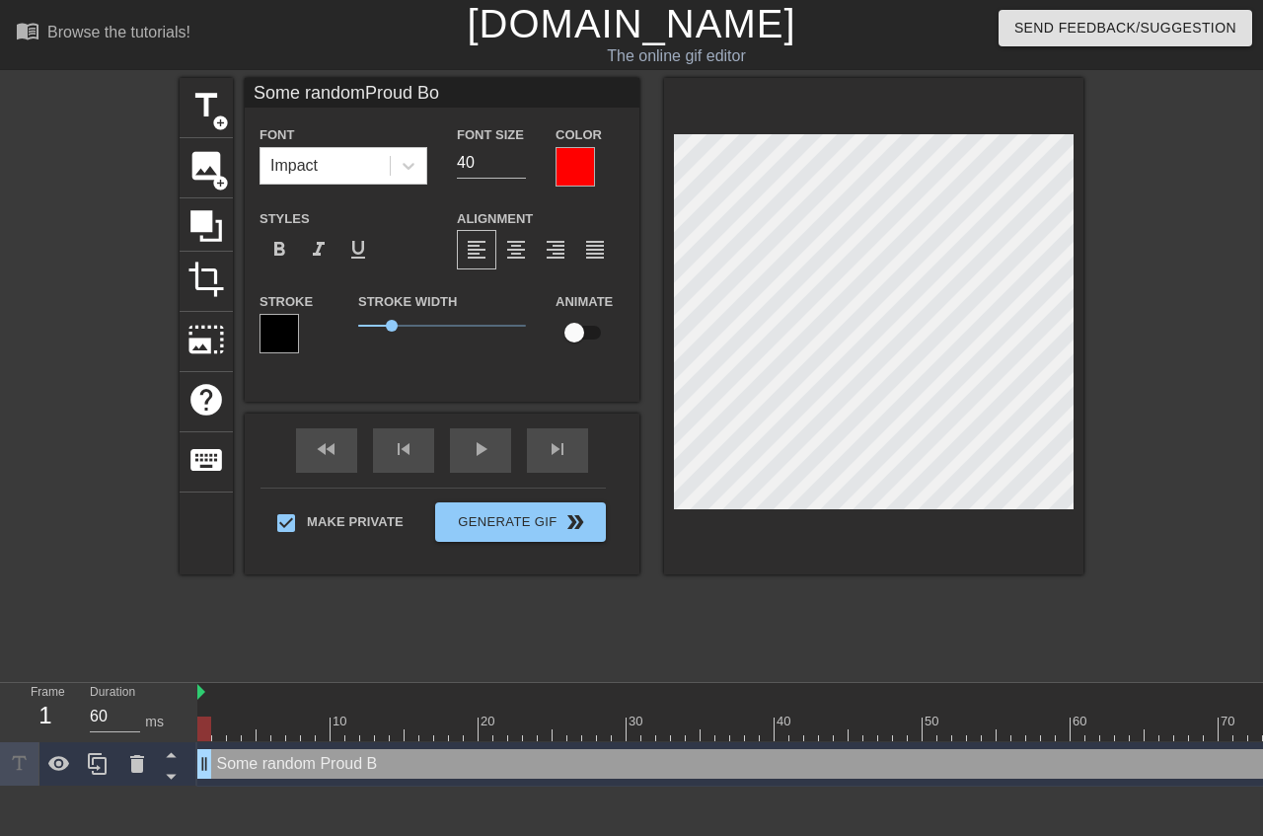
type input "Some randomProud Boy"
type textarea "Some random Proud Boy"
click at [506, 234] on div "format_align_center" at bounding box center [515, 249] width 39 height 39
click at [212, 115] on span "add_circle" at bounding box center [220, 122] width 17 height 17
type input "New text 1"
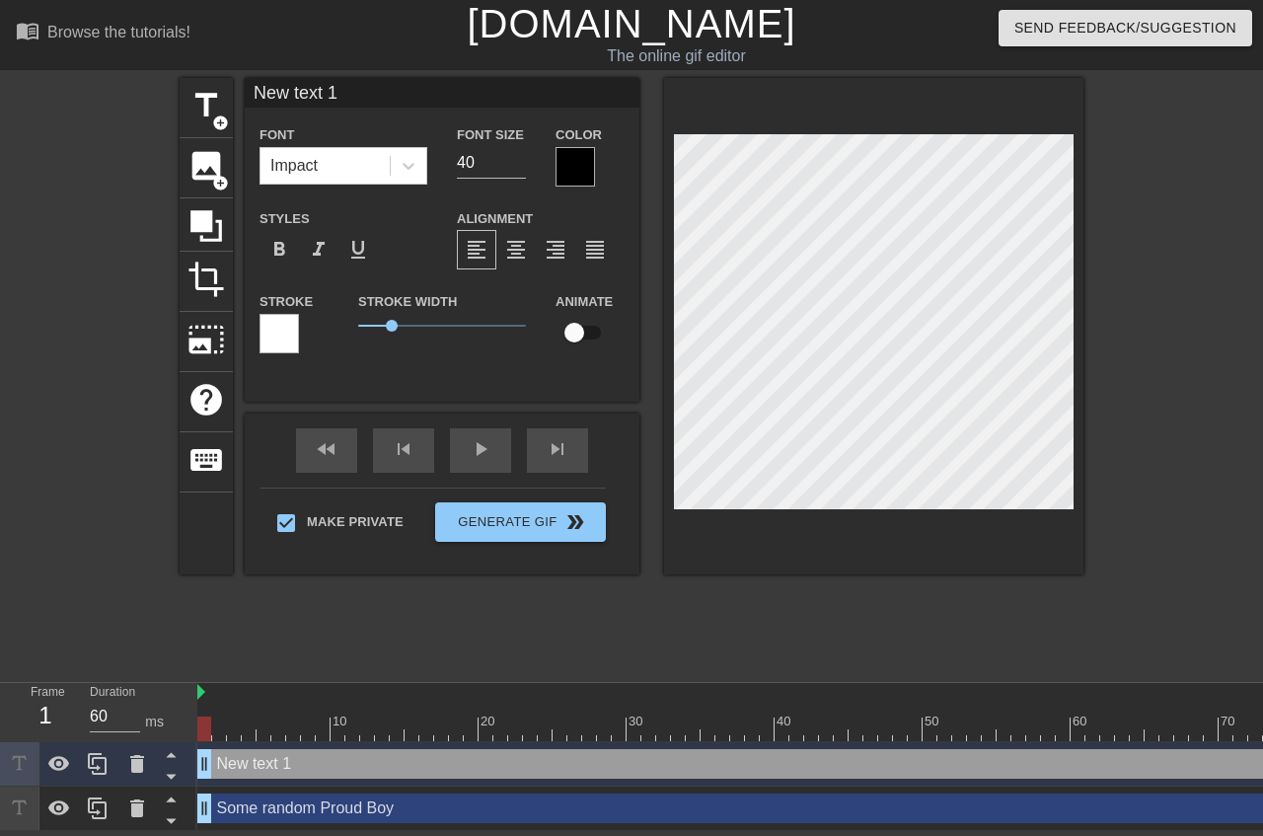
click at [566, 172] on div at bounding box center [575, 166] width 39 height 39
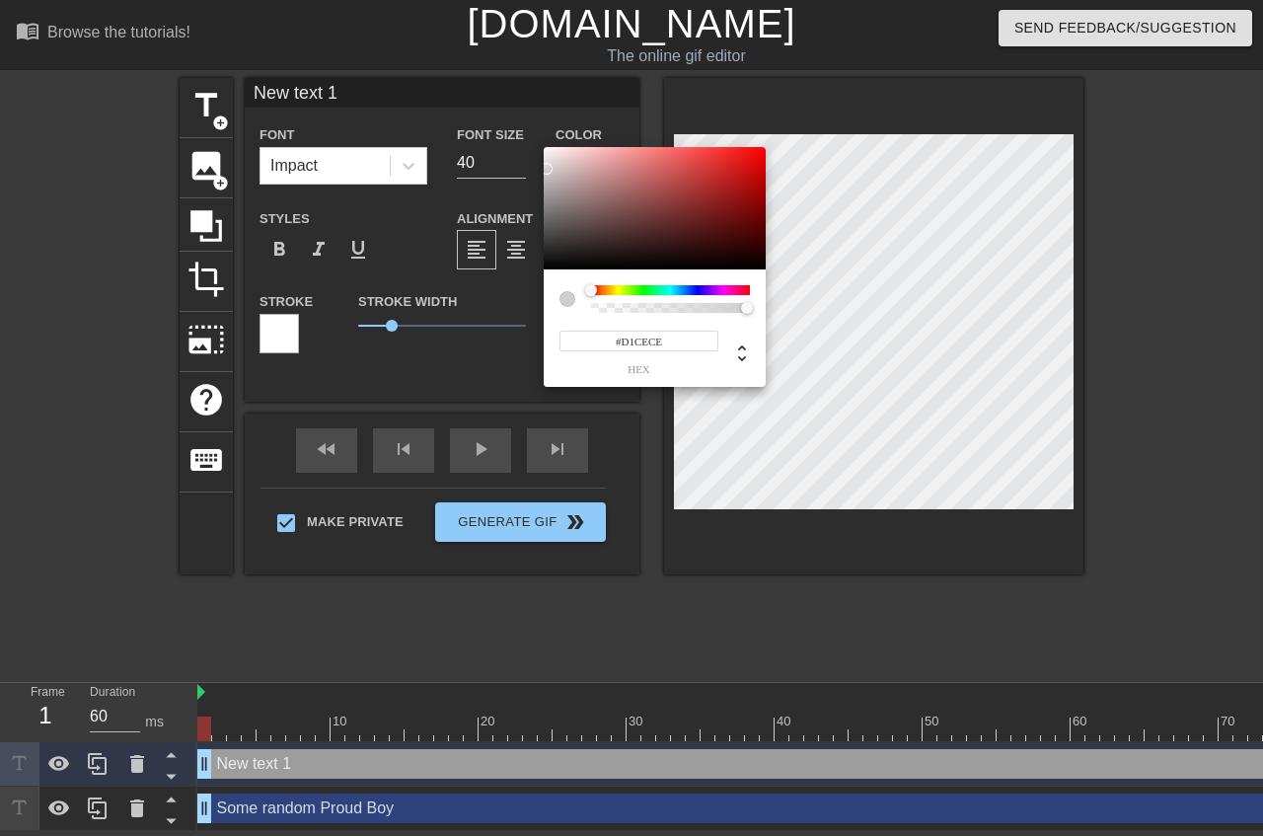
type input "#FFFFFF"
drag, startPoint x: 583, startPoint y: 204, endPoint x: 637, endPoint y: 250, distance: 70.8
click at [544, 147] on div at bounding box center [655, 208] width 222 height 122
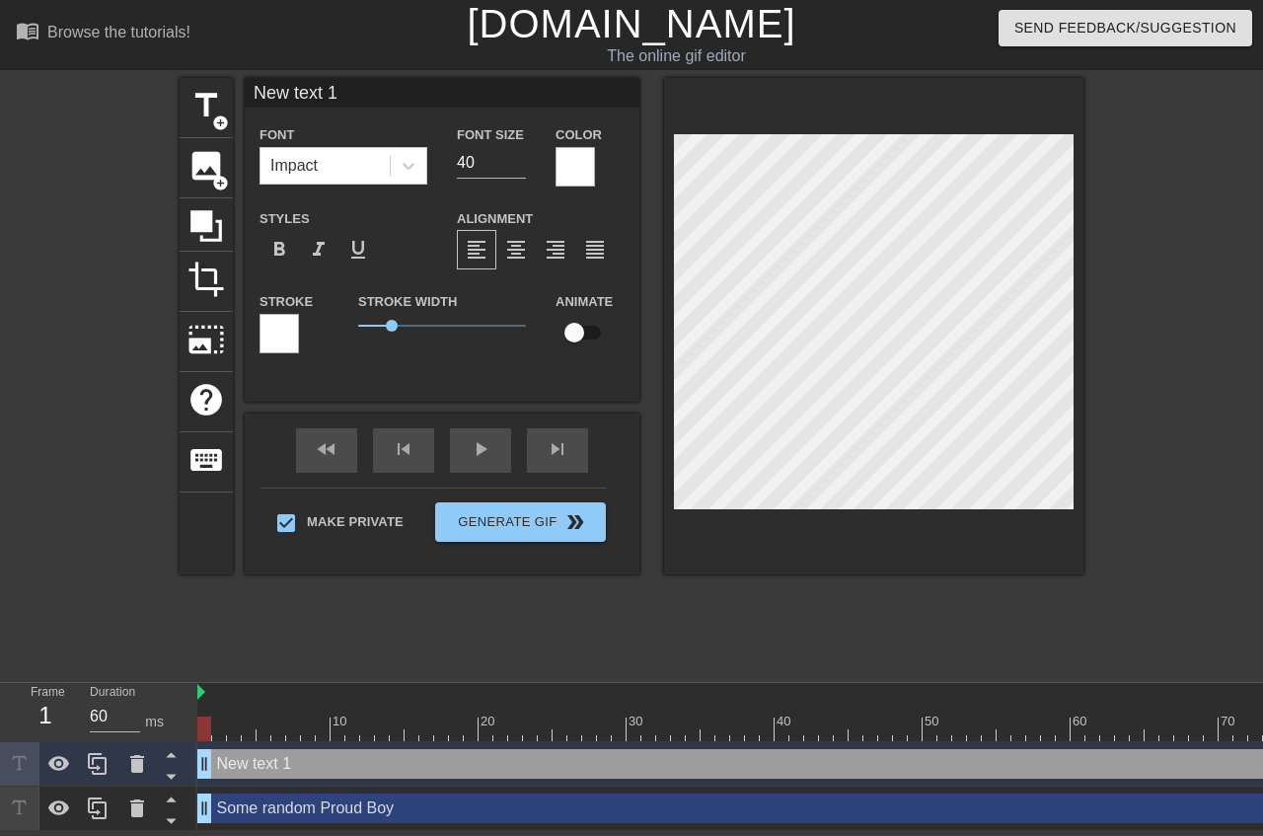
click at [274, 339] on div at bounding box center [279, 333] width 39 height 39
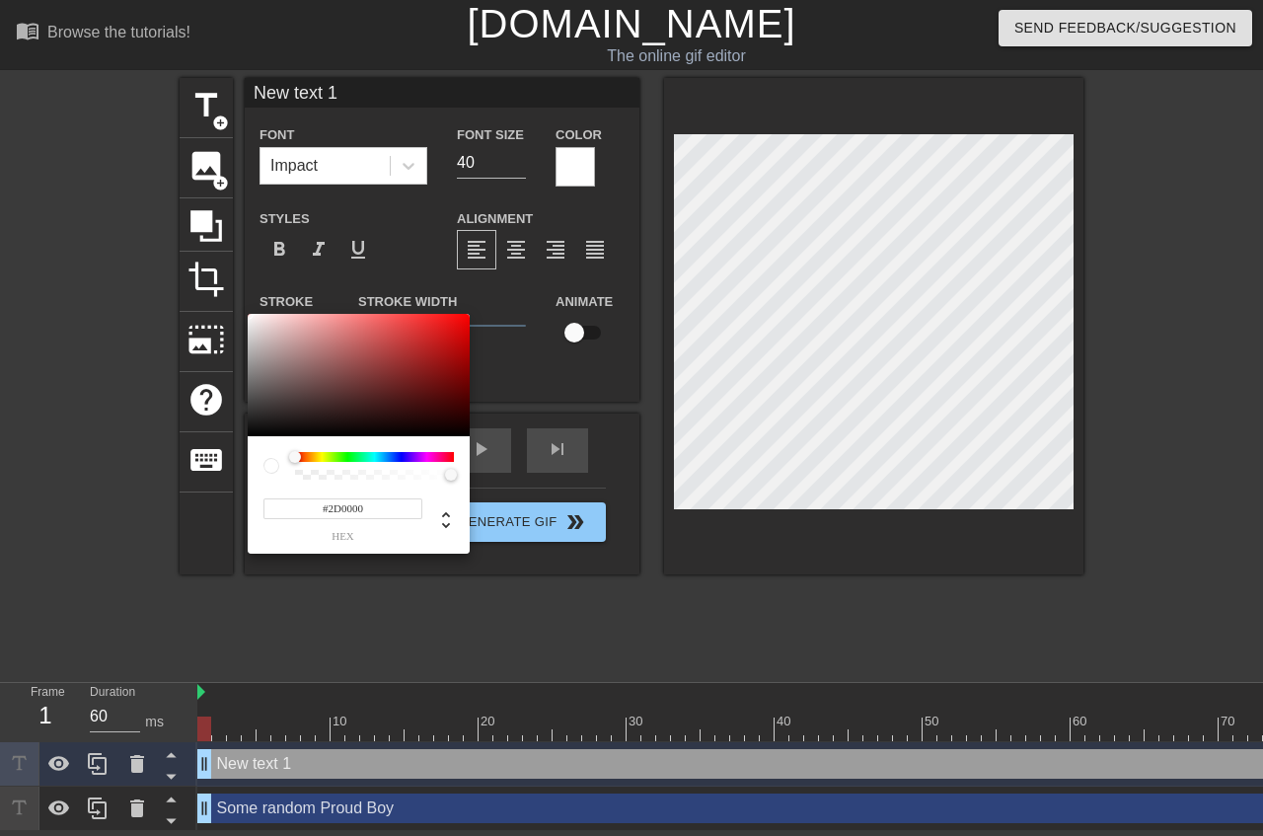
type input "#000000"
drag, startPoint x: 448, startPoint y: 392, endPoint x: 882, endPoint y: 462, distance: 439.8
click at [470, 436] on div at bounding box center [359, 375] width 222 height 122
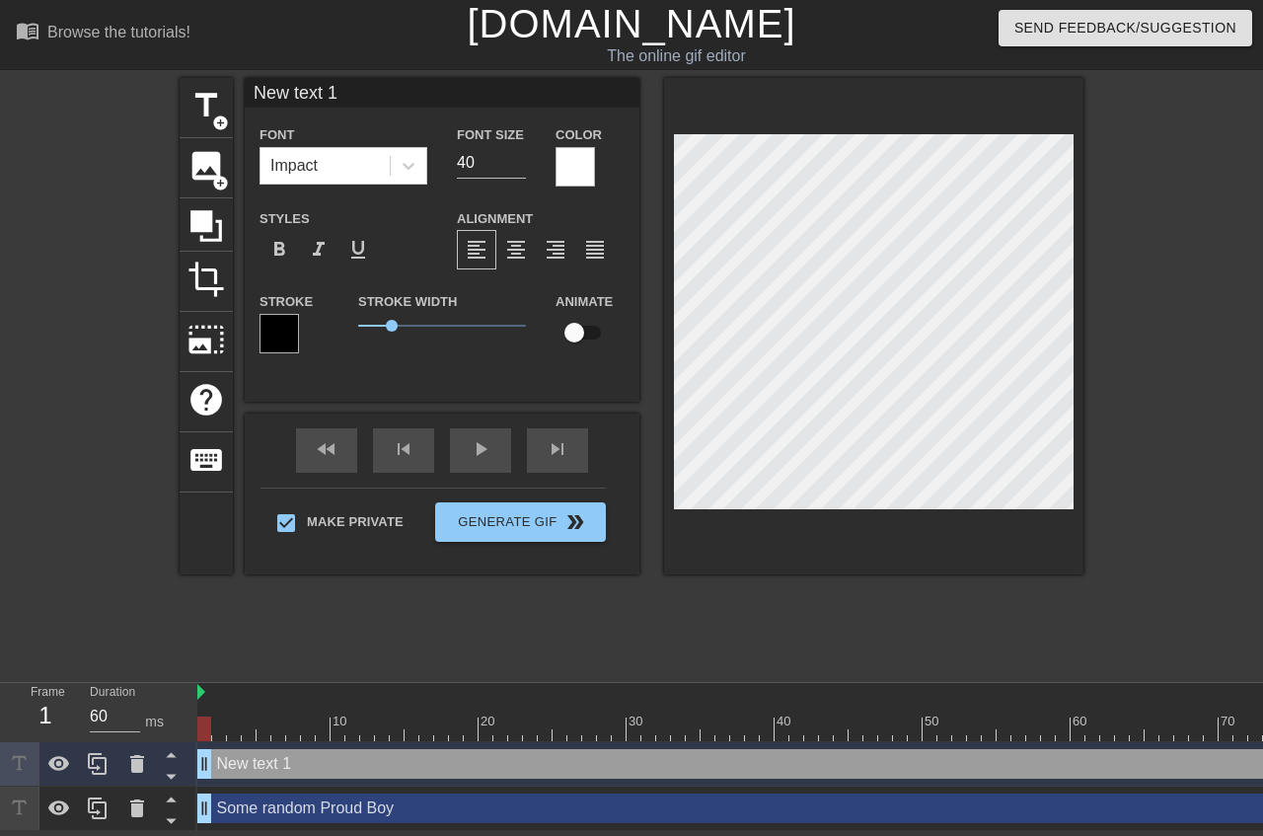
scroll to position [0, 3]
type input "A"
type textarea "A"
type input "An"
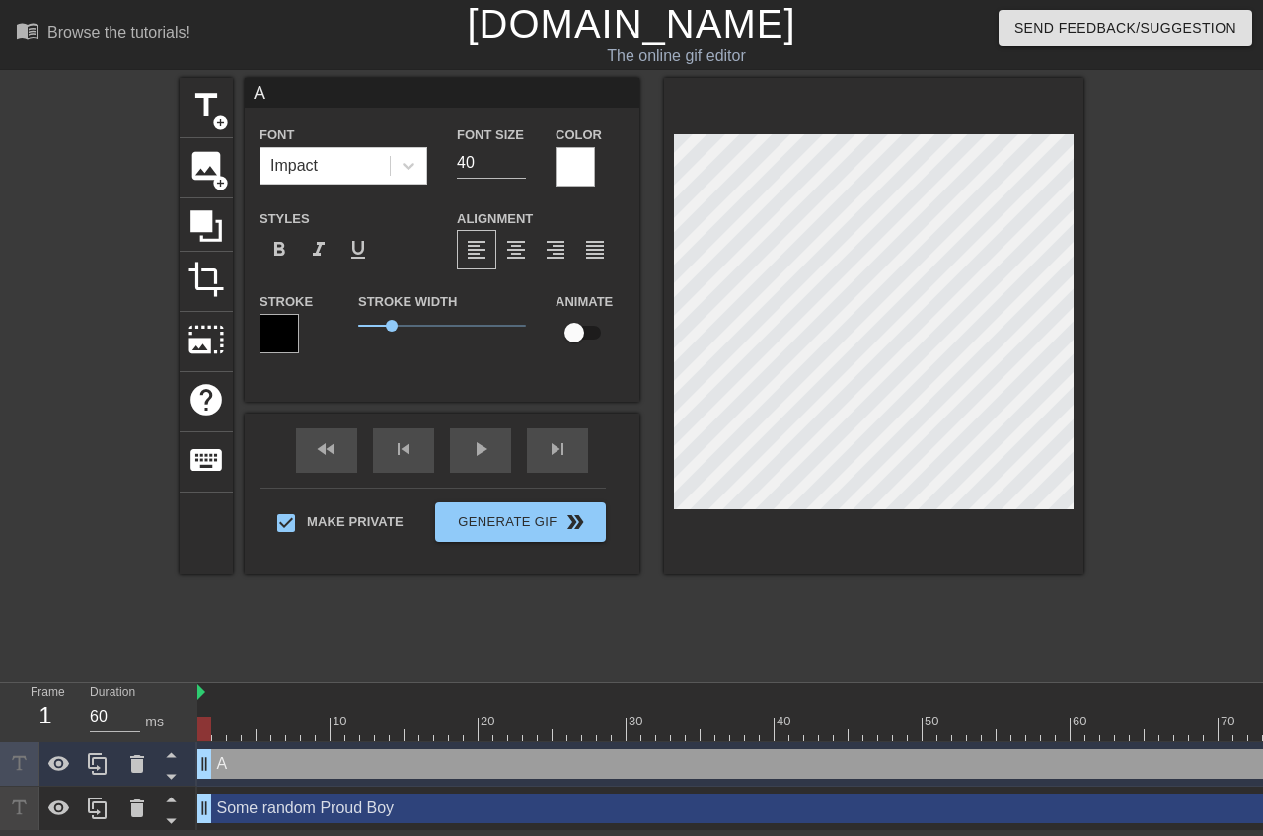
type textarea "An"
type input "Ant"
type textarea "Ant"
type input "Anti"
type textarea "Anti"
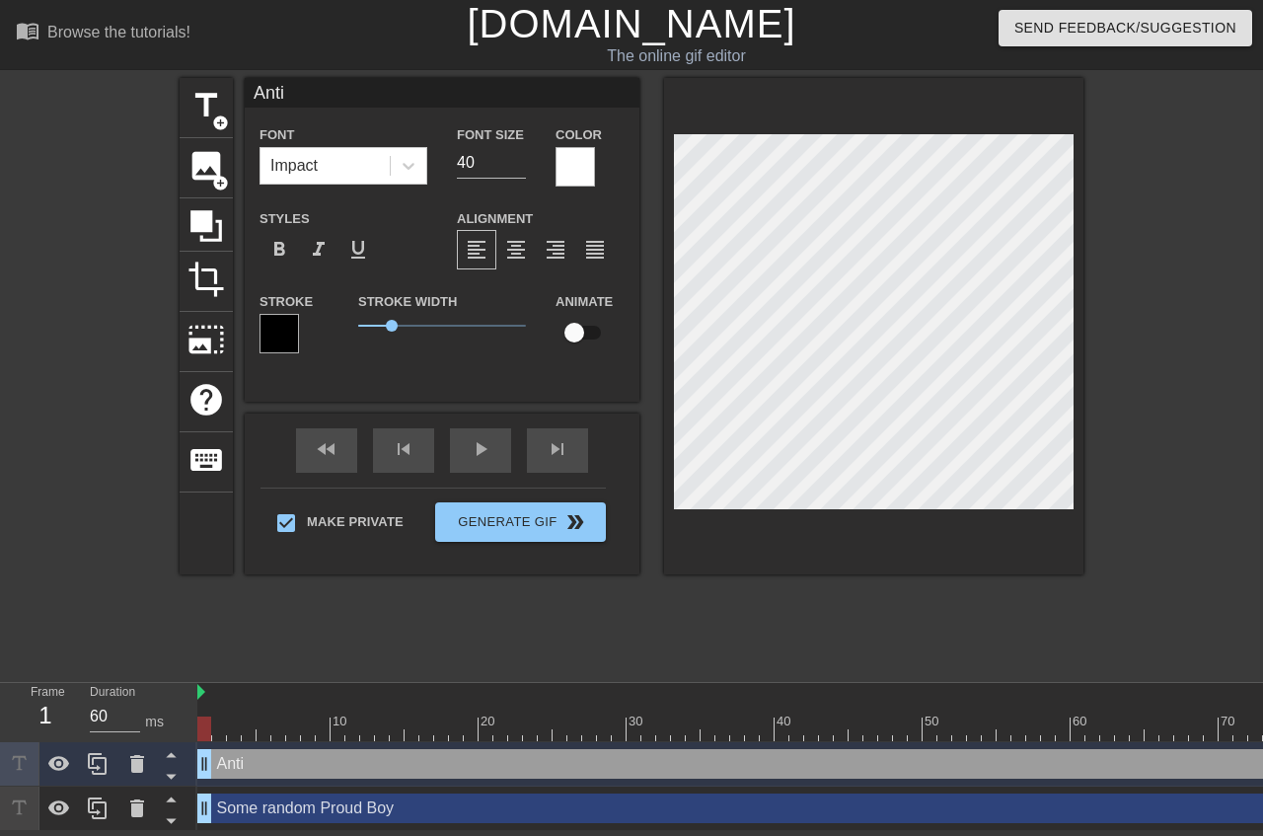
type input "Antif"
type textarea "Antif"
type input "Antifa"
type textarea "Antifa"
type input "Antifa"
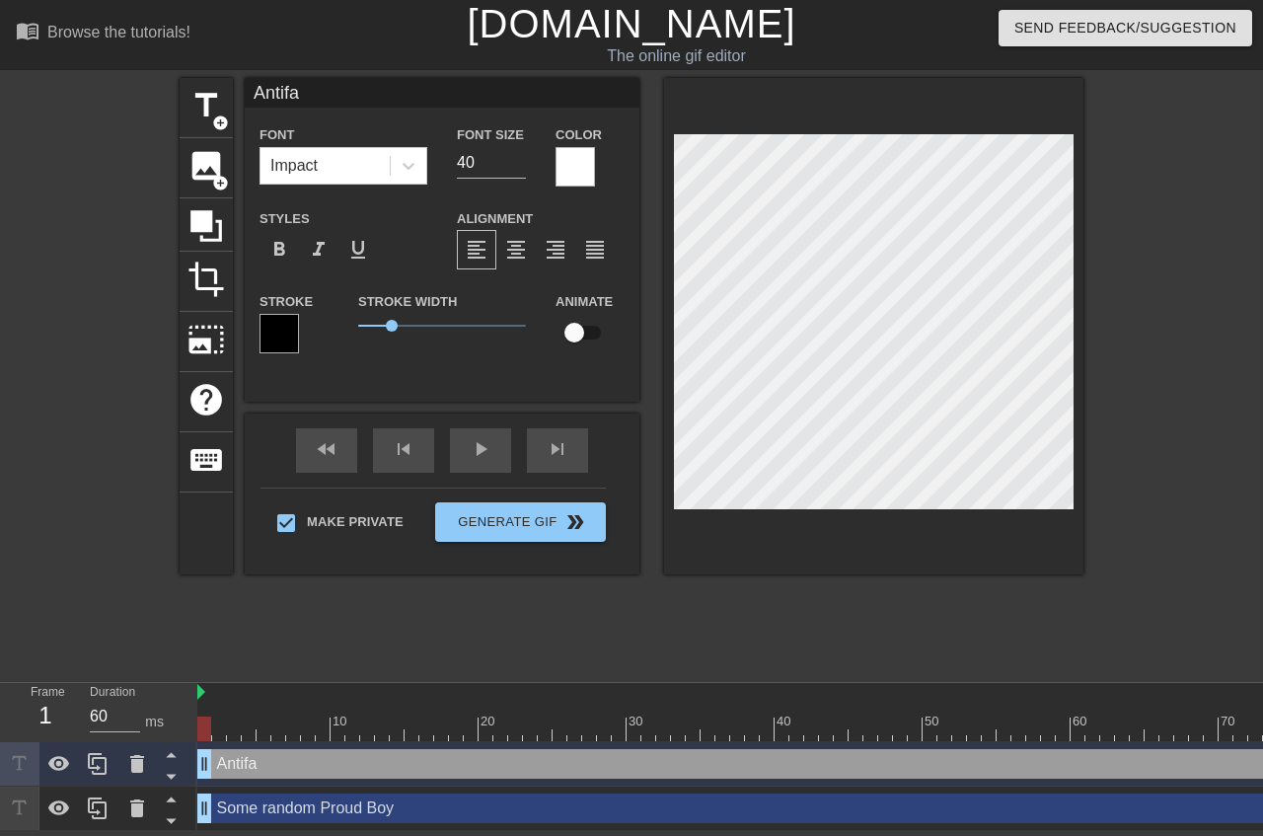
type textarea "Antifa"
type input "Antifa l"
type textarea "Antifa l"
type input "Antifa le"
type textarea "Antifa le"
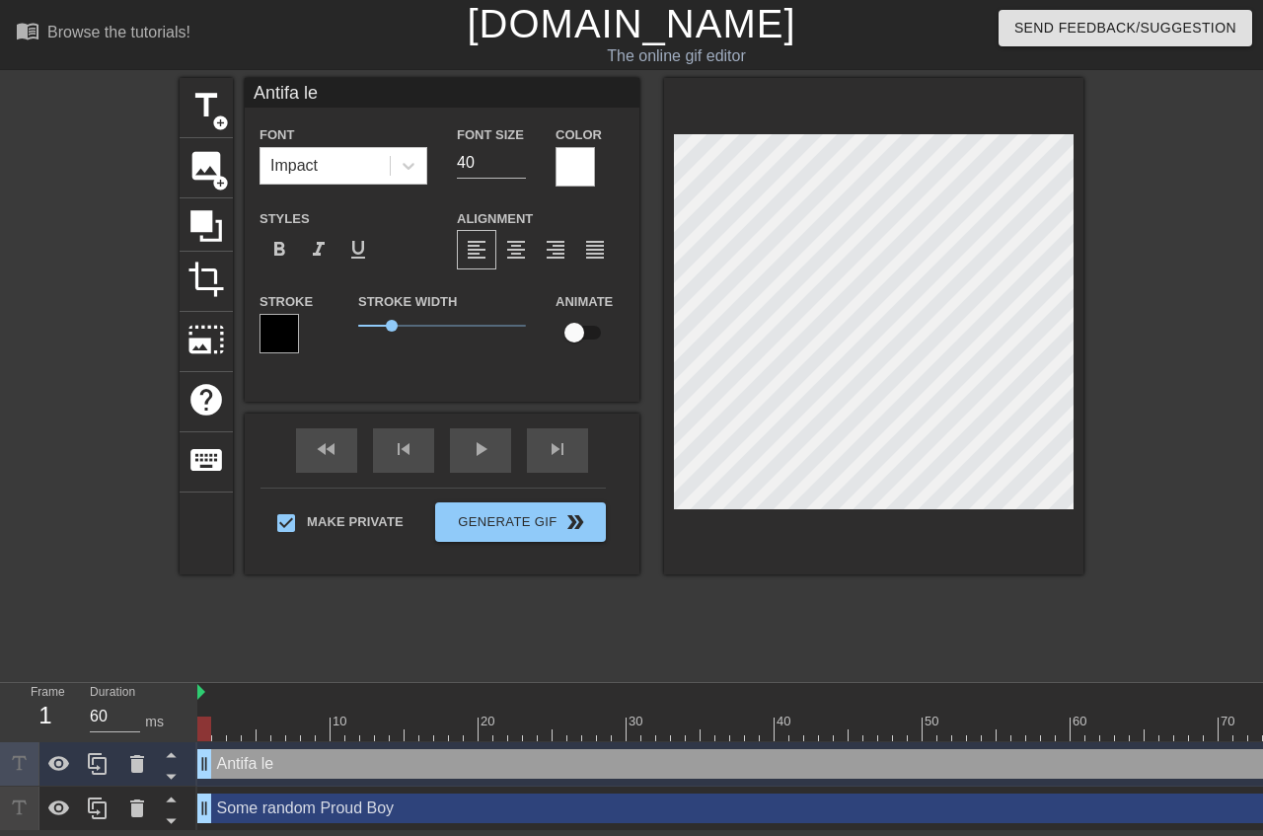
type input "Antifa lea"
type textarea "Antifa lea"
type input "Antifa lead"
type textarea "Antifa lead"
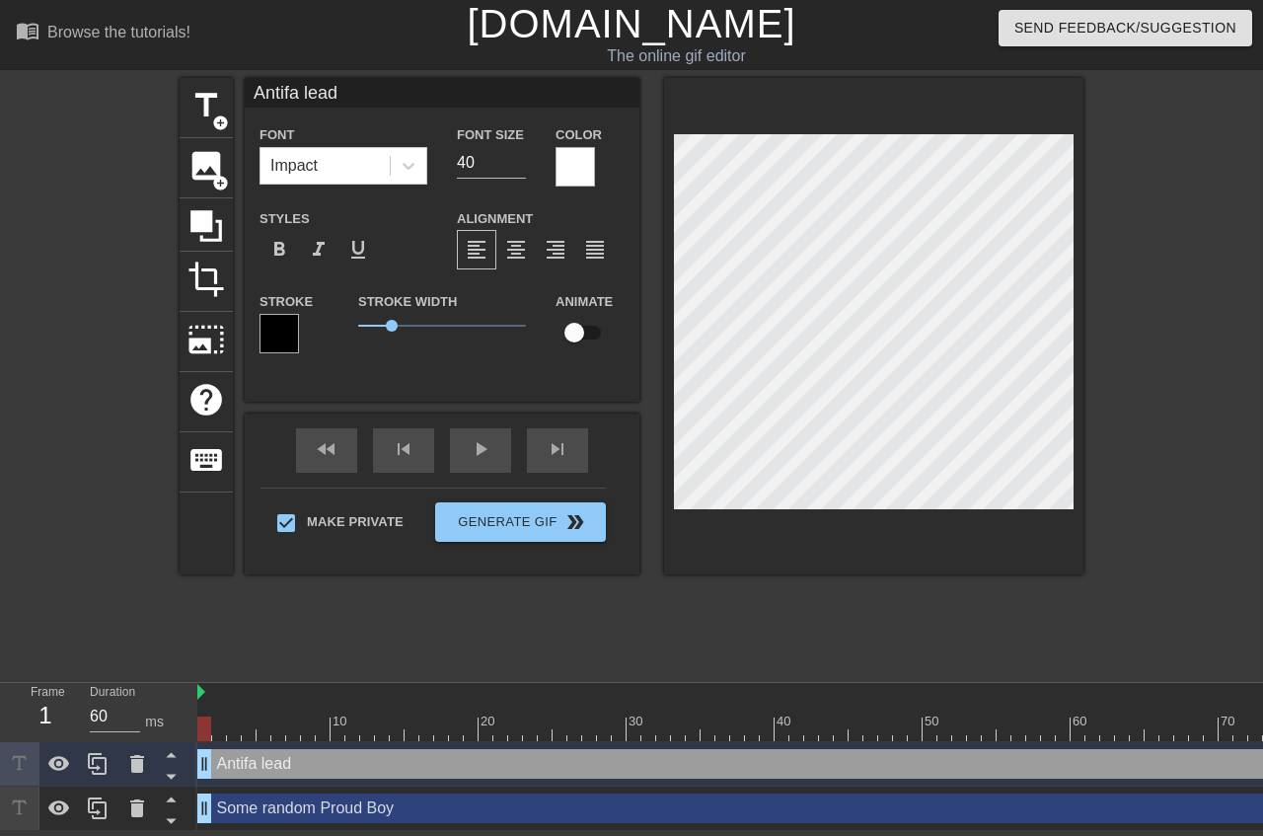
type input "Antifa leade"
type textarea "Antifa leade"
type input "Antifa leader"
type textarea "Antifa leader"
type input "Antifa leader'"
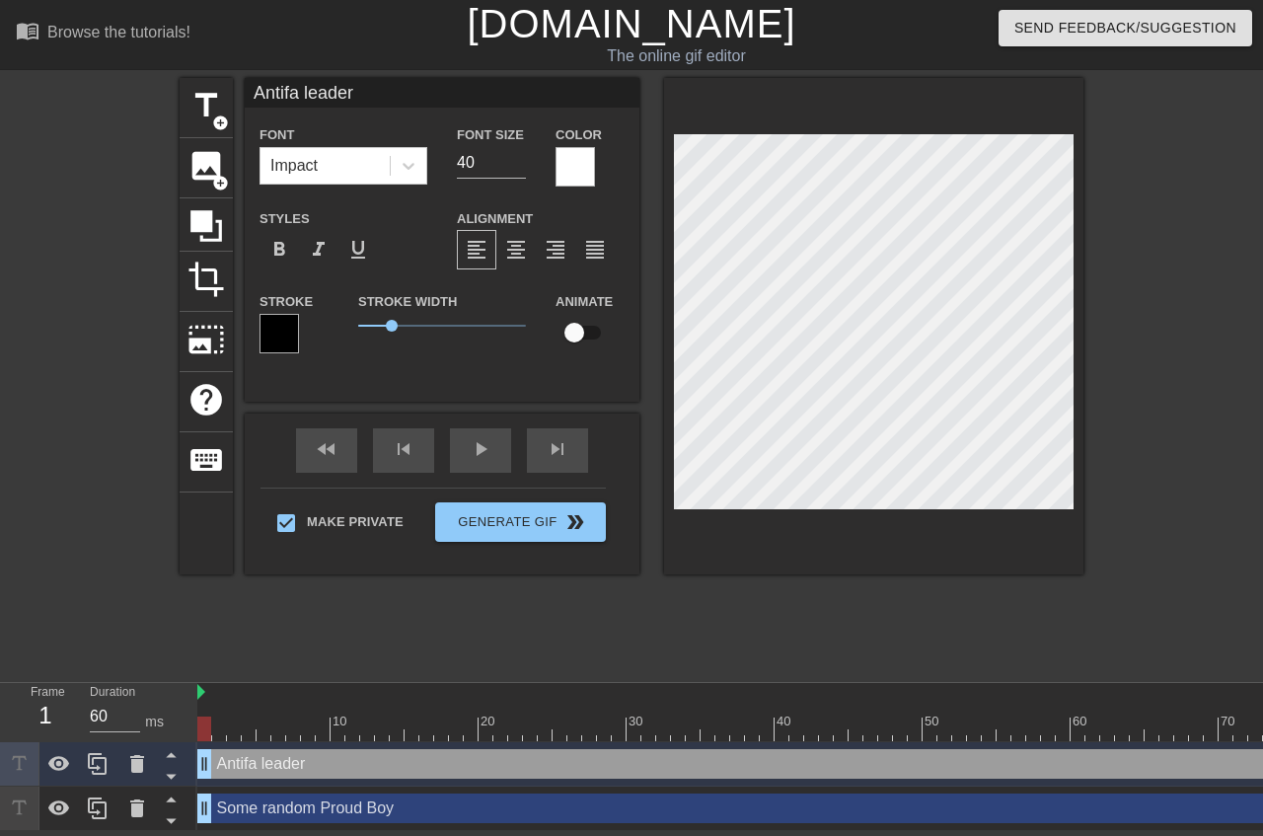
type textarea "Antifa leader'"
type input "Antifa leader's"
type textarea "Antifa leader's"
type input "Antifa leader's"
type textarea "Antifa leader's"
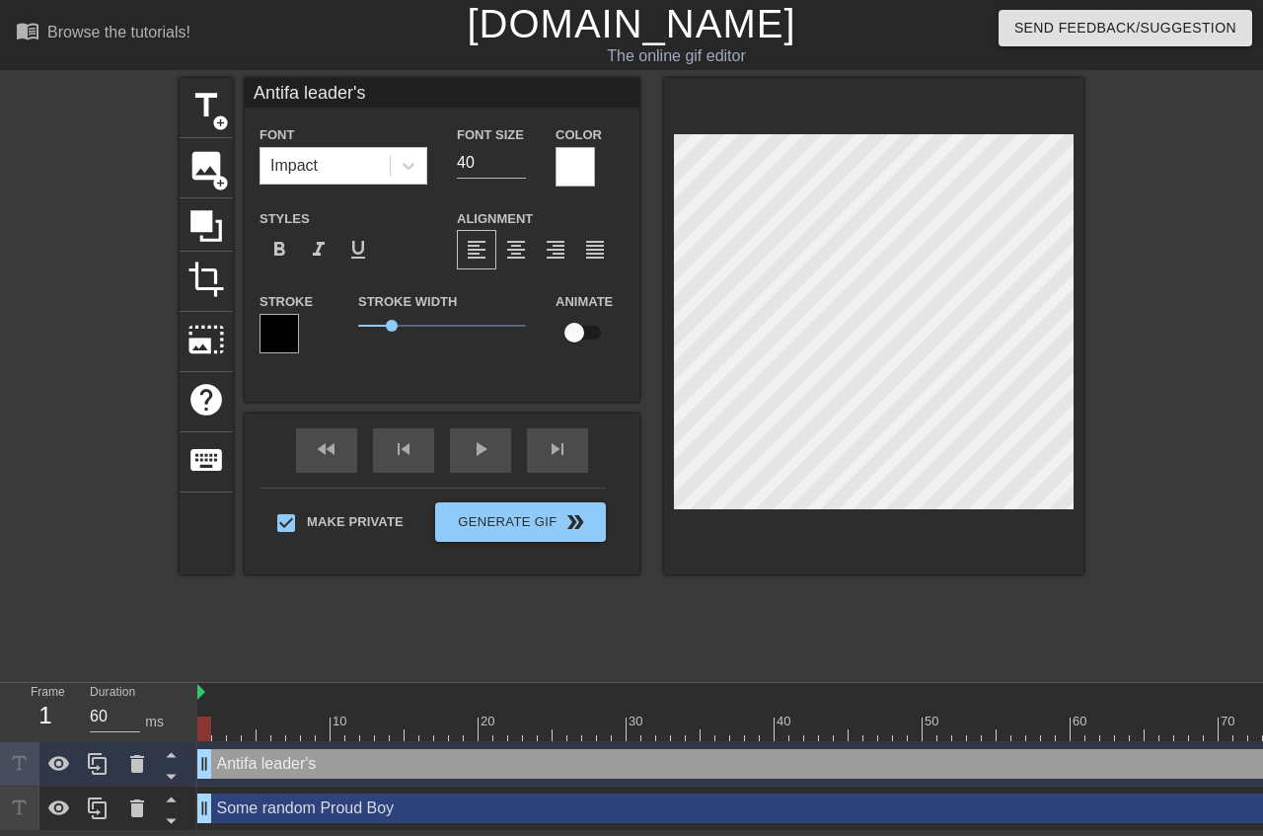
scroll to position [1, 2]
type input "Antifa leader'sg"
type textarea "Antifa leader's g"
type input "Antifa leader'sgi"
type textarea "Antifa leader's gi"
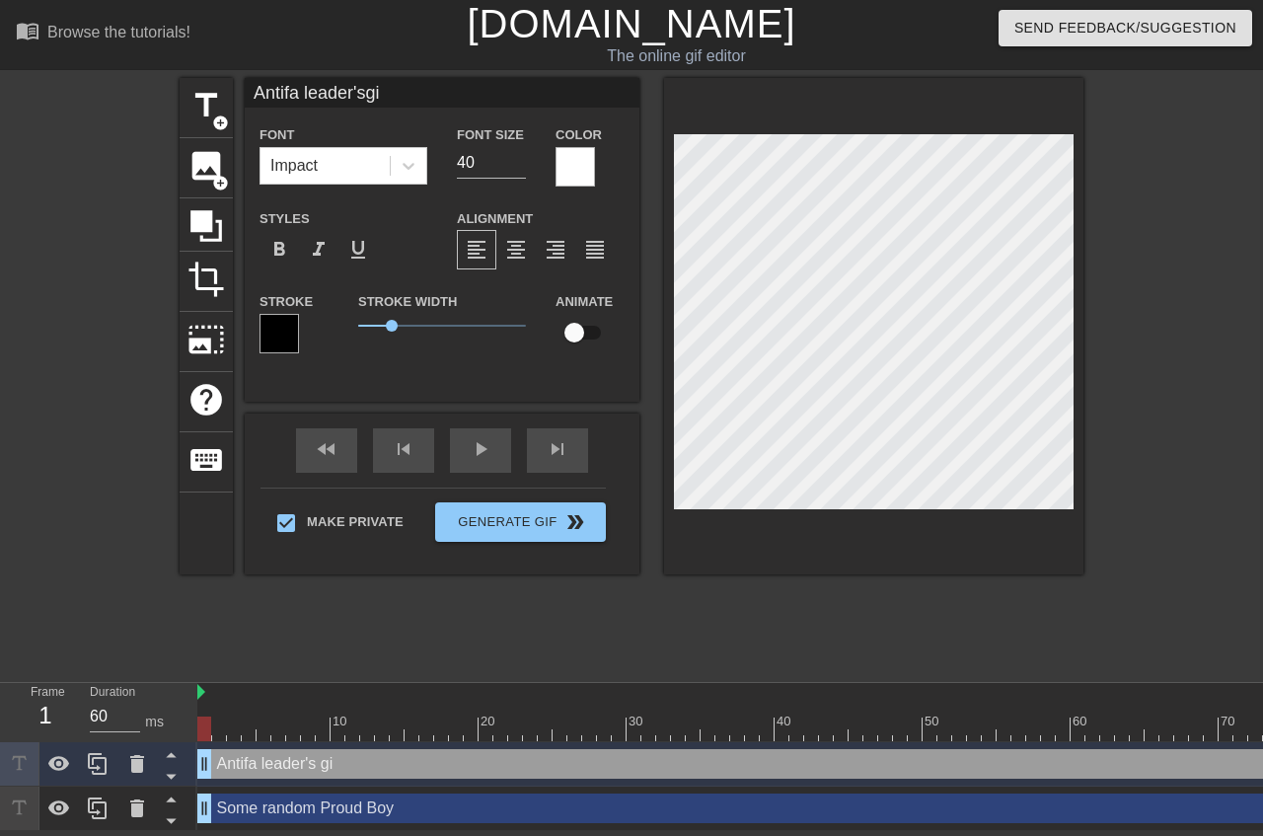
type input "Antifa leader'sgir"
type textarea "Antifa leader's gir"
type input "Antifa leader'sgirl"
type textarea "Antifa leader's girl"
type input "Antifa leader'sgirlf"
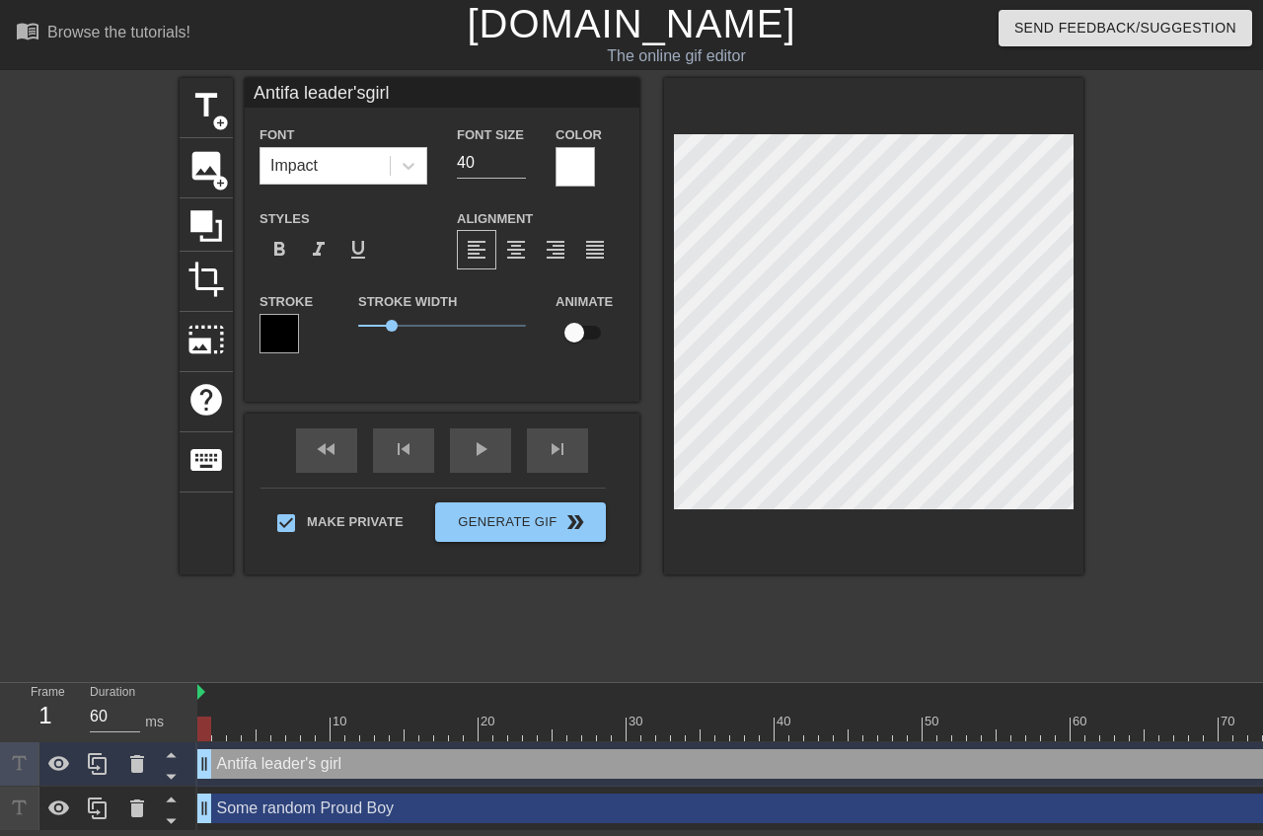
type textarea "Antifa leader's girlf"
type input "Antifa leader'sgirlfr"
type textarea "Antifa leader's girlfr"
type input "Antifa leader'sgirlfri"
type textarea "Antifa leader's girlfri"
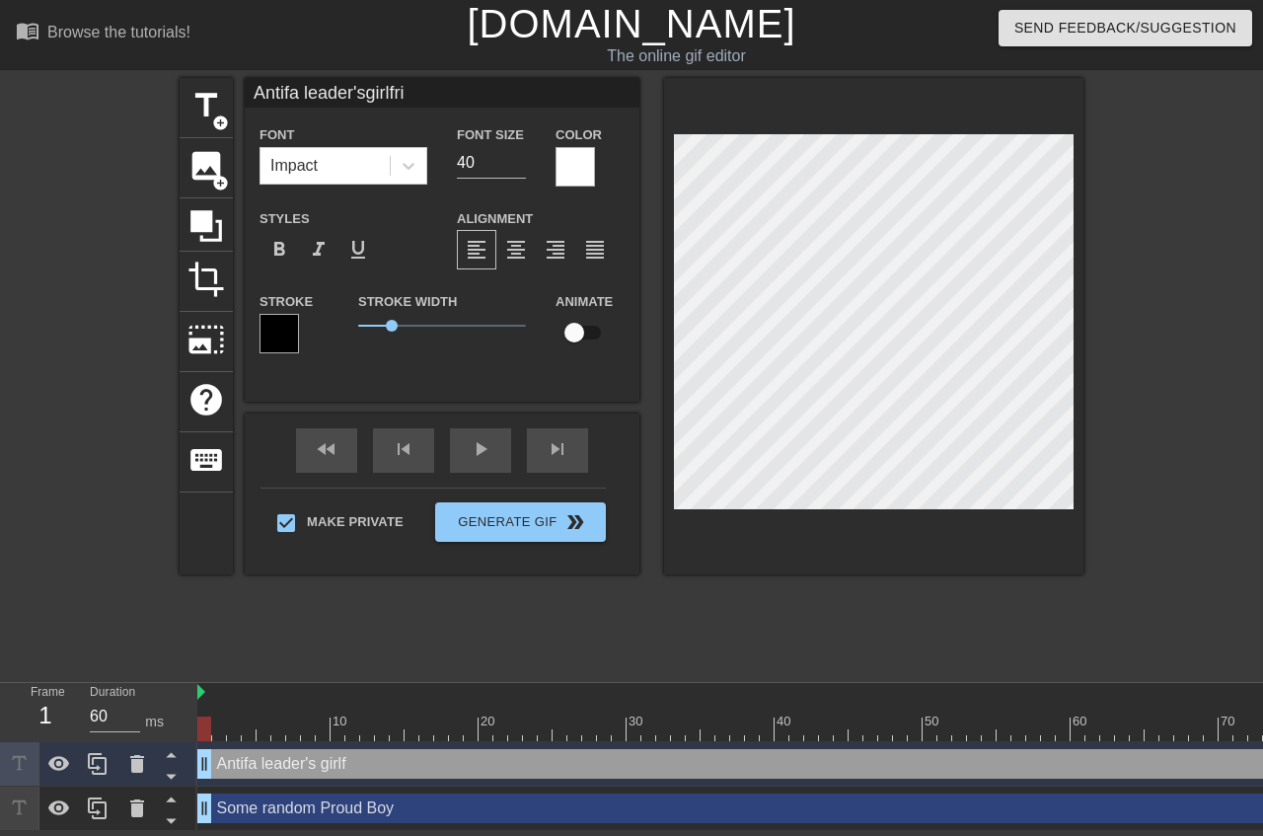
type input "Antifa leader'sgirlfrie"
type textarea "Antifa leader's girlfrie"
type input "Antifa leader'sgirlfrien"
type textarea "Antifa leader's girlfrien"
type input "Antifa leader'sgirlfriend"
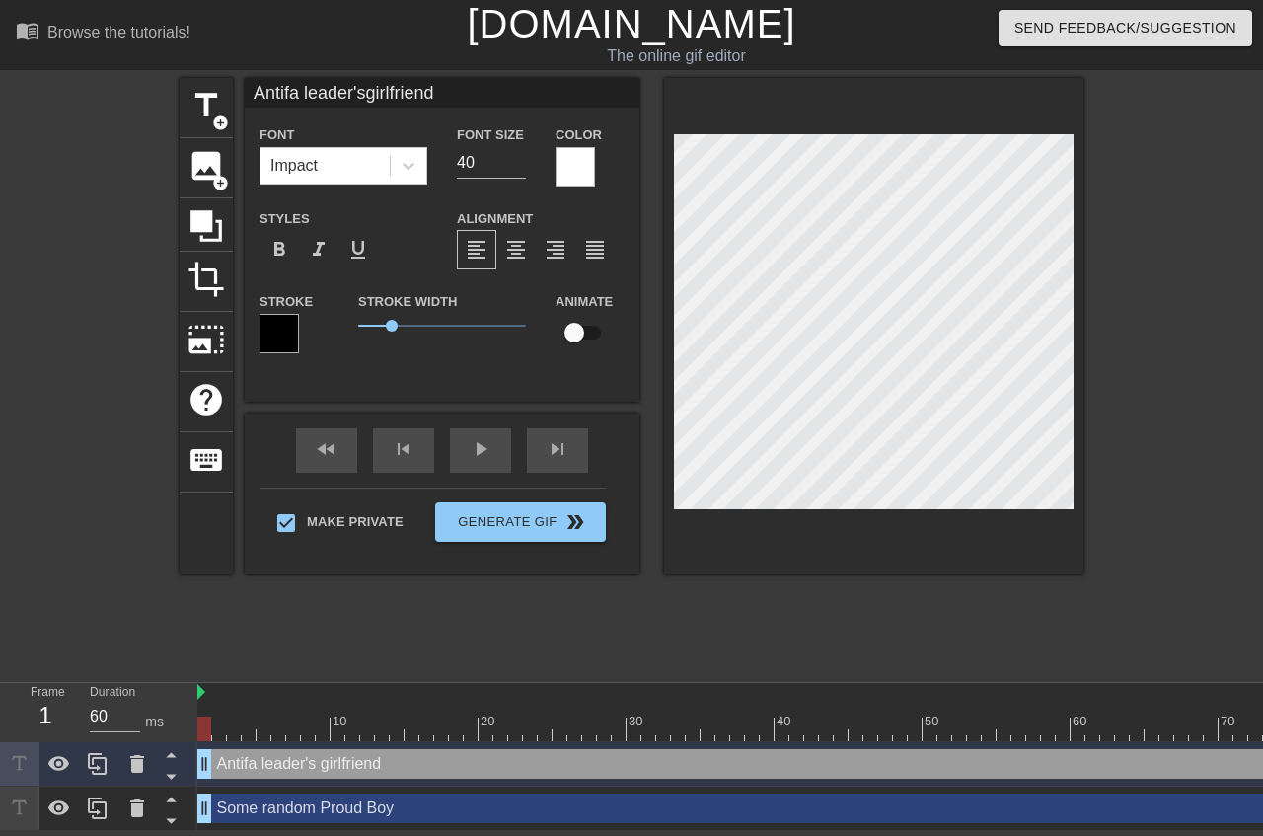
scroll to position [1, 3]
type textarea "Antifa leader's girlfriend"
click at [510, 235] on div "format_align_center" at bounding box center [515, 249] width 39 height 39
click at [1072, 353] on div "title add_circle image add_circle crop photo_size_select_large help keyboard An…" at bounding box center [631, 374] width 1263 height 592
click at [102, 752] on icon at bounding box center [98, 764] width 24 height 24
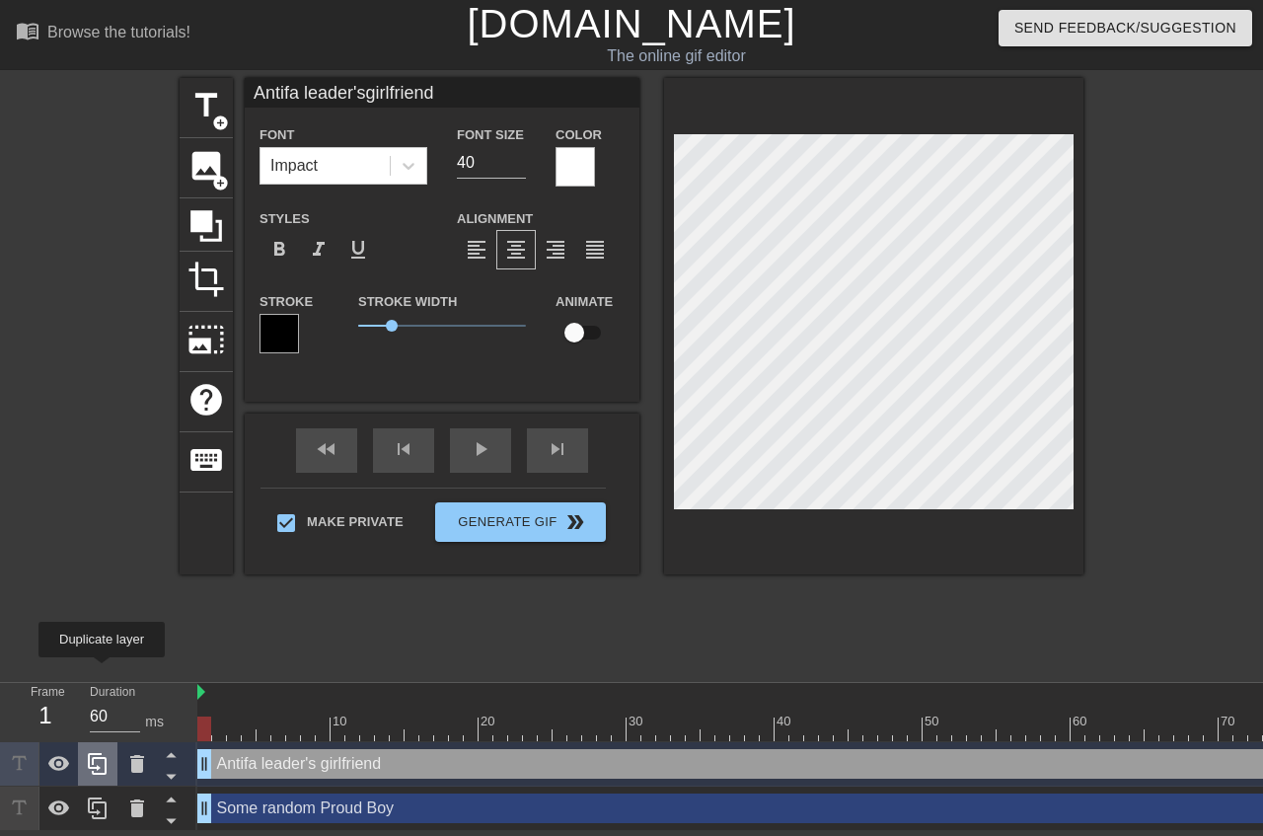
type input "Antifa leader'sgirlfriend"
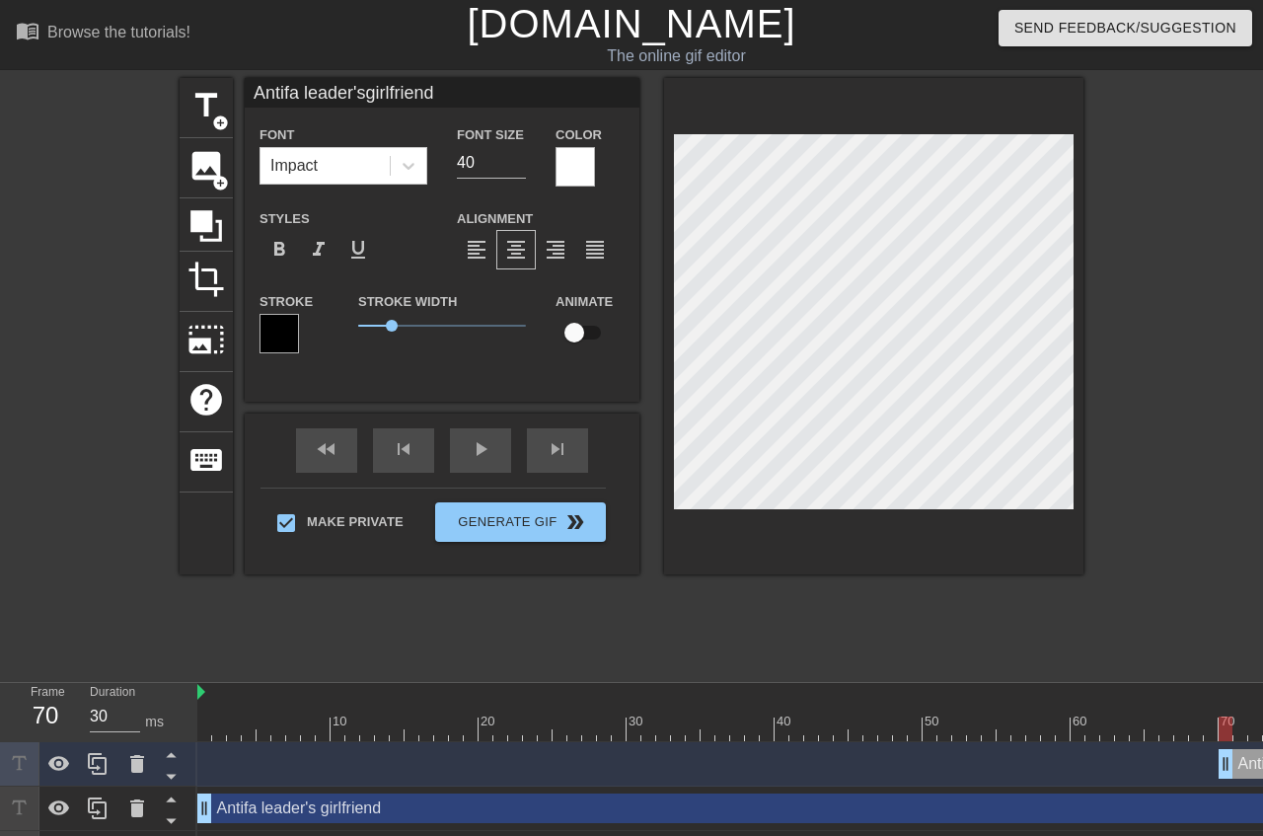
drag, startPoint x: 204, startPoint y: 668, endPoint x: 1220, endPoint y: 665, distance: 1015.4
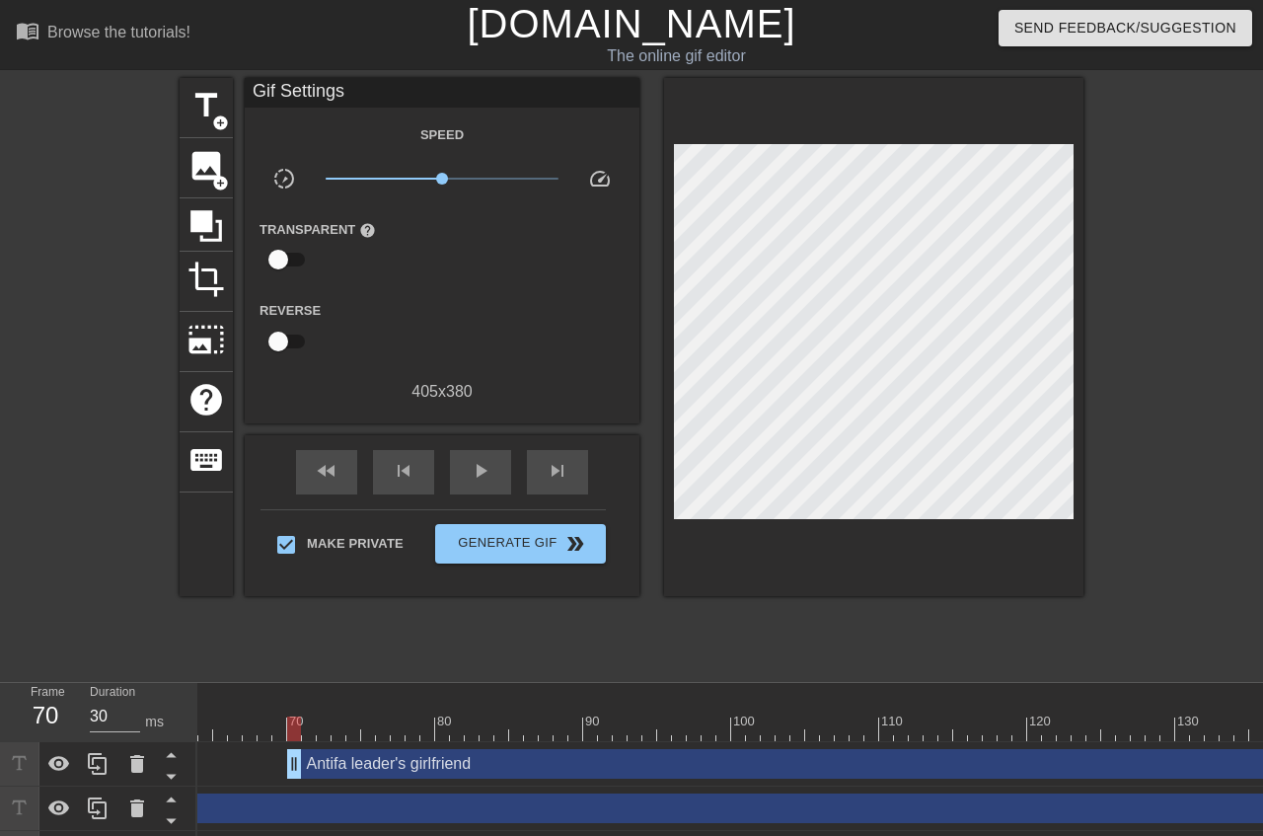
scroll to position [0, 926]
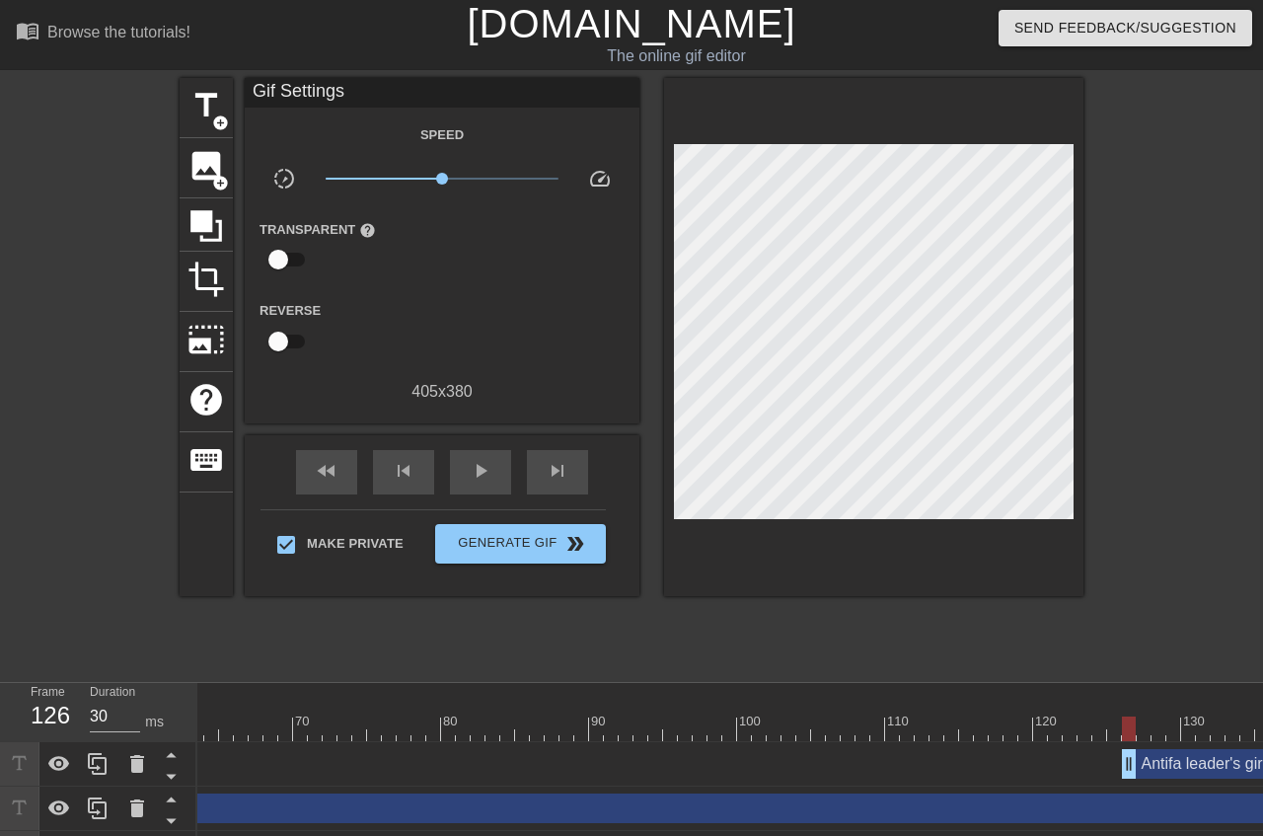
drag, startPoint x: 301, startPoint y: 691, endPoint x: 1128, endPoint y: 690, distance: 826.9
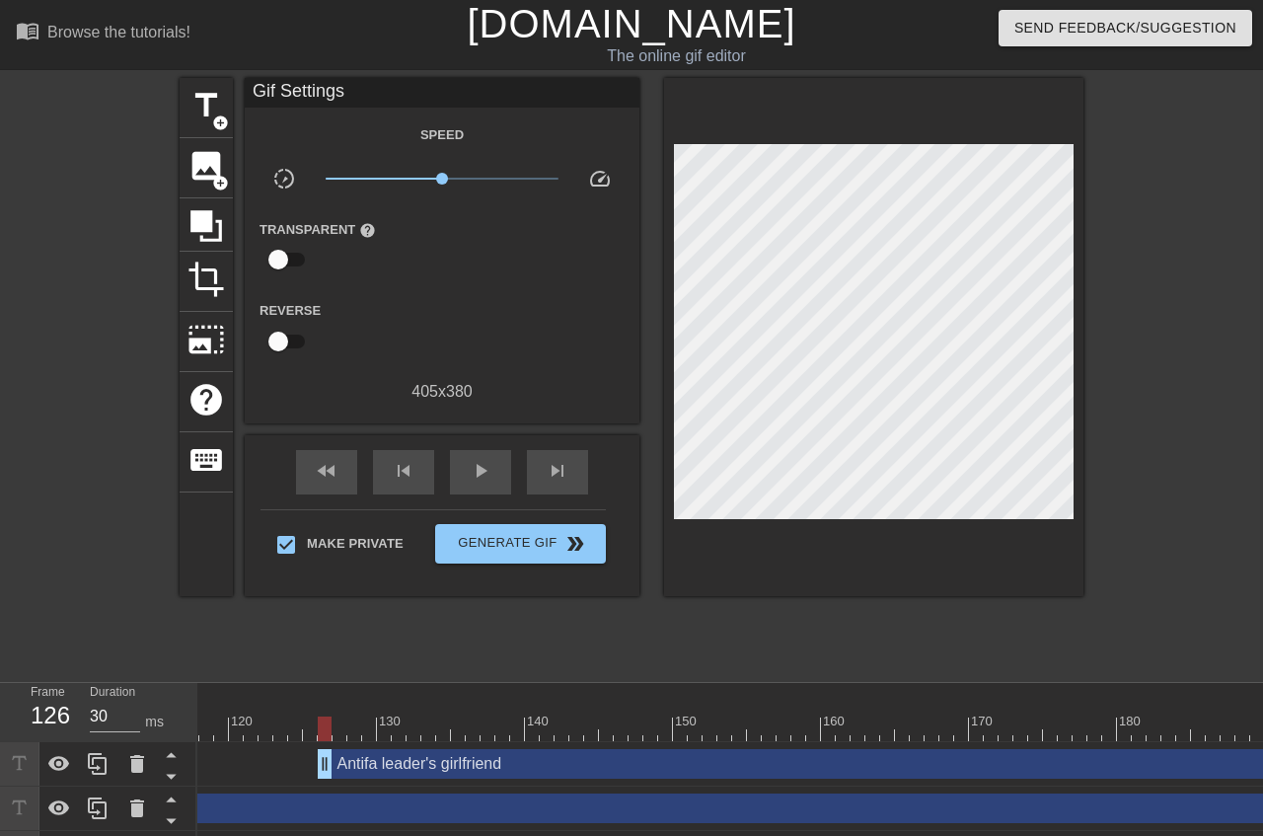
scroll to position [0, 1747]
type input "30"
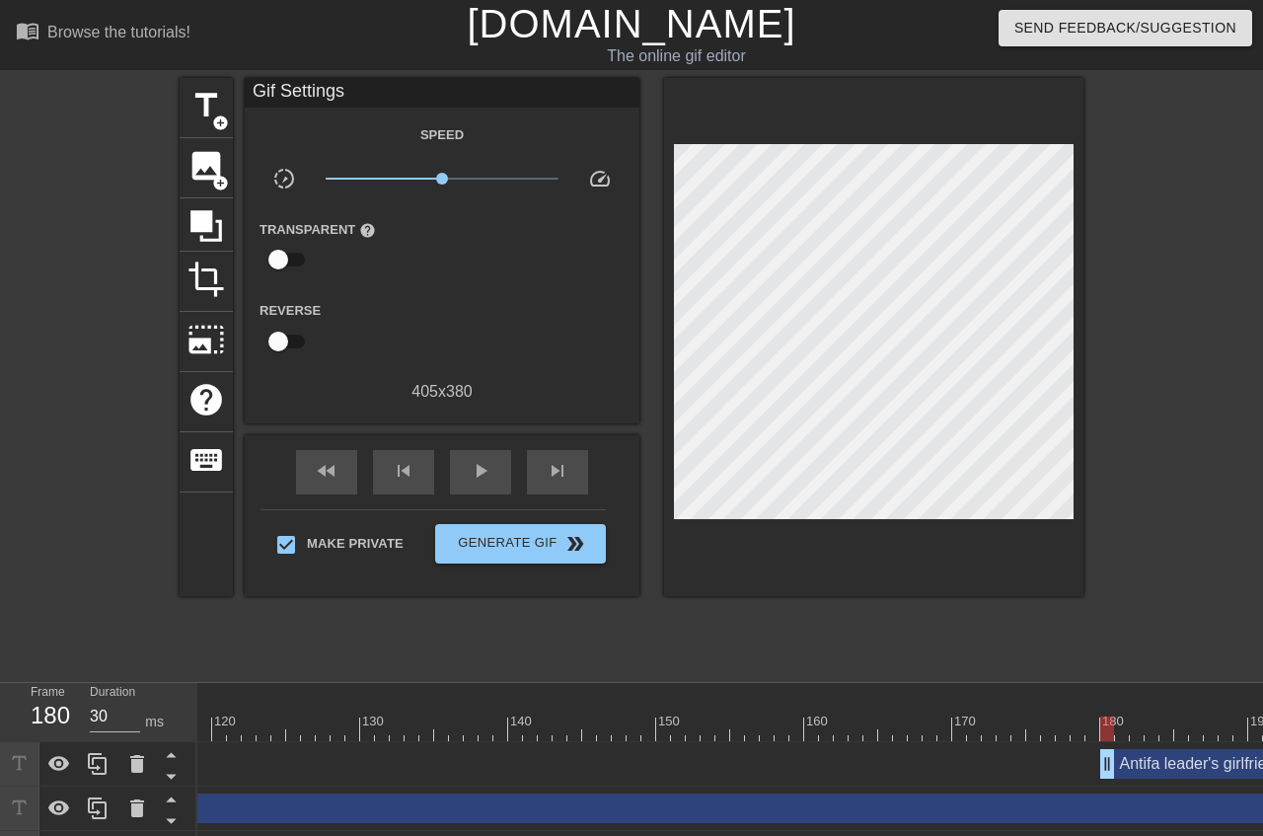
drag, startPoint x: 308, startPoint y: 692, endPoint x: 1107, endPoint y: 641, distance: 800.9
click at [1107, 683] on div "10 20 30 40 50 60 70 80 90 100 110 120 130 140 150 160" at bounding box center [730, 779] width 1066 height 192
drag, startPoint x: 1103, startPoint y: 694, endPoint x: 1132, endPoint y: 691, distance: 28.8
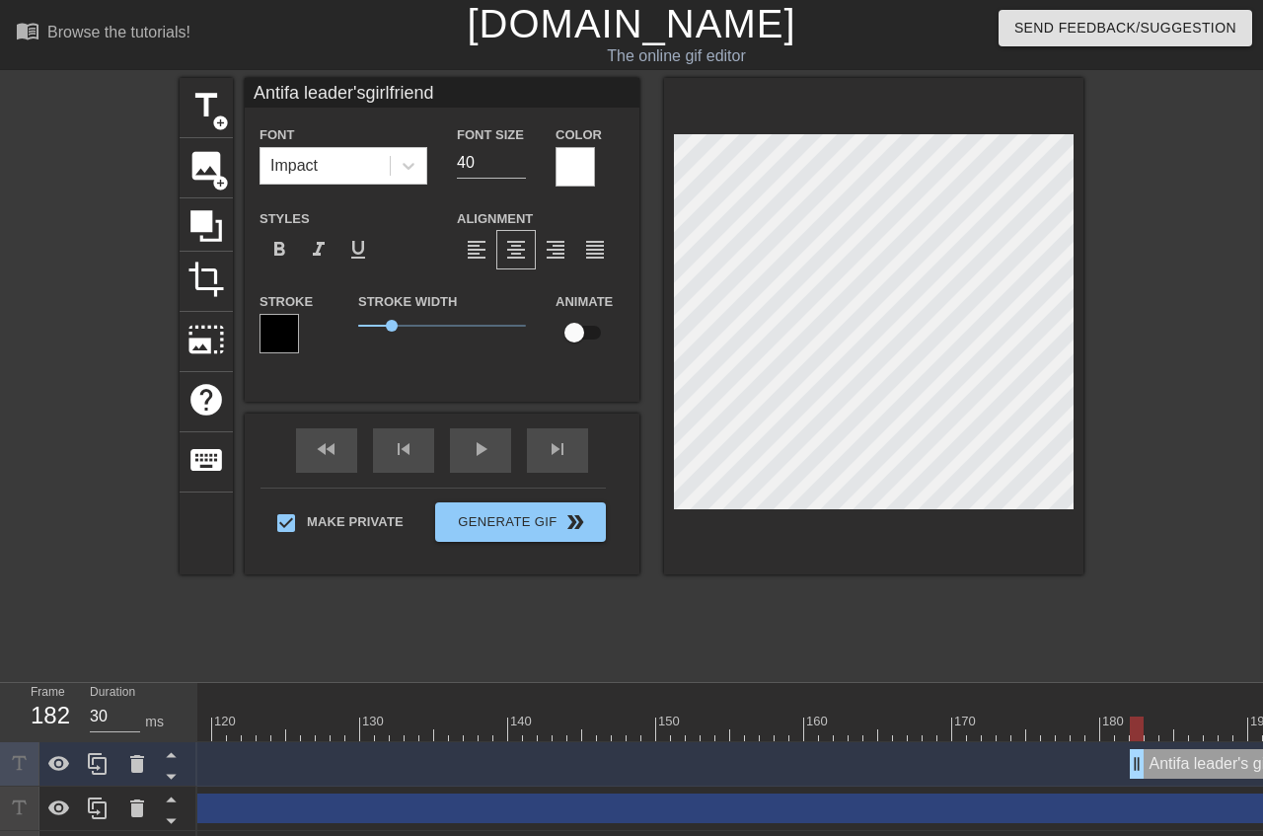
scroll to position [0, 4]
click at [525, 294] on div "title add_circle image add_circle crop photo_size_select_large help keyboard An…" at bounding box center [632, 326] width 904 height 496
type input "D"
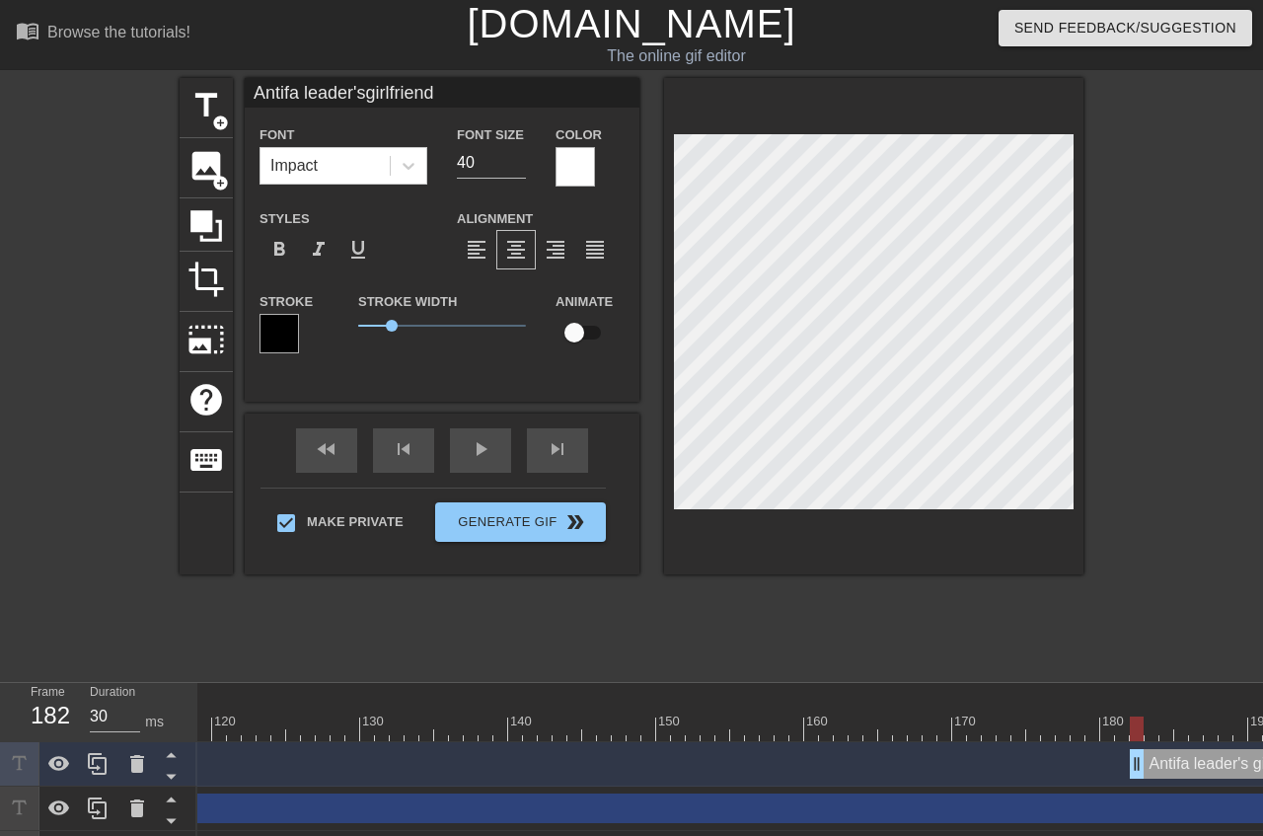
type textarea "D"
type input "DE"
type textarea "DE"
type input "DEA"
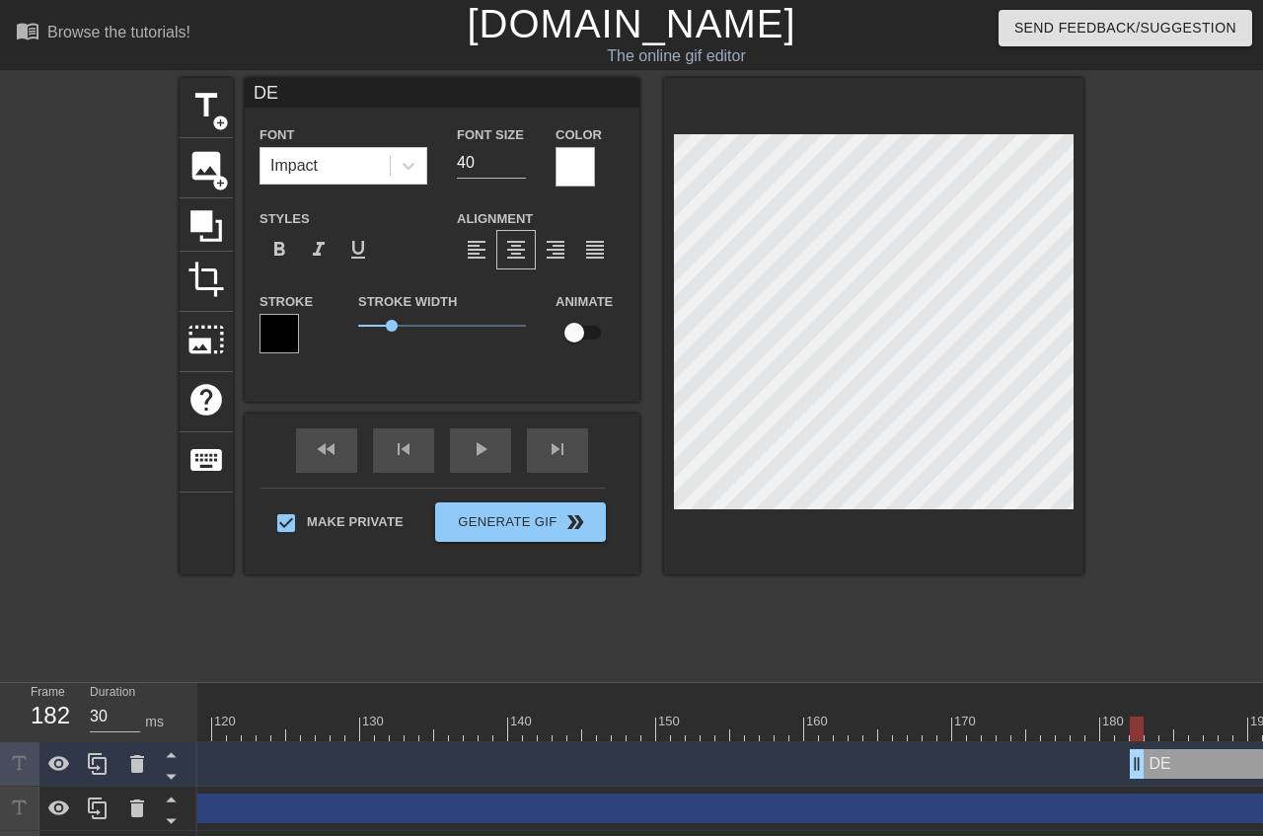
type textarea "DEA"
type input "DEAD"
type textarea "DEAD"
click at [275, 250] on span "format_bold" at bounding box center [279, 250] width 24 height 24
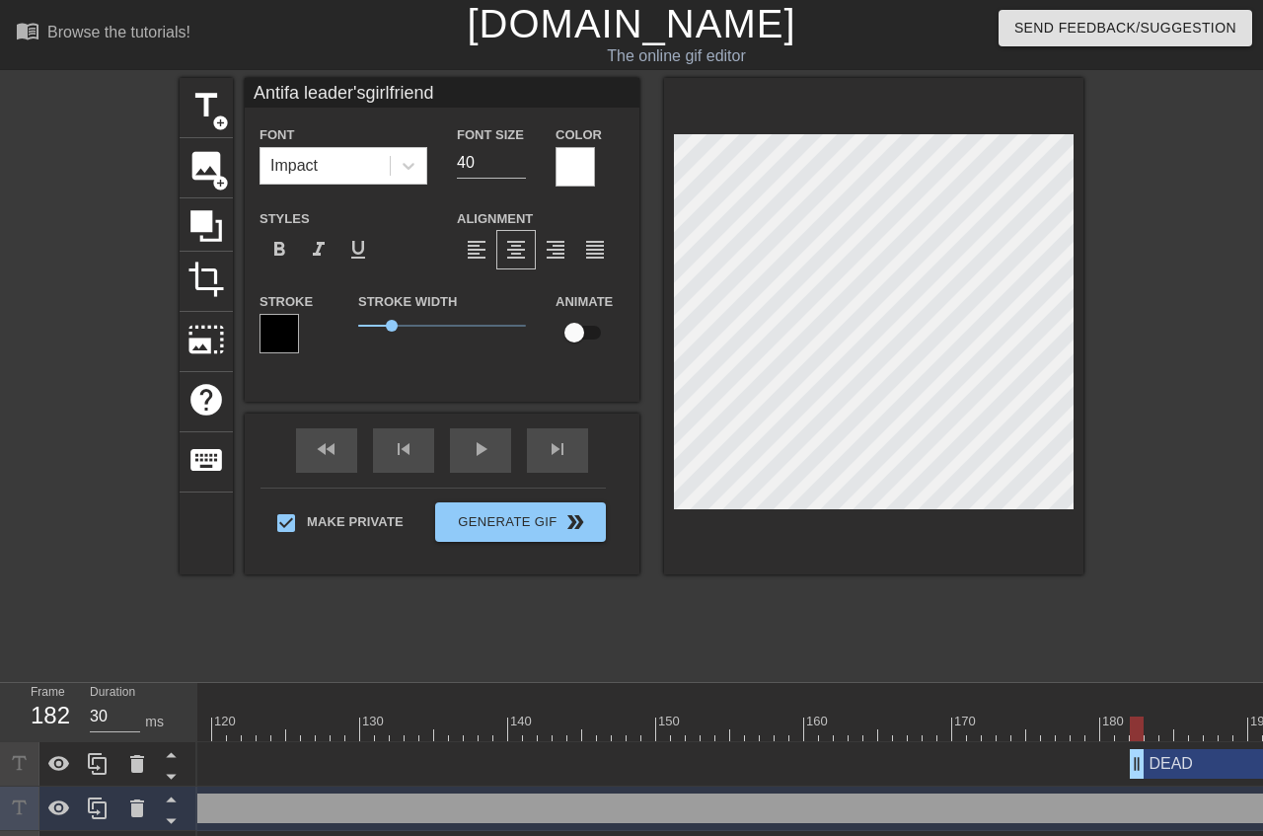
type input "DEAD"
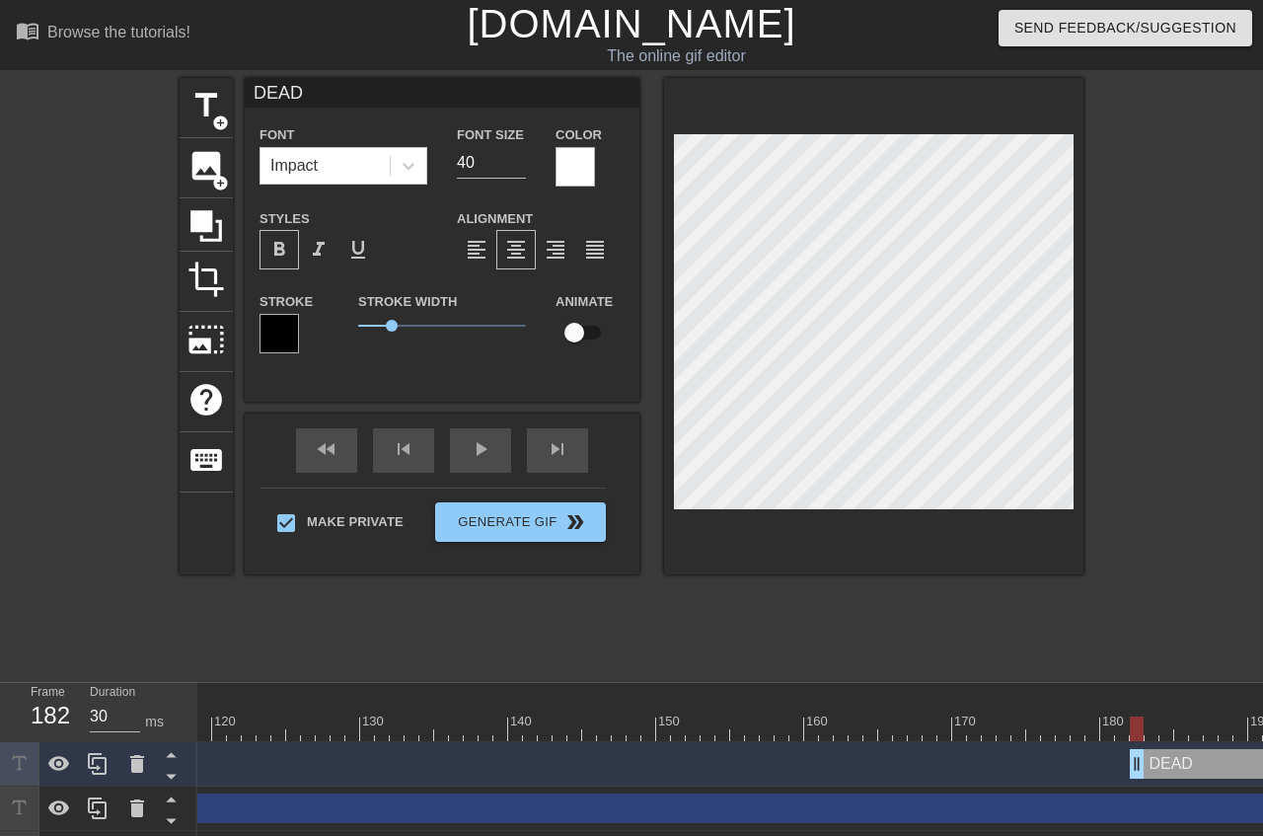
click at [812, 574] on div "menu_book Browse the tutorials! [DOMAIN_NAME] The online gif editor Send Feedba…" at bounding box center [631, 437] width 1263 height 875
click at [357, 249] on span "format_underline" at bounding box center [358, 250] width 24 height 24
click at [267, 255] on span "format_bold" at bounding box center [279, 250] width 24 height 24
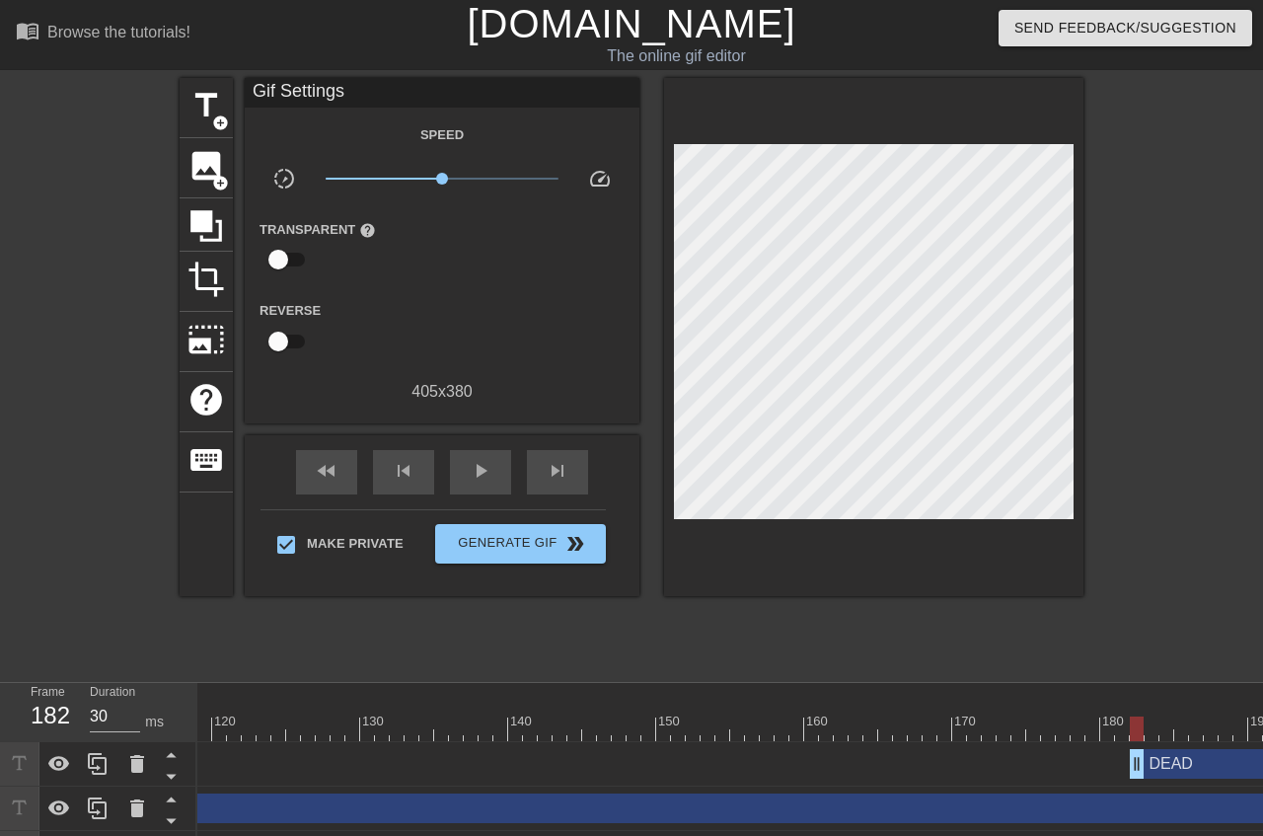
click at [1188, 418] on div "title add_circle image add_circle crop photo_size_select_large help keyboard Gi…" at bounding box center [631, 374] width 1263 height 592
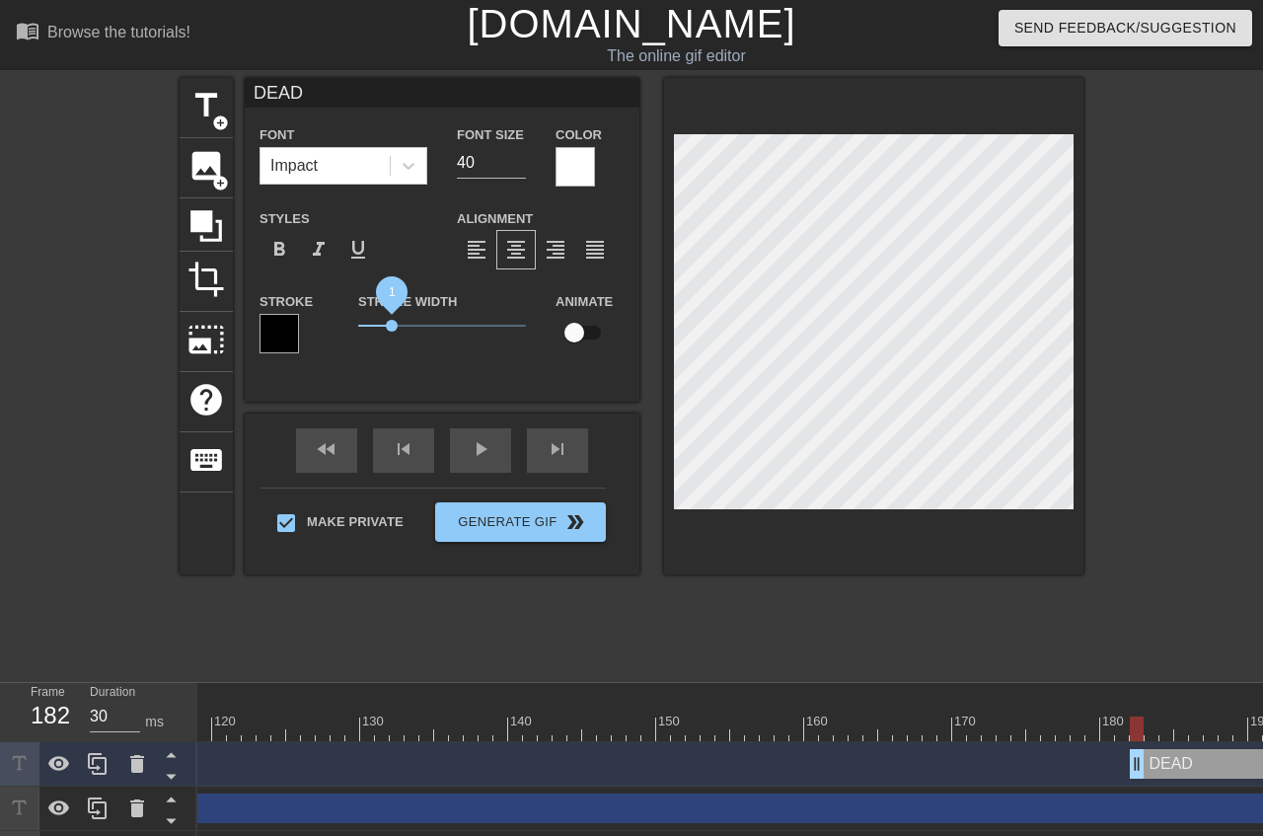
click at [386, 327] on span "1" at bounding box center [392, 326] width 12 height 12
click at [1107, 481] on div "title add_circle image add_circle crop photo_size_select_large help keyboard DE…" at bounding box center [631, 374] width 1263 height 592
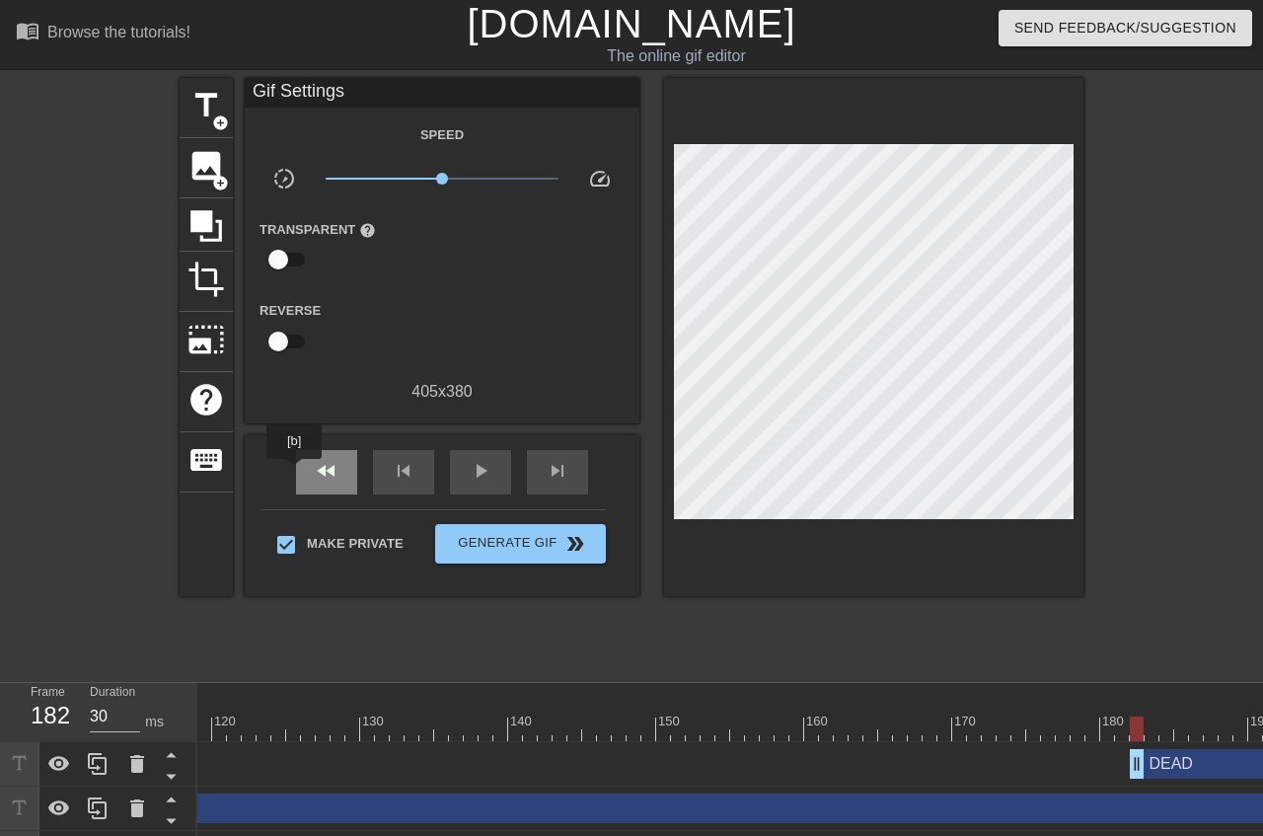
click at [296, 473] on div "fast_rewind" at bounding box center [326, 472] width 61 height 44
click at [469, 465] on span "play_arrow" at bounding box center [481, 471] width 24 height 24
type input "30"
